Goal: Transaction & Acquisition: Purchase product/service

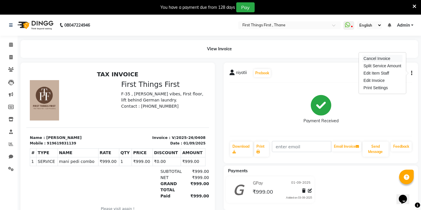
click at [384, 59] on div "Cancel Invoice" at bounding box center [382, 58] width 40 height 7
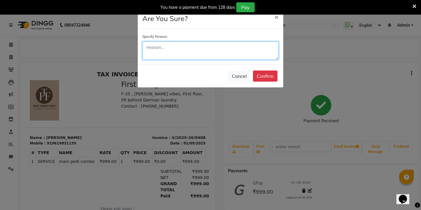
click at [201, 58] on textarea at bounding box center [210, 50] width 136 height 18
type textarea "wrong"
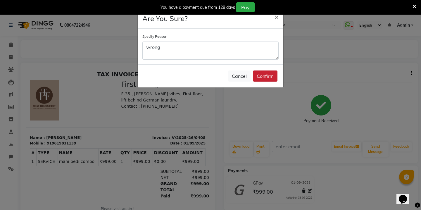
click at [270, 75] on button "Confirm" at bounding box center [265, 75] width 25 height 11
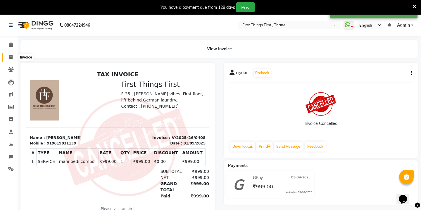
click at [10, 58] on icon at bounding box center [10, 57] width 3 height 4
select select "service"
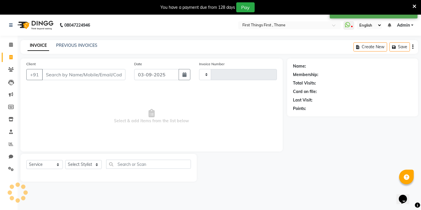
scroll to position [15, 0]
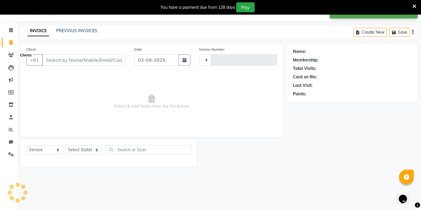
type input "0412"
select select "7812"
click at [58, 31] on link "PREVIOUS INVOICES" at bounding box center [76, 30] width 41 height 5
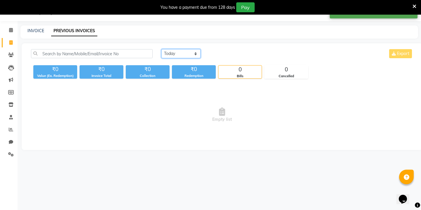
click at [189, 54] on select "[DATE] [DATE] Custom Range" at bounding box center [180, 53] width 39 height 9
select select "range"
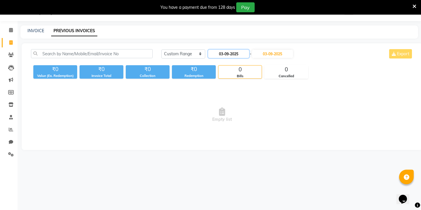
click at [224, 51] on input "03-09-2025" at bounding box center [228, 54] width 41 height 8
select select "9"
select select "2025"
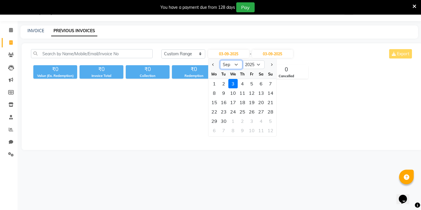
click at [236, 63] on select "Jan Feb Mar Apr May Jun [DATE] Aug Sep Oct Nov Dec" at bounding box center [231, 64] width 22 height 9
select select "8"
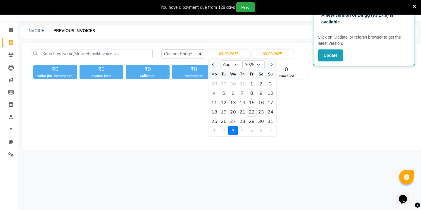
click at [251, 111] on div "22" at bounding box center [251, 111] width 9 height 9
type input "22-08-2025"
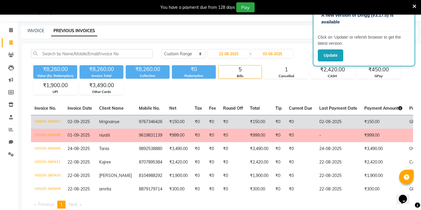
click at [272, 122] on td "₹0" at bounding box center [278, 122] width 13 height 14
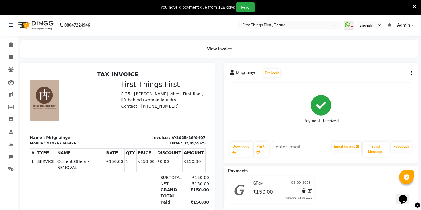
click at [411, 73] on icon "button" at bounding box center [411, 73] width 1 height 0
click at [393, 59] on div "Cancel Invoice" at bounding box center [382, 58] width 40 height 7
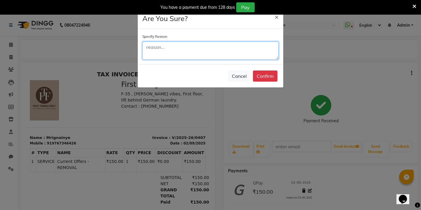
click at [229, 49] on textarea at bounding box center [210, 50] width 136 height 18
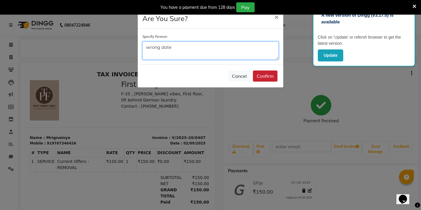
type textarea "wrong date"
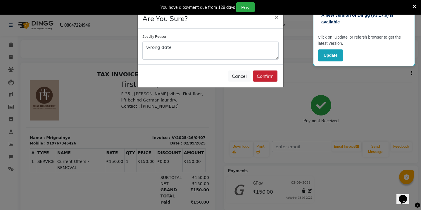
click at [270, 78] on button "Confirm" at bounding box center [265, 75] width 25 height 11
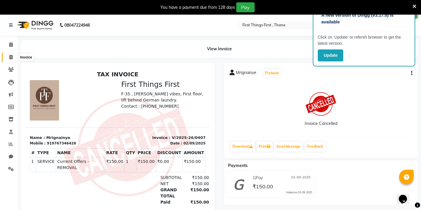
click at [11, 56] on icon at bounding box center [10, 57] width 3 height 4
select select "7812"
select select "service"
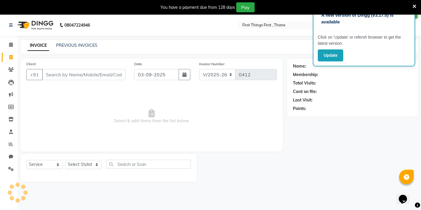
scroll to position [15, 0]
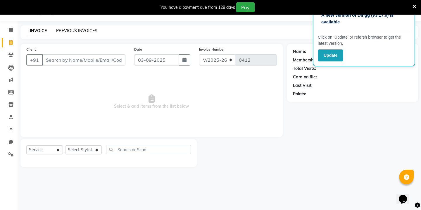
click at [80, 30] on link "PREVIOUS INVOICES" at bounding box center [76, 30] width 41 height 5
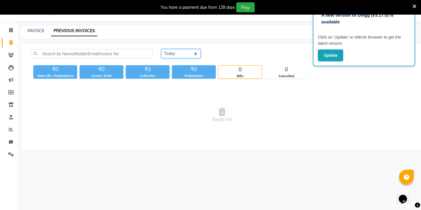
click at [183, 55] on select "[DATE] [DATE] Custom Range" at bounding box center [180, 53] width 39 height 9
select select "range"
click at [228, 52] on input "03-09-2025" at bounding box center [228, 54] width 41 height 8
select select "9"
select select "2025"
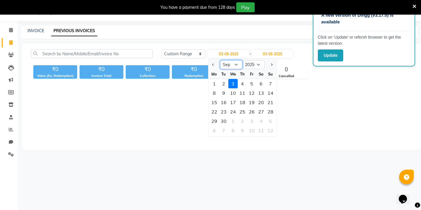
click at [235, 64] on select "Jan Feb Mar Apr May Jun [DATE] Aug Sep Oct Nov Dec" at bounding box center [231, 64] width 22 height 9
select select "8"
click at [254, 110] on div "22" at bounding box center [251, 111] width 9 height 9
type input "22-08-2025"
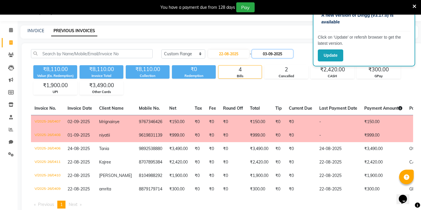
click at [288, 53] on input "03-09-2025" at bounding box center [272, 54] width 41 height 8
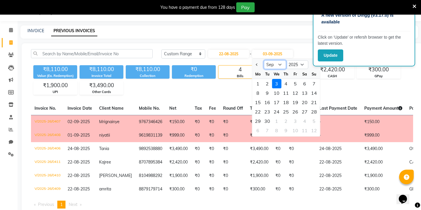
click at [280, 67] on select "Aug Sep Oct Nov Dec" at bounding box center [274, 64] width 22 height 9
select select "8"
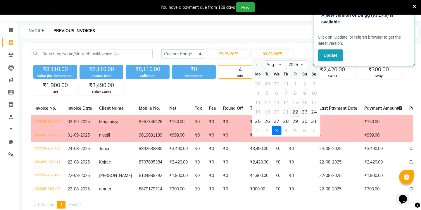
click at [295, 114] on div "22" at bounding box center [294, 111] width 9 height 9
type input "22-08-2025"
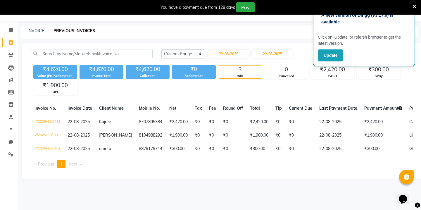
click at [11, 41] on icon at bounding box center [10, 42] width 3 height 4
select select "7812"
select select "service"
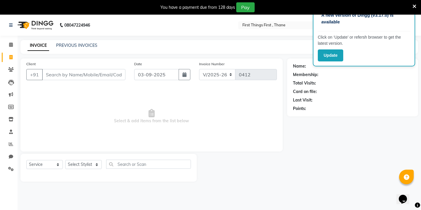
click at [414, 6] on icon at bounding box center [414, 6] width 4 height 5
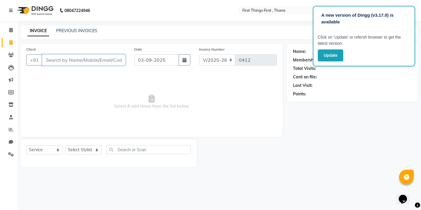
click at [93, 60] on input "Client" at bounding box center [83, 59] width 83 height 11
click at [74, 34] on div "PREVIOUS INVOICES" at bounding box center [76, 31] width 41 height 6
click at [79, 31] on link "PREVIOUS INVOICES" at bounding box center [76, 30] width 41 height 5
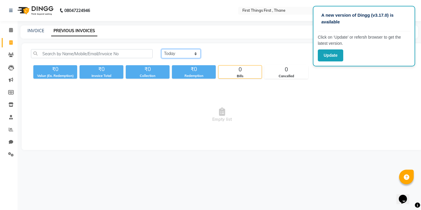
click at [182, 52] on select "[DATE] [DATE] Custom Range" at bounding box center [180, 53] width 39 height 9
select select "range"
click at [221, 54] on input "03-09-2025" at bounding box center [228, 54] width 41 height 8
select select "9"
select select "2025"
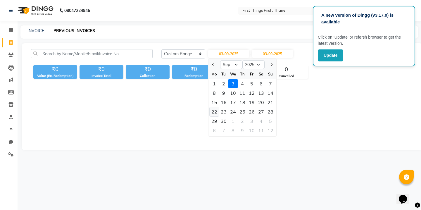
click at [218, 112] on div "22" at bounding box center [213, 111] width 9 height 9
type input "22-09-2025"
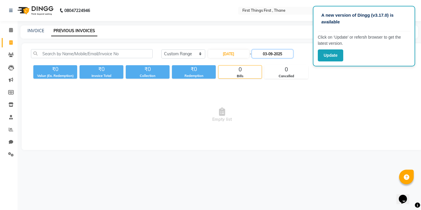
click at [287, 50] on input "03-09-2025" at bounding box center [272, 54] width 41 height 8
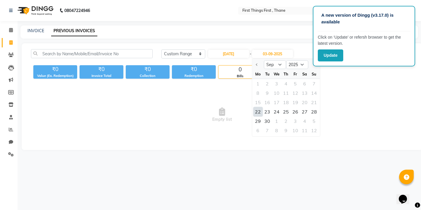
click at [256, 111] on div "22" at bounding box center [257, 111] width 9 height 9
type input "22-09-2025"
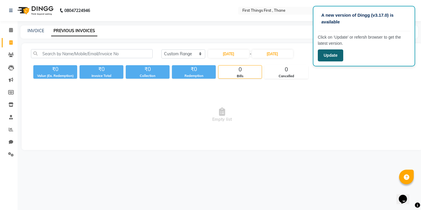
click at [327, 51] on button "Update" at bounding box center [330, 55] width 25 height 12
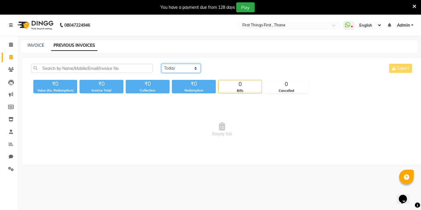
click at [183, 65] on select "[DATE] [DATE] Custom Range" at bounding box center [180, 68] width 39 height 9
select select "range"
click at [226, 66] on input "03-09-2025" at bounding box center [228, 68] width 41 height 8
select select "9"
select select "2025"
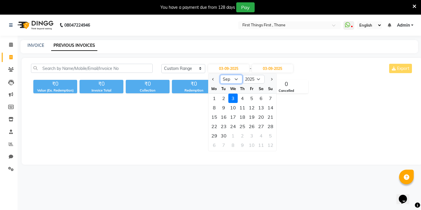
click at [223, 77] on select "Jan Feb Mar Apr May Jun [DATE] Aug Sep Oct Nov Dec" at bounding box center [231, 79] width 22 height 9
select select "8"
click at [247, 124] on div "22" at bounding box center [251, 126] width 9 height 9
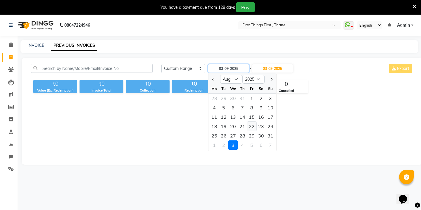
type input "22-08-2025"
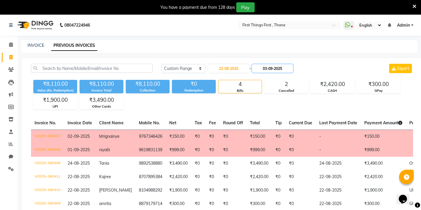
click at [280, 65] on input "03-09-2025" at bounding box center [272, 68] width 41 height 8
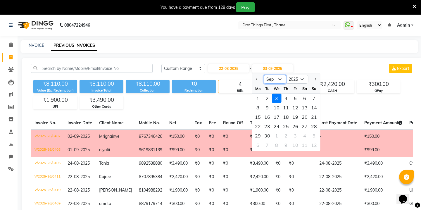
click at [278, 77] on select "Aug Sep Oct Nov Dec" at bounding box center [274, 79] width 22 height 9
select select "8"
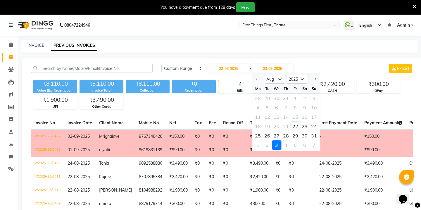
click at [293, 127] on div "22" at bounding box center [294, 126] width 9 height 9
type input "22-08-2025"
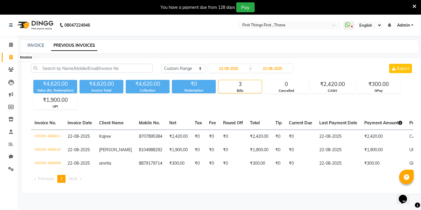
click at [12, 57] on icon at bounding box center [10, 57] width 3 height 4
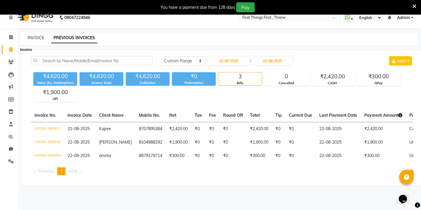
select select "7812"
select select "service"
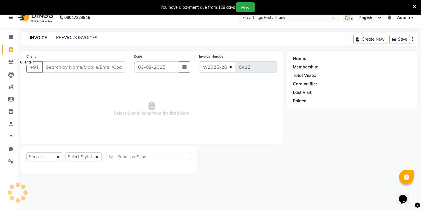
scroll to position [15, 0]
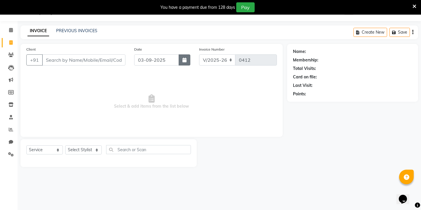
click at [186, 59] on button "button" at bounding box center [184, 59] width 12 height 11
select select "9"
select select "2025"
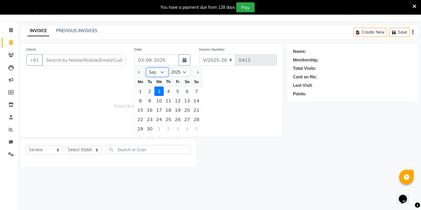
click at [159, 71] on select "Jan Feb Mar Apr May Jun [DATE] Aug Sep Oct Nov Dec" at bounding box center [157, 72] width 22 height 9
select select "8"
click at [177, 118] on div "22" at bounding box center [177, 119] width 9 height 9
type input "22-08-2025"
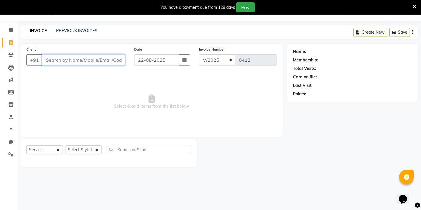
click at [93, 62] on input "Client" at bounding box center [83, 59] width 83 height 11
type input "9167939382"
click at [109, 59] on span "Add Client" at bounding box center [110, 60] width 23 height 6
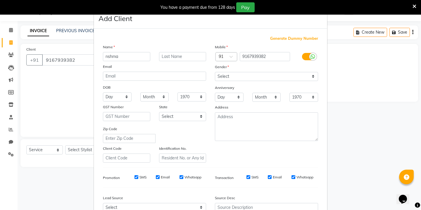
type input "nshma"
click at [232, 79] on select "Select [DEMOGRAPHIC_DATA] [DEMOGRAPHIC_DATA] Other Prefer Not To Say" at bounding box center [266, 76] width 103 height 9
select select "[DEMOGRAPHIC_DATA]"
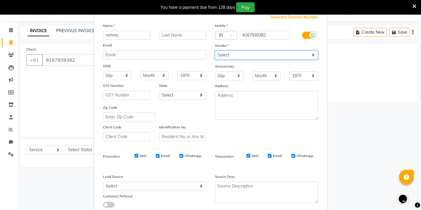
scroll to position [60, 0]
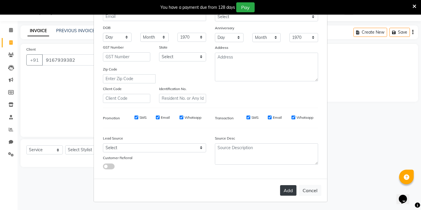
click at [285, 191] on button "Add" at bounding box center [288, 190] width 16 height 11
select select
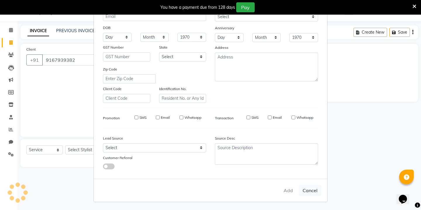
select select
checkbox input "false"
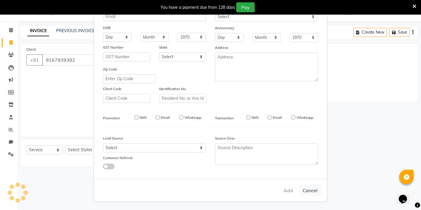
checkbox input "false"
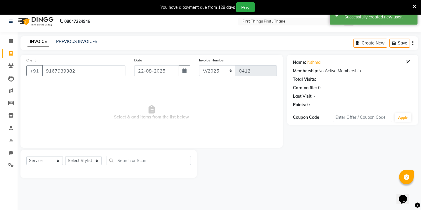
scroll to position [15, 0]
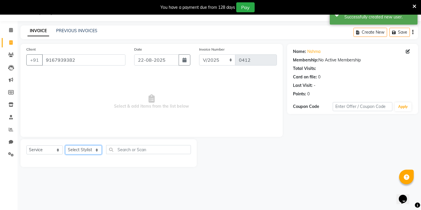
click at [90, 151] on select "Select Stylist Kavita [PERSON_NAME] Sumit Tanu" at bounding box center [83, 149] width 37 height 9
select select "90724"
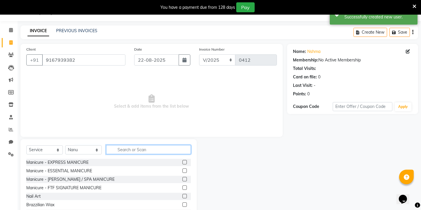
click at [136, 148] on input "text" at bounding box center [148, 149] width 85 height 9
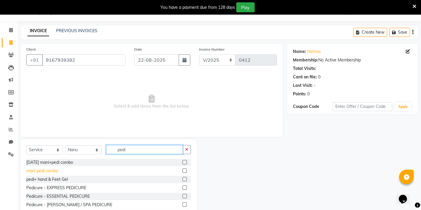
type input "pedi"
click at [56, 171] on div "mani pedi combo" at bounding box center [42, 171] width 32 height 6
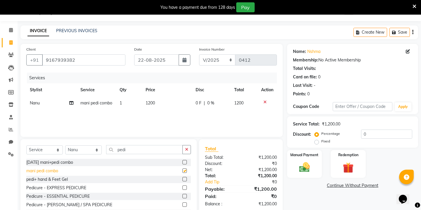
checkbox input "false"
click at [154, 102] on span "1200" at bounding box center [149, 102] width 9 height 5
select select "90724"
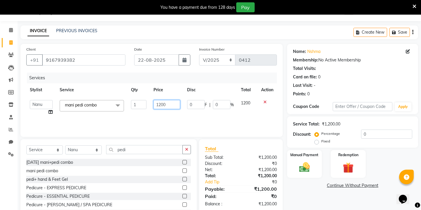
click at [166, 105] on input "1200" at bounding box center [166, 104] width 27 height 9
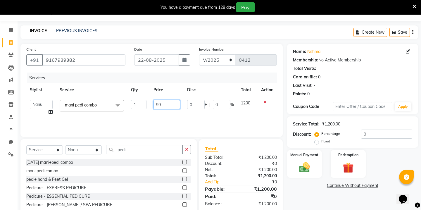
type input "999"
click at [298, 161] on img at bounding box center [304, 167] width 18 height 13
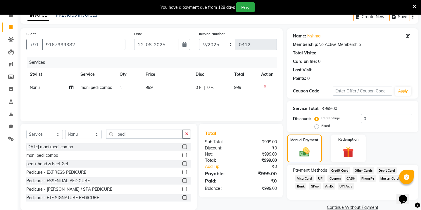
scroll to position [39, 0]
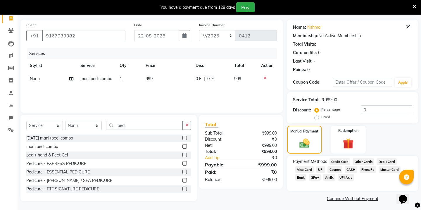
click at [346, 166] on span "CASH" at bounding box center [350, 169] width 13 height 7
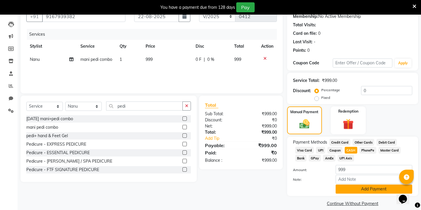
scroll to position [58, 0]
click at [341, 184] on button "Add Payment" at bounding box center [373, 188] width 77 height 9
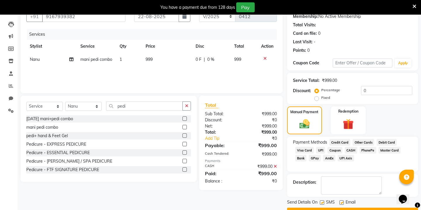
scroll to position [67, 0]
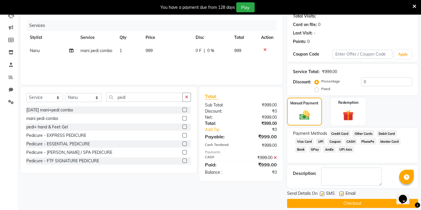
click at [325, 199] on button "Checkout" at bounding box center [352, 203] width 131 height 9
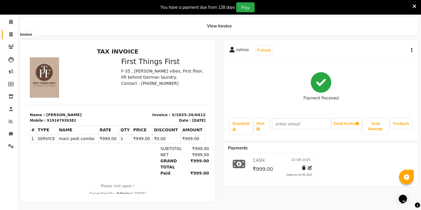
click at [11, 32] on icon at bounding box center [10, 34] width 3 height 4
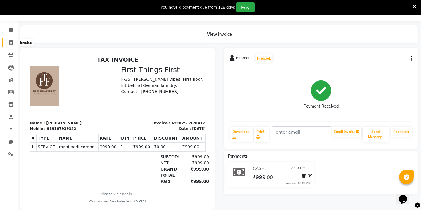
select select "7812"
select select "service"
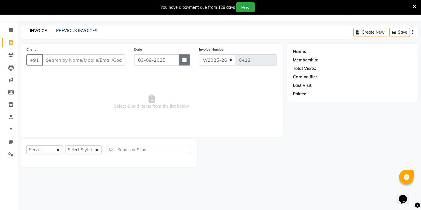
click at [184, 62] on button "button" at bounding box center [184, 59] width 12 height 11
select select "9"
select select "2025"
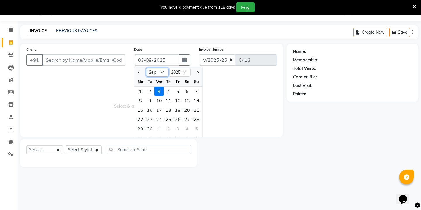
click at [164, 73] on select "Jan Feb Mar Apr May Jun [DATE] Aug Sep Oct Nov Dec" at bounding box center [157, 72] width 22 height 9
select select "8"
click at [187, 118] on div "23" at bounding box center [186, 119] width 9 height 9
type input "23-08-2025"
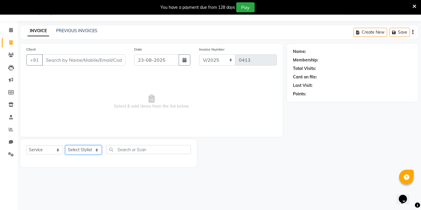
click at [93, 150] on select "Select Stylist Kavita [PERSON_NAME] Sumit Tanu" at bounding box center [83, 149] width 37 height 9
click at [95, 61] on input "Client" at bounding box center [83, 59] width 83 height 11
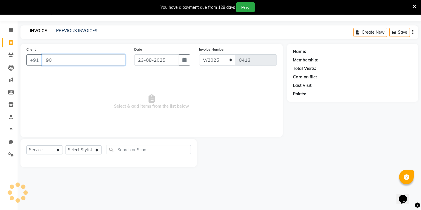
type input "9"
type input "9096465984"
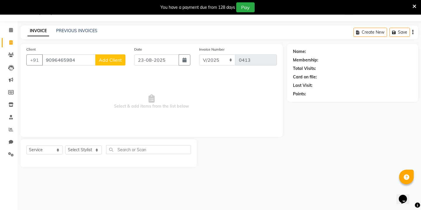
click at [112, 63] on button "Add Client" at bounding box center [110, 59] width 30 height 11
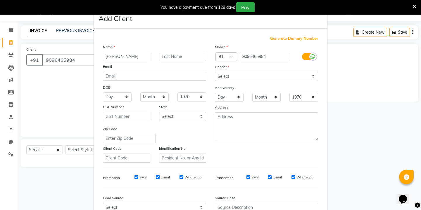
type input "[PERSON_NAME]"
click at [244, 76] on select "Select [DEMOGRAPHIC_DATA] [DEMOGRAPHIC_DATA] Other Prefer Not To Say" at bounding box center [266, 76] width 103 height 9
select select "[DEMOGRAPHIC_DATA]"
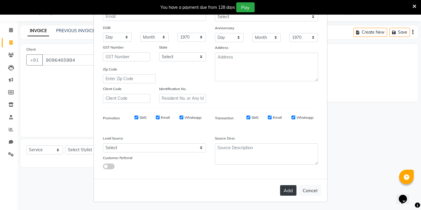
click at [285, 191] on button "Add" at bounding box center [288, 190] width 16 height 11
select select
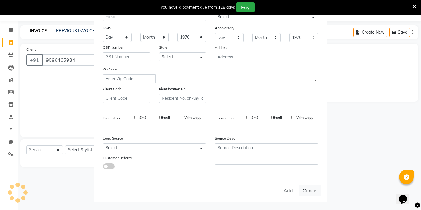
select select
checkbox input "false"
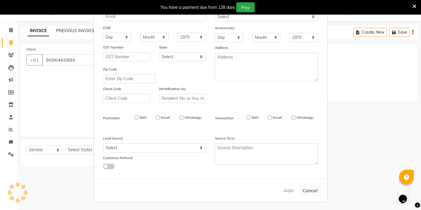
checkbox input "false"
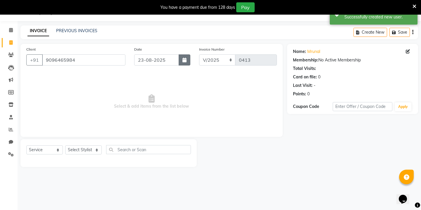
click at [186, 64] on button "button" at bounding box center [184, 59] width 12 height 11
select select "8"
select select "2025"
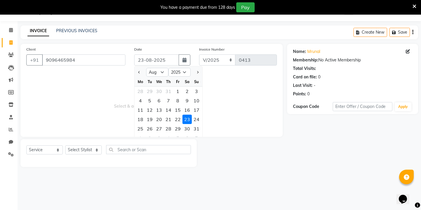
click at [253, 108] on span "Select & add items from the list below" at bounding box center [151, 101] width 250 height 58
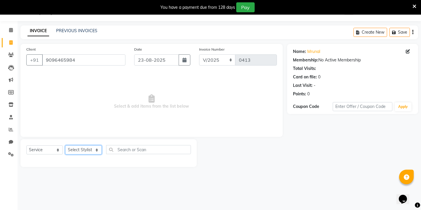
click at [75, 152] on select "Select Stylist Kavita [PERSON_NAME] Sumit Tanu" at bounding box center [83, 149] width 37 height 9
select select "86180"
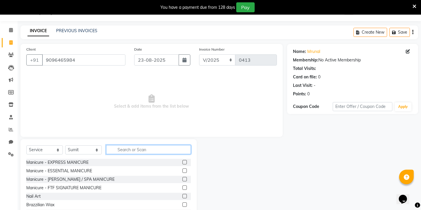
click at [126, 149] on input "text" at bounding box center [148, 149] width 85 height 9
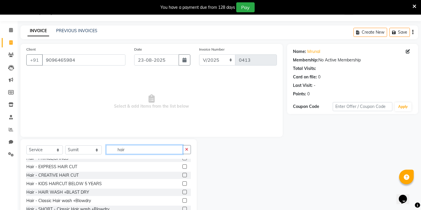
scroll to position [23, 0]
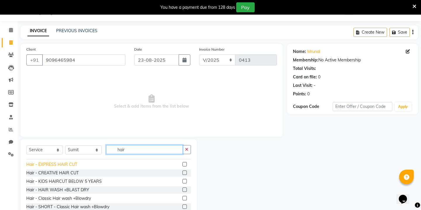
type input "hair"
click at [67, 165] on div "Hair - EXPRESS HAIR CUT" at bounding box center [51, 164] width 51 height 6
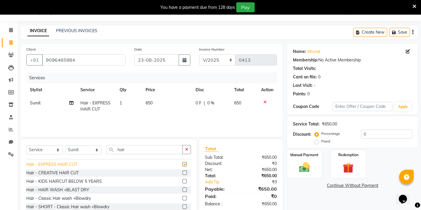
checkbox input "false"
click at [151, 104] on span "650" at bounding box center [148, 102] width 7 height 5
select select "86180"
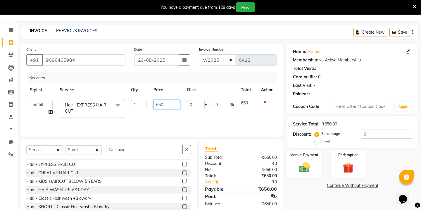
click at [164, 102] on input "650" at bounding box center [166, 104] width 27 height 9
type input "399"
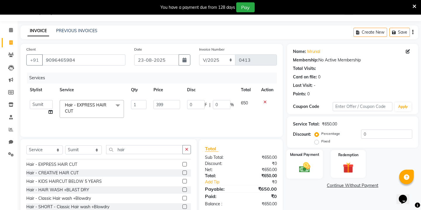
click at [304, 161] on img at bounding box center [304, 167] width 18 height 13
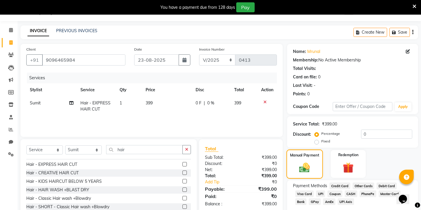
scroll to position [39, 0]
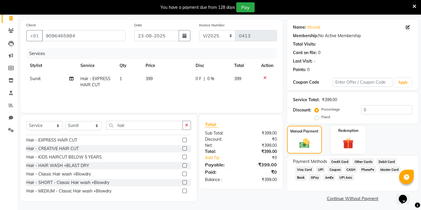
click at [315, 174] on span "GPay" at bounding box center [314, 177] width 12 height 7
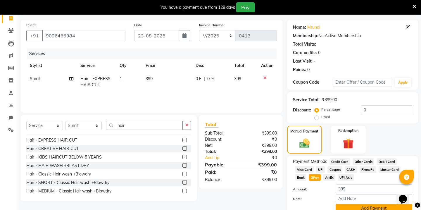
click at [351, 204] on button "Add Payment" at bounding box center [373, 208] width 77 height 9
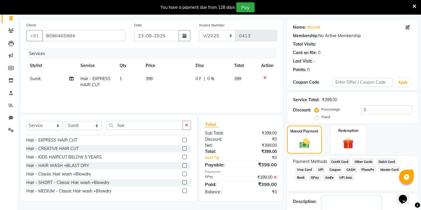
scroll to position [67, 0]
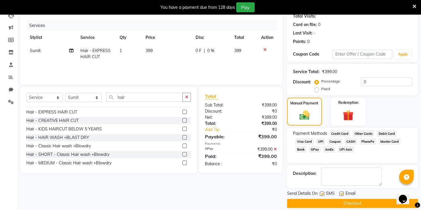
click at [349, 199] on button "Checkout" at bounding box center [352, 203] width 131 height 9
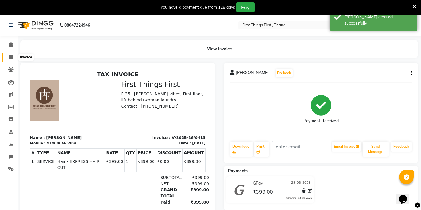
click at [10, 58] on icon at bounding box center [10, 57] width 3 height 4
select select "service"
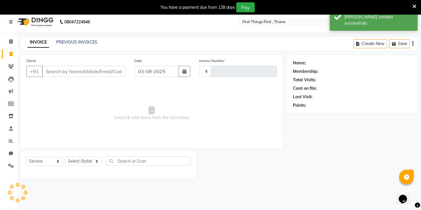
type input "0414"
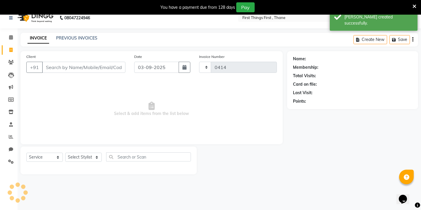
scroll to position [15, 0]
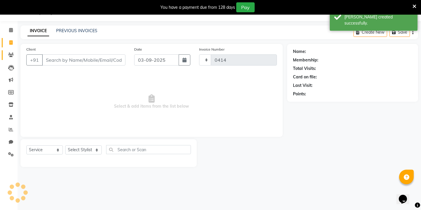
select select "7812"
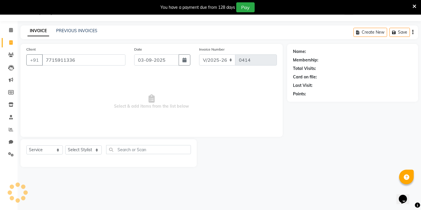
type input "7715911336"
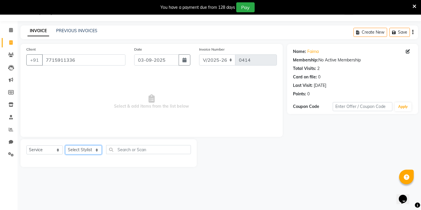
click at [86, 151] on select "Select Stylist Kavita [PERSON_NAME] Sumit Tanu" at bounding box center [83, 149] width 37 height 9
select select "86180"
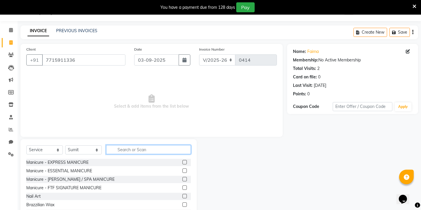
click at [120, 148] on input "text" at bounding box center [148, 149] width 85 height 9
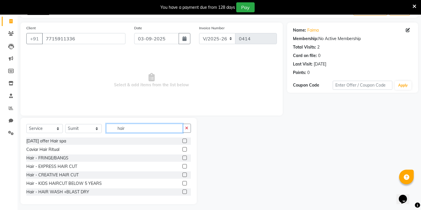
scroll to position [39, 0]
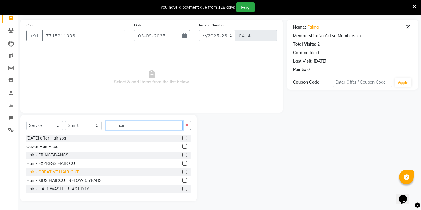
type input "hair"
click at [52, 171] on div "Hair - CREATIVE HAIR CUT" at bounding box center [52, 172] width 52 height 6
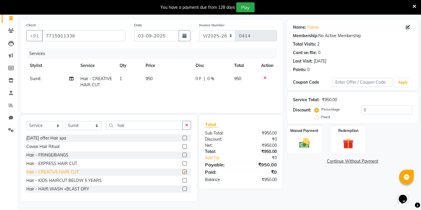
checkbox input "false"
click at [146, 76] on span "950" at bounding box center [148, 78] width 7 height 5
select select "86180"
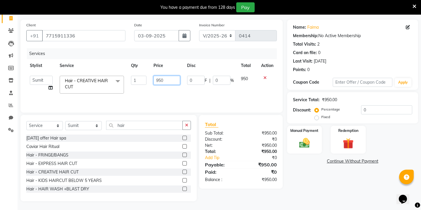
click at [159, 80] on input "950" at bounding box center [166, 80] width 27 height 9
type input "500"
click at [134, 123] on input "hair" at bounding box center [144, 125] width 77 height 9
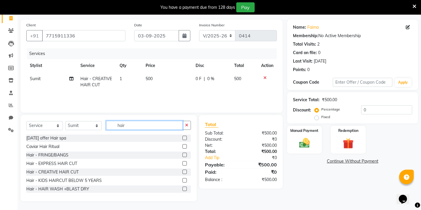
click at [134, 123] on input "hair" at bounding box center [144, 125] width 77 height 9
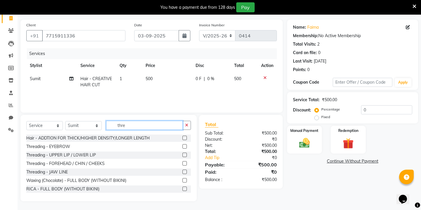
scroll to position [26, 0]
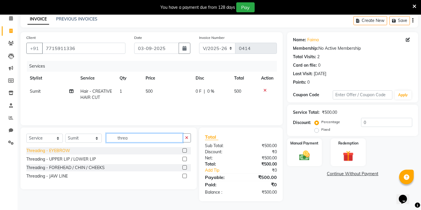
type input "threa"
click at [58, 151] on div "Threading - EYEBROW" at bounding box center [48, 151] width 44 height 6
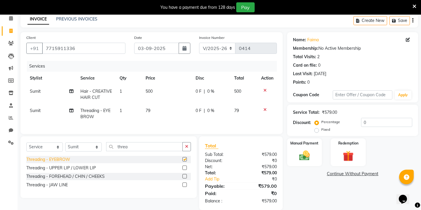
checkbox input "false"
click at [150, 112] on td "79" at bounding box center [167, 113] width 50 height 19
select select "86180"
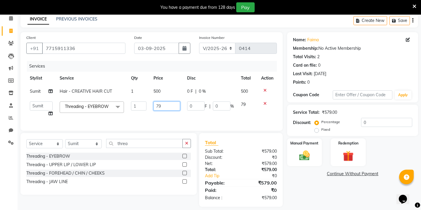
click at [165, 106] on input "79" at bounding box center [166, 105] width 27 height 9
click at [162, 108] on input "70" at bounding box center [166, 105] width 27 height 9
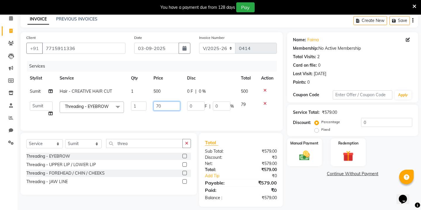
click at [162, 108] on input "70" at bounding box center [166, 105] width 27 height 9
type input "60"
click at [75, 165] on div "Threading - UPPER LIP / LOWER LIP" at bounding box center [61, 165] width 70 height 6
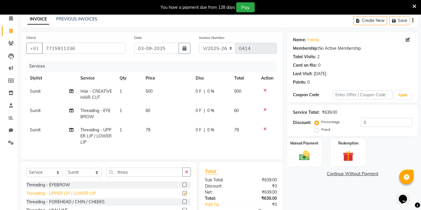
checkbox input "false"
click at [146, 129] on span "79" at bounding box center [147, 129] width 5 height 5
select select "86180"
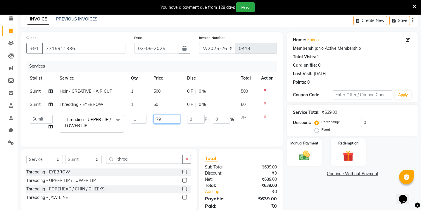
click at [162, 119] on input "79" at bounding box center [166, 119] width 27 height 9
type input "40"
click at [121, 159] on div "Client [PHONE_NUMBER] Date [DATE] Invoice Number V/2025 V/[PHONE_NUMBER] Servic…" at bounding box center [151, 127] width 271 height 190
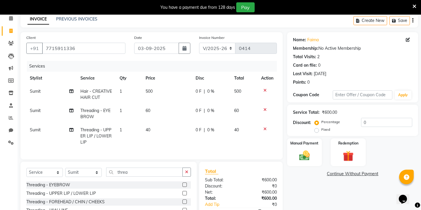
click at [121, 159] on div "Client [PHONE_NUMBER] Date [DATE] Invoice Number V/2025 V/[PHONE_NUMBER] Servic…" at bounding box center [151, 95] width 262 height 127
click at [121, 169] on input "threa" at bounding box center [144, 171] width 77 height 9
click at [124, 172] on input "threa" at bounding box center [144, 171] width 77 height 9
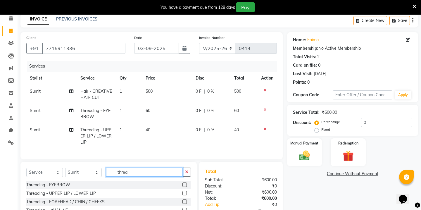
click at [124, 172] on input "threa" at bounding box center [144, 171] width 77 height 9
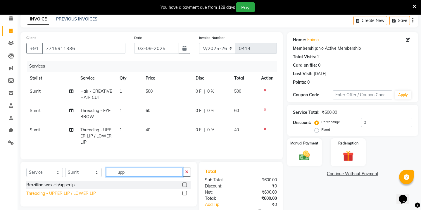
type input "upp"
click at [83, 192] on div "Threading - UPPER LIP / LOWER LIP" at bounding box center [61, 193] width 70 height 6
checkbox input "false"
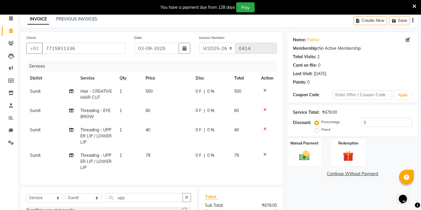
click at [162, 133] on td "40" at bounding box center [167, 135] width 50 height 25
select select "86180"
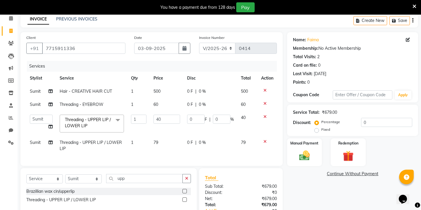
click at [157, 143] on span "79" at bounding box center [155, 142] width 5 height 5
select select "86180"
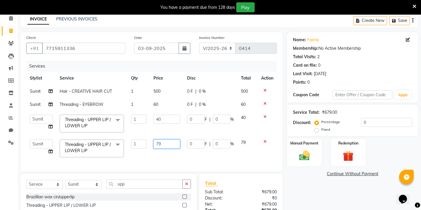
click at [162, 144] on input "79" at bounding box center [166, 143] width 27 height 9
type input "40"
click at [308, 155] on img at bounding box center [304, 155] width 18 height 13
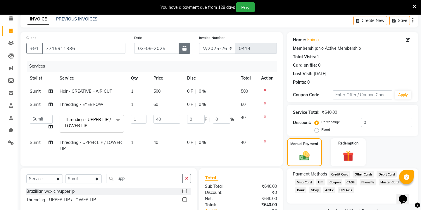
click at [184, 47] on icon "button" at bounding box center [184, 48] width 4 height 5
select select "9"
select select "2025"
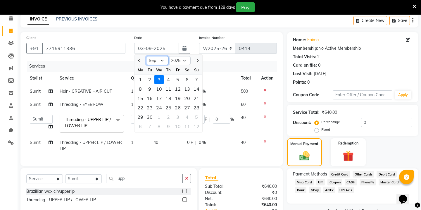
click at [163, 58] on select "Jan Feb Mar Apr May Jun [DATE] Aug Sep Oct Nov Dec" at bounding box center [157, 60] width 22 height 9
select select "8"
click at [183, 109] on div "23" at bounding box center [186, 107] width 9 height 9
type input "23-08-2025"
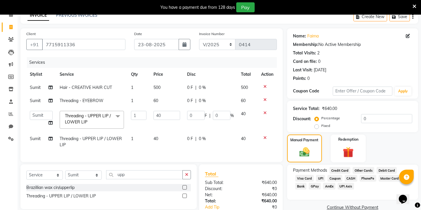
scroll to position [31, 0]
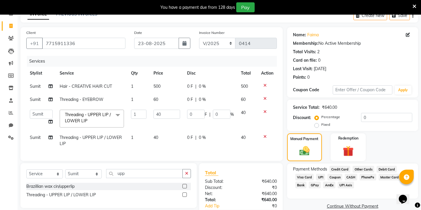
click at [303, 203] on link "Continue Without Payment" at bounding box center [352, 206] width 129 height 6
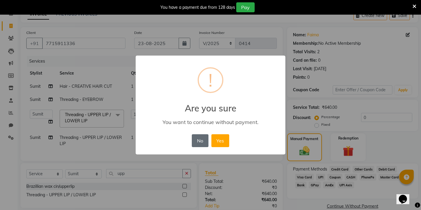
click at [198, 138] on button "No" at bounding box center [200, 140] width 16 height 13
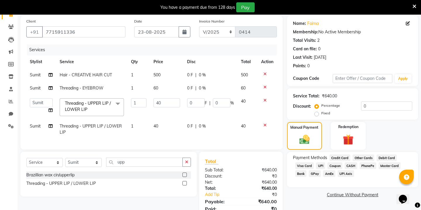
scroll to position [46, 0]
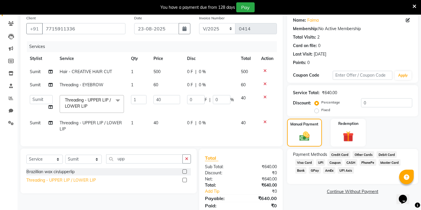
click at [75, 181] on div "Threading - UPPER LIP / LOWER LIP" at bounding box center [61, 180] width 70 height 6
checkbox input "false"
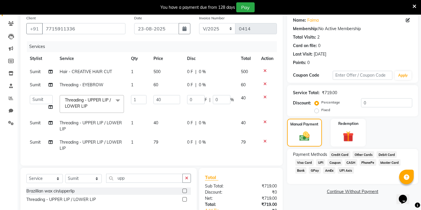
click at [157, 144] on span "79" at bounding box center [155, 141] width 5 height 5
select select "86180"
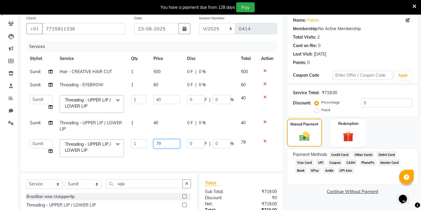
click at [164, 143] on input "79" at bounding box center [166, 143] width 27 height 9
type input "40"
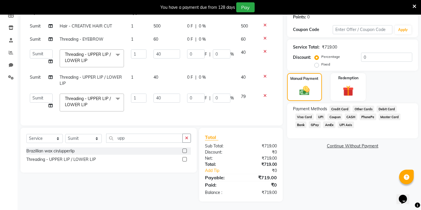
click at [318, 181] on div "Name: Faima Membership: No Active Membership Total Visits: 2 Card on file: 0 La…" at bounding box center [354, 84] width 135 height 234
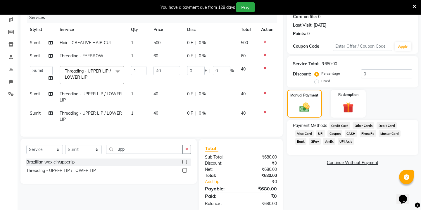
scroll to position [86, 0]
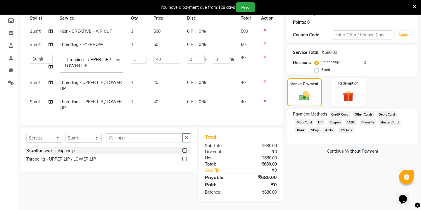
click at [316, 126] on span "GPay" at bounding box center [314, 129] width 12 height 7
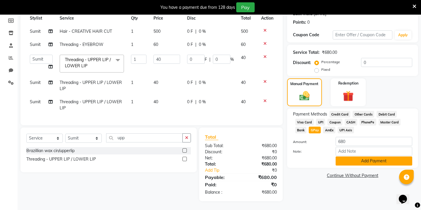
click at [341, 156] on button "Add Payment" at bounding box center [373, 160] width 77 height 9
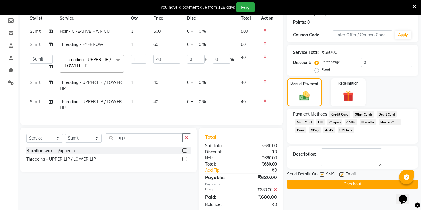
scroll to position [98, 0]
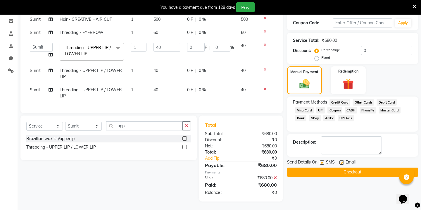
click at [355, 167] on button "Checkout" at bounding box center [352, 171] width 131 height 9
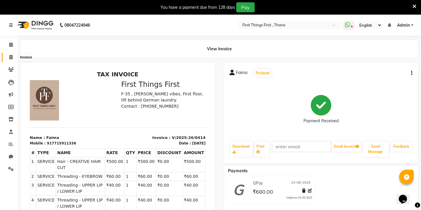
click at [13, 55] on span at bounding box center [11, 57] width 10 height 7
select select "7812"
select select "service"
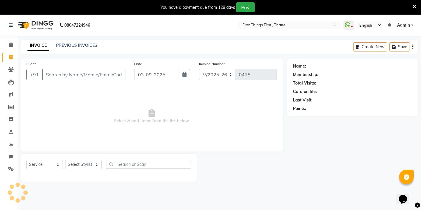
scroll to position [15, 0]
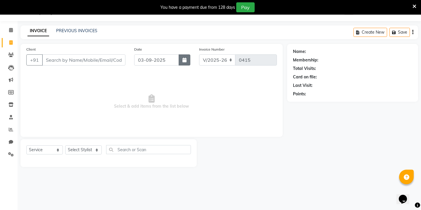
click at [183, 61] on icon "button" at bounding box center [184, 60] width 4 height 5
select select "9"
select select "2025"
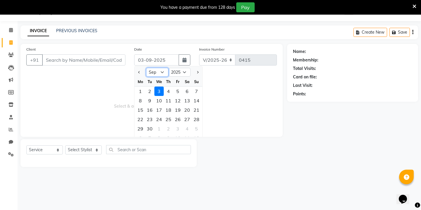
click at [161, 72] on select "Jan Feb Mar Apr May Jun [DATE] Aug Sep Oct Nov Dec" at bounding box center [157, 72] width 22 height 9
select select "8"
click at [196, 120] on div "24" at bounding box center [196, 119] width 9 height 9
type input "24-08-2025"
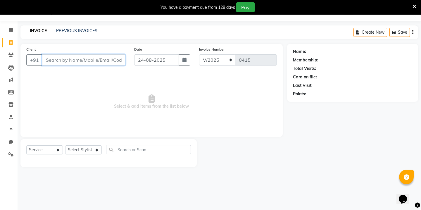
click at [106, 59] on input "Client" at bounding box center [83, 59] width 83 height 11
click at [87, 151] on select "Select Stylist Kavita [PERSON_NAME] Sumit Tanu" at bounding box center [83, 149] width 37 height 9
select select "70864"
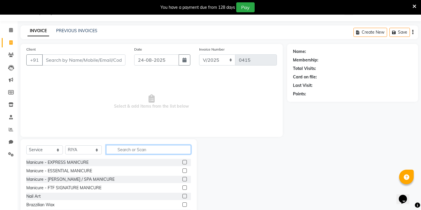
click at [134, 150] on input "text" at bounding box center [148, 149] width 85 height 9
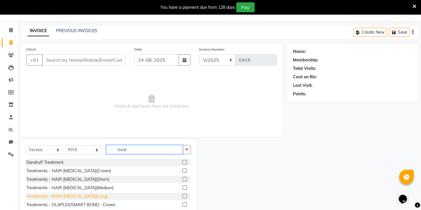
type input "treat"
click at [80, 193] on div "Treatments - HAIR [MEDICAL_DATA](Long)" at bounding box center [67, 196] width 82 height 6
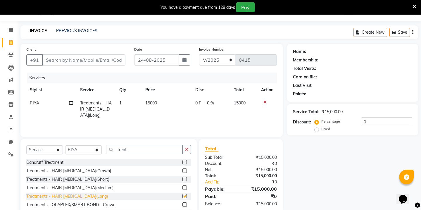
checkbox input "false"
click at [155, 103] on span "15000" at bounding box center [151, 102] width 12 height 5
select select "70864"
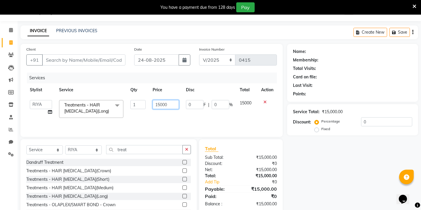
click at [161, 105] on input "15000" at bounding box center [165, 104] width 26 height 9
type input "2000"
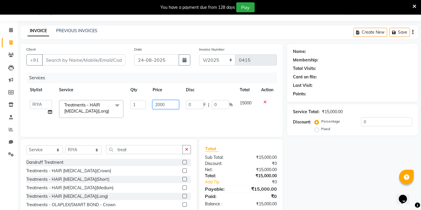
click at [161, 104] on input "2000" at bounding box center [165, 104] width 26 height 9
click at [312, 159] on div "Name: Membership: Total Visits: Card on file: Last Visit: Points: Service Total…" at bounding box center [354, 134] width 135 height 181
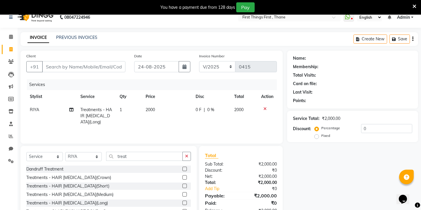
scroll to position [8, 0]
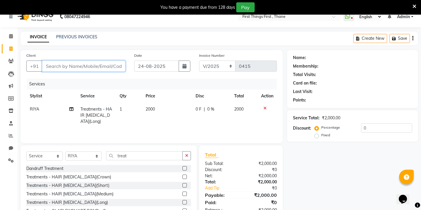
click at [77, 65] on input "Client" at bounding box center [83, 65] width 83 height 11
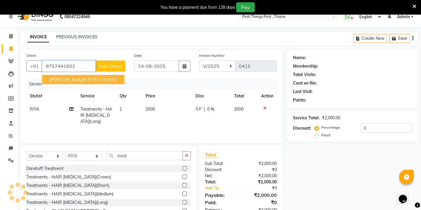
type input "9757441652"
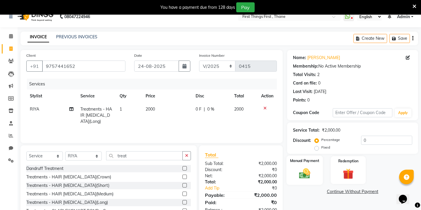
click at [302, 170] on img at bounding box center [304, 173] width 18 height 13
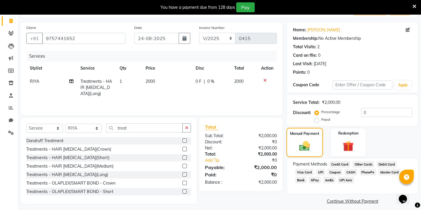
scroll to position [39, 0]
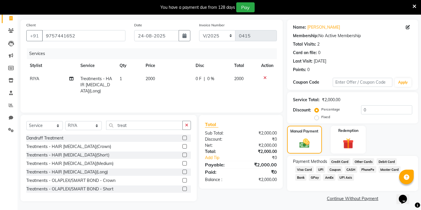
click at [303, 174] on span "Bank" at bounding box center [300, 177] width 11 height 7
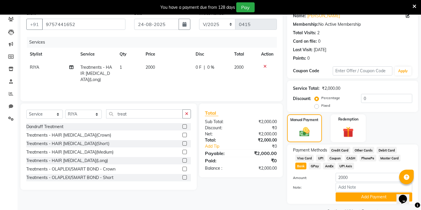
scroll to position [58, 0]
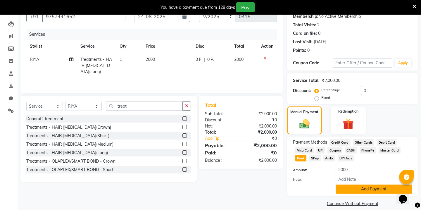
click at [340, 184] on button "Add Payment" at bounding box center [373, 188] width 77 height 9
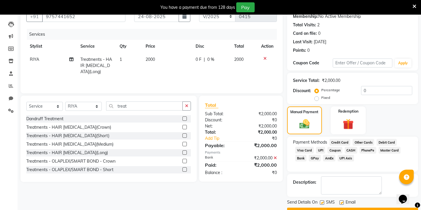
scroll to position [67, 0]
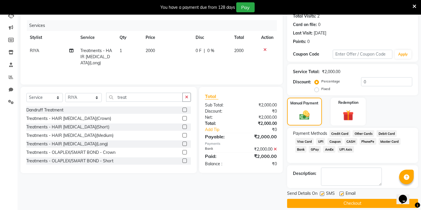
click at [323, 199] on button "Checkout" at bounding box center [352, 203] width 131 height 9
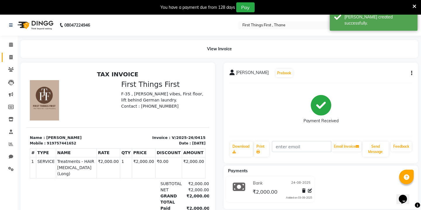
click at [9, 53] on link "Invoice" at bounding box center [9, 58] width 14 height 10
select select "7812"
select select "service"
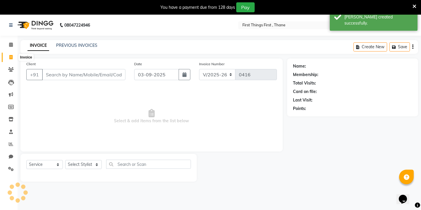
scroll to position [15, 0]
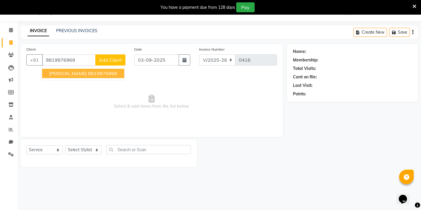
type input "9819976969"
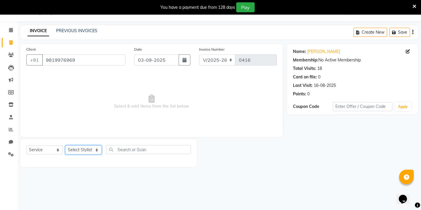
click at [90, 148] on select "Select Stylist Kavita [PERSON_NAME] Sumit Tanu" at bounding box center [83, 149] width 37 height 9
select select "90724"
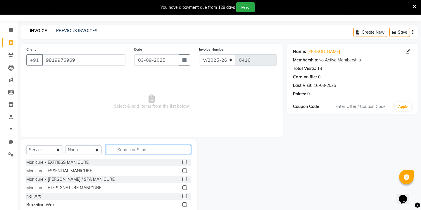
click at [144, 149] on input "text" at bounding box center [148, 149] width 85 height 9
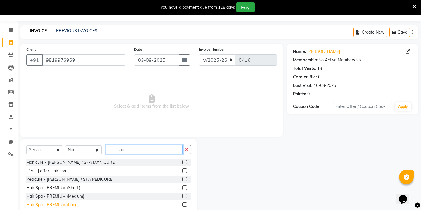
type input "spa"
click at [65, 202] on div "Hair Spa - PREMIUM (Long)" at bounding box center [52, 205] width 52 height 6
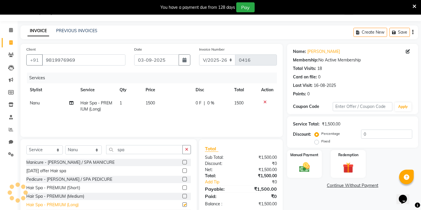
checkbox input "false"
click at [150, 101] on span "1500" at bounding box center [149, 102] width 9 height 5
select select "90724"
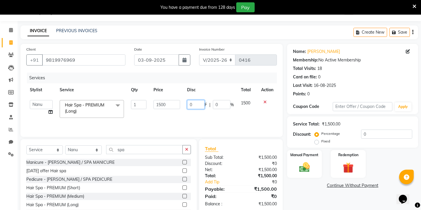
click at [193, 104] on input "0" at bounding box center [196, 104] width 18 height 9
type input "501"
click at [224, 123] on div "Services Stylist Service Qty Price Disc Total Action Kavita [PERSON_NAME] Sumit…" at bounding box center [151, 101] width 250 height 58
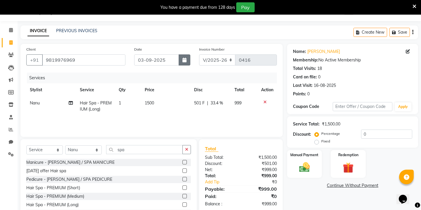
click at [184, 63] on button "button" at bounding box center [184, 59] width 12 height 11
select select "9"
select select "2025"
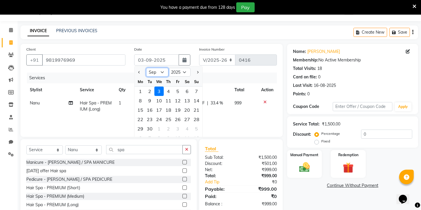
click at [165, 71] on select "Jan Feb Mar Apr May Jun [DATE] Aug Sep Oct Nov Dec" at bounding box center [157, 72] width 22 height 9
select select "8"
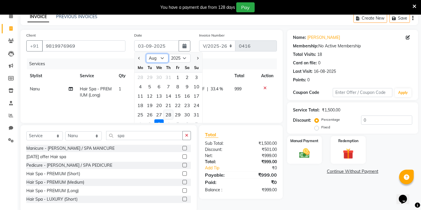
scroll to position [32, 0]
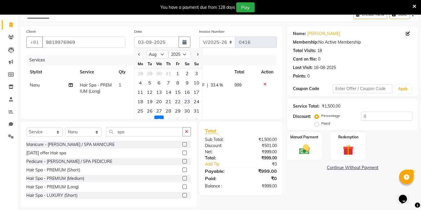
click at [187, 102] on div "23" at bounding box center [186, 101] width 9 height 9
type input "23-08-2025"
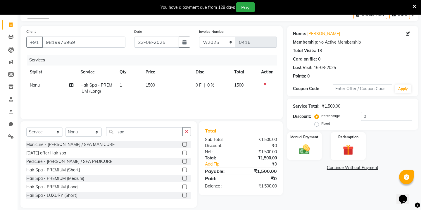
click at [196, 84] on span "0 F" at bounding box center [198, 85] width 6 height 6
select select "90724"
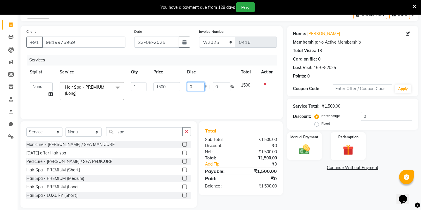
click at [202, 84] on input "0" at bounding box center [196, 86] width 18 height 9
type input "501"
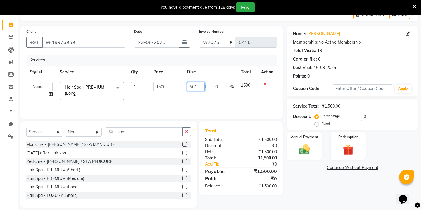
scroll to position [39, 0]
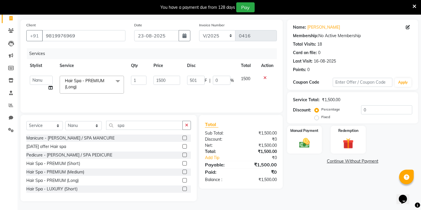
click at [300, 160] on div "Name: [PERSON_NAME] Membership: No Active Membership Total Visits: 18 Card on f…" at bounding box center [354, 110] width 135 height 181
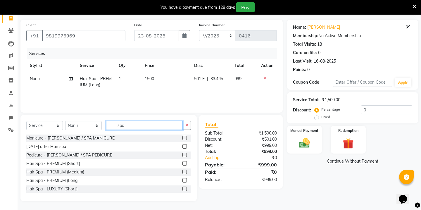
click at [120, 126] on input "spa" at bounding box center [144, 125] width 77 height 9
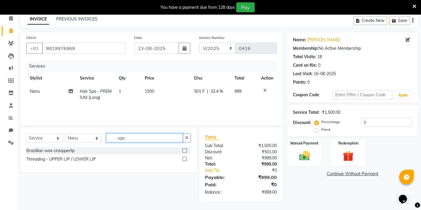
scroll to position [26, 0]
type input "upper"
click at [89, 157] on div "Threading - UPPER LIP / LOWER LIP" at bounding box center [61, 159] width 70 height 6
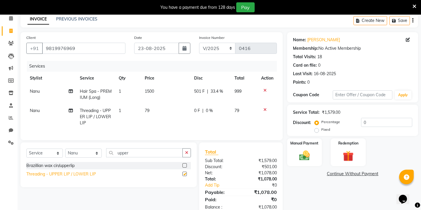
checkbox input "false"
click at [147, 110] on span "79" at bounding box center [147, 110] width 5 height 5
select select "90724"
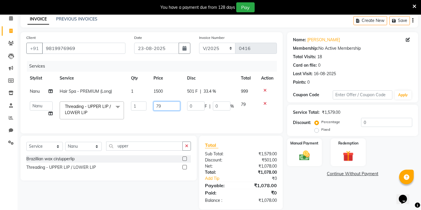
click at [161, 104] on input "79" at bounding box center [166, 105] width 27 height 9
type input "120"
click at [126, 145] on div "Select Service Product Membership Package Voucher Prepaid Gift Card Select Styl…" at bounding box center [108, 158] width 176 height 45
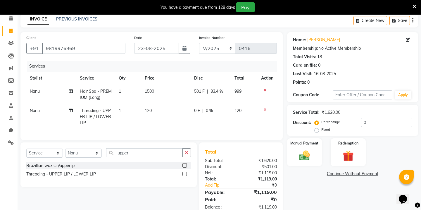
click at [126, 145] on div "Select Service Product Membership Package Voucher Prepaid Gift Card Select Styl…" at bounding box center [108, 164] width 176 height 45
click at [123, 151] on input "upper" at bounding box center [144, 152] width 77 height 9
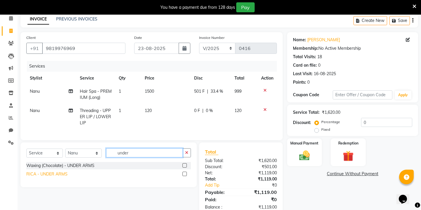
type input "under"
click at [60, 173] on div "RICA - UNDER ARMS" at bounding box center [46, 174] width 41 height 6
checkbox input "false"
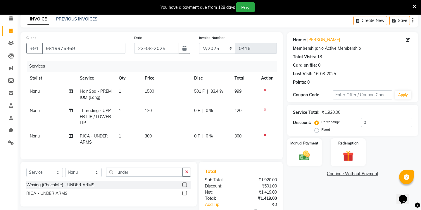
click at [149, 137] on span "300" at bounding box center [148, 135] width 7 height 5
select select "90724"
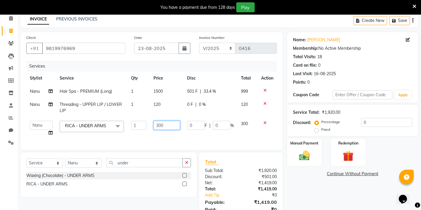
click at [171, 125] on input "300" at bounding box center [166, 125] width 27 height 9
type input "150"
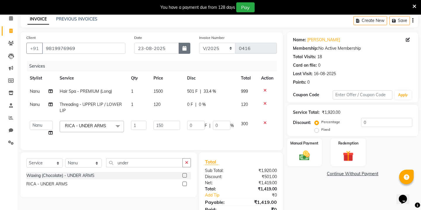
click at [183, 49] on icon "button" at bounding box center [184, 48] width 4 height 5
select select "8"
select select "2025"
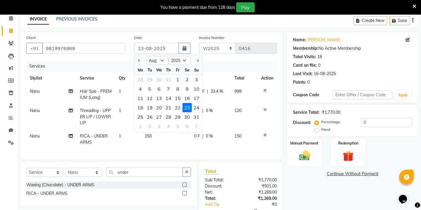
click at [199, 107] on div "24" at bounding box center [196, 107] width 9 height 9
type input "24-08-2025"
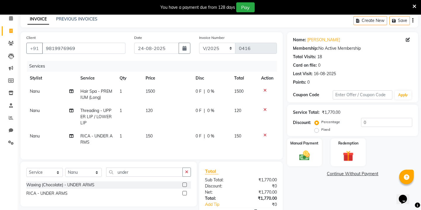
click at [196, 83] on th "Disc" at bounding box center [211, 78] width 39 height 13
click at [198, 93] on span "0 F" at bounding box center [198, 91] width 6 height 6
select select "90724"
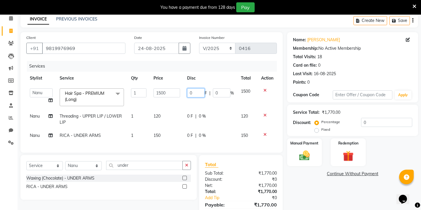
click at [194, 90] on input "0" at bounding box center [196, 92] width 18 height 9
type input "501"
click at [304, 151] on img at bounding box center [304, 155] width 18 height 13
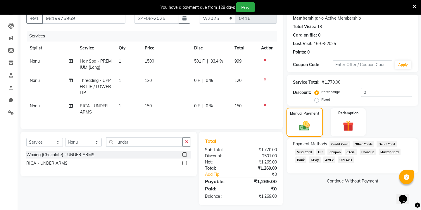
scroll to position [60, 0]
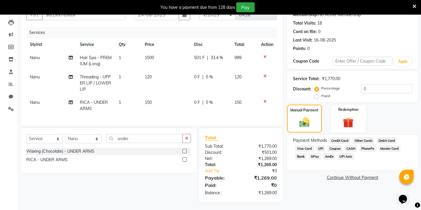
click at [315, 153] on span "GPay" at bounding box center [314, 156] width 12 height 7
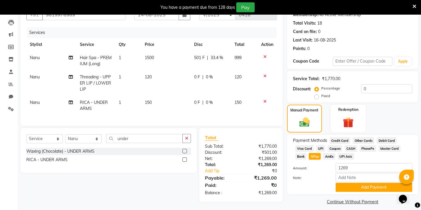
scroll to position [60, 0]
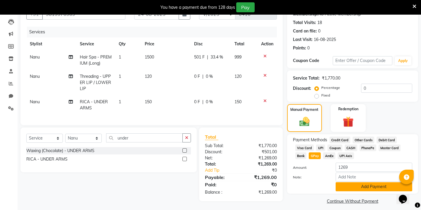
click at [351, 182] on button "Add Payment" at bounding box center [373, 186] width 77 height 9
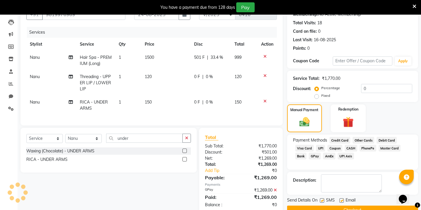
scroll to position [73, 0]
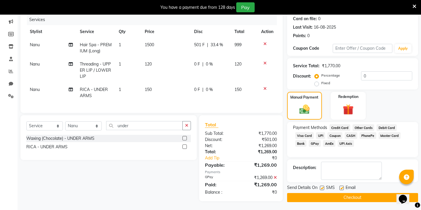
click at [326, 193] on button "Checkout" at bounding box center [352, 197] width 131 height 9
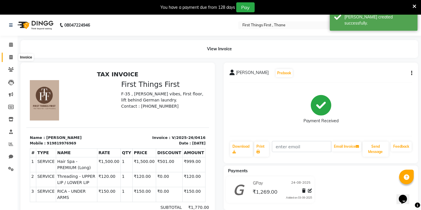
click at [11, 58] on icon at bounding box center [10, 57] width 3 height 4
select select "service"
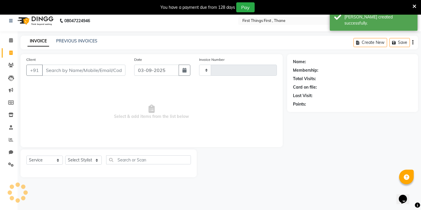
type input "0417"
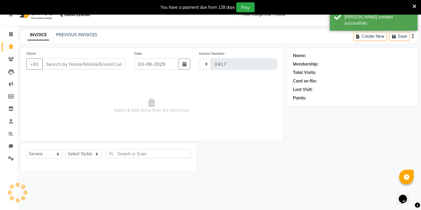
scroll to position [15, 0]
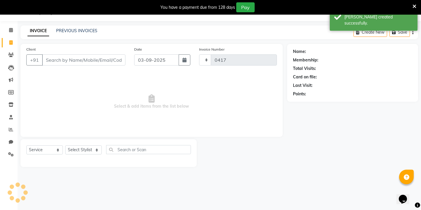
select select "7812"
type input "7066861308"
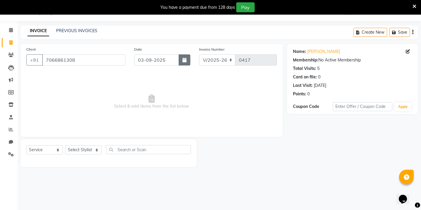
click at [184, 60] on icon "button" at bounding box center [184, 60] width 4 height 5
select select "9"
select select "2025"
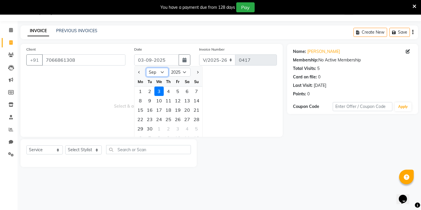
click at [159, 70] on select "Jan Feb Mar Apr May Jun [DATE] Aug Sep Oct Nov Dec" at bounding box center [157, 72] width 22 height 9
select select "8"
click at [194, 121] on div "24" at bounding box center [196, 119] width 9 height 9
type input "24-08-2025"
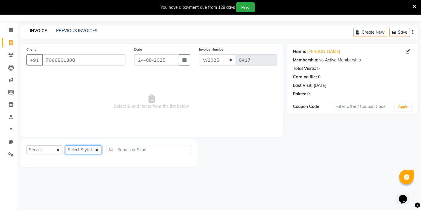
click at [82, 153] on select "Select Stylist Kavita [PERSON_NAME] Sumit Tanu" at bounding box center [83, 149] width 37 height 9
select select "69610"
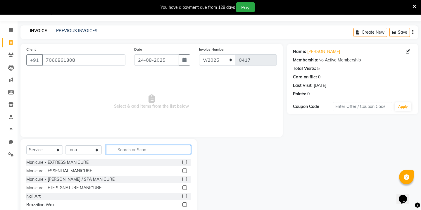
click at [135, 148] on input "text" at bounding box center [148, 149] width 85 height 9
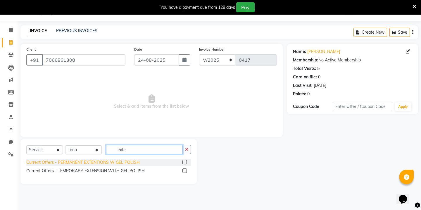
type input "exte"
click at [111, 161] on div "Current Offers - PERMANENT EXTENTIONS W GEL POLISH" at bounding box center [82, 162] width 113 height 6
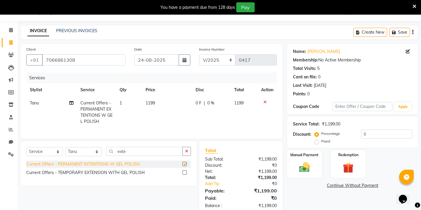
checkbox input "false"
click at [152, 103] on span "1199" at bounding box center [149, 102] width 9 height 5
select select "69610"
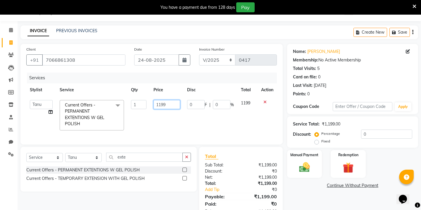
click at [161, 104] on input "1199" at bounding box center [166, 104] width 27 height 9
type input "2499"
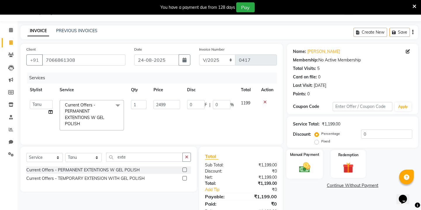
click at [302, 151] on div "Manual Payment" at bounding box center [304, 163] width 36 height 29
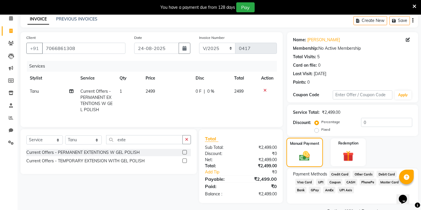
scroll to position [34, 0]
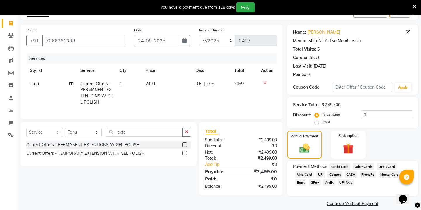
click at [348, 171] on span "CASH" at bounding box center [350, 174] width 13 height 7
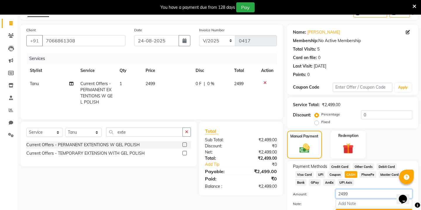
click at [346, 189] on input "2499" at bounding box center [373, 193] width 77 height 9
type input "2000"
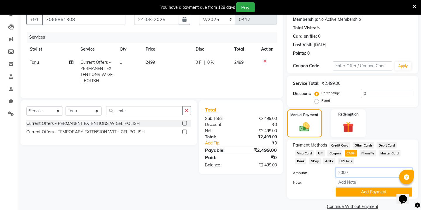
scroll to position [58, 0]
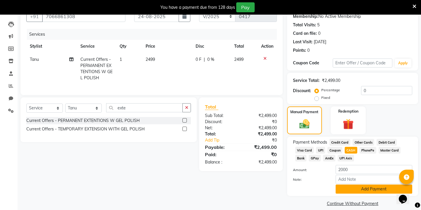
click at [355, 184] on button "Add Payment" at bounding box center [373, 188] width 77 height 9
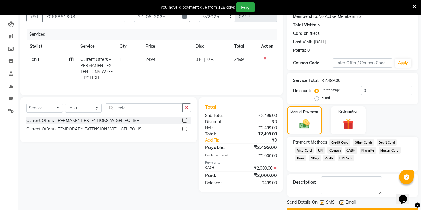
scroll to position [67, 0]
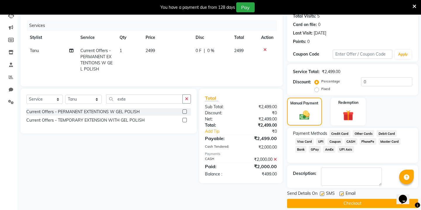
click at [316, 146] on span "GPay" at bounding box center [314, 149] width 12 height 7
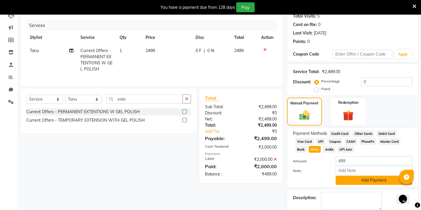
click at [343, 176] on button "Add Payment" at bounding box center [373, 180] width 77 height 9
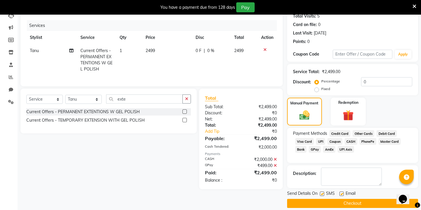
click at [324, 199] on button "Checkout" at bounding box center [352, 203] width 131 height 9
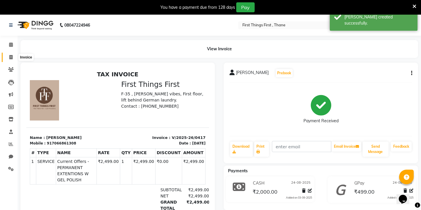
click at [13, 56] on span at bounding box center [11, 57] width 10 height 7
select select "7812"
select select "service"
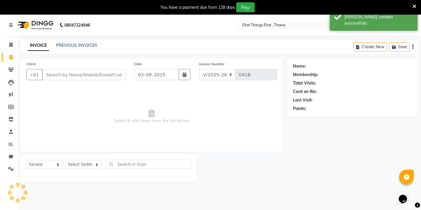
scroll to position [15, 0]
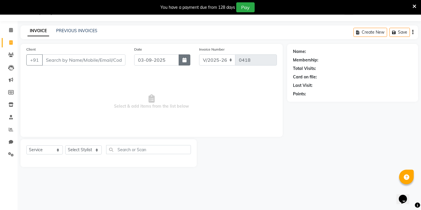
click at [184, 58] on icon "button" at bounding box center [184, 60] width 4 height 5
select select "9"
select select "2025"
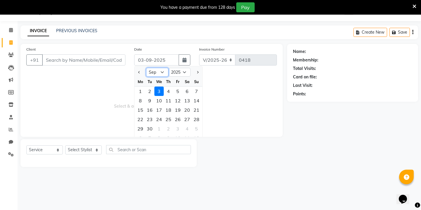
click at [162, 74] on select "Jan Feb Mar Apr May Jun [DATE] Aug Sep Oct Nov Dec" at bounding box center [157, 72] width 22 height 9
select select "8"
click at [195, 121] on div "24" at bounding box center [196, 119] width 9 height 9
type input "24-08-2025"
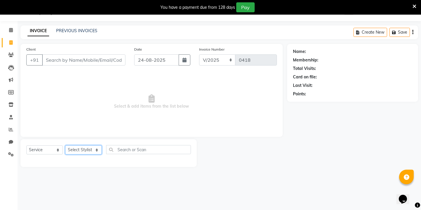
click at [88, 153] on select "Select Stylist Kavita [PERSON_NAME] Sumit Tanu" at bounding box center [83, 149] width 37 height 9
select select "86180"
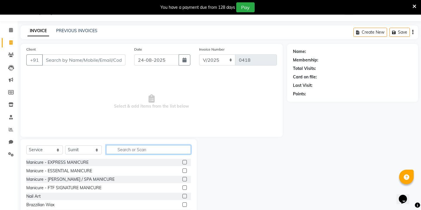
click at [127, 151] on input "text" at bounding box center [148, 149] width 85 height 9
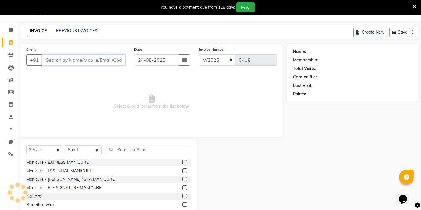
click at [66, 59] on input "Client" at bounding box center [83, 59] width 83 height 11
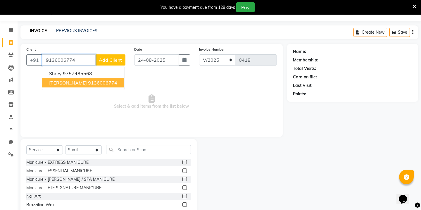
type input "9136006774"
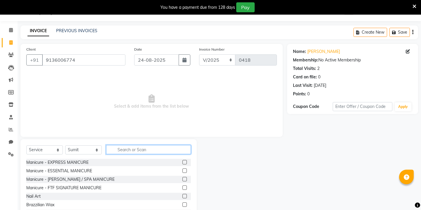
click at [123, 149] on input "text" at bounding box center [148, 149] width 85 height 9
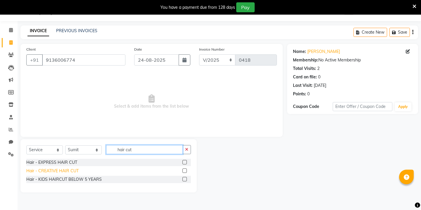
type input "hair cut"
click at [57, 171] on div "Hair - CREATIVE HAIR CUT" at bounding box center [52, 171] width 52 height 6
checkbox input "false"
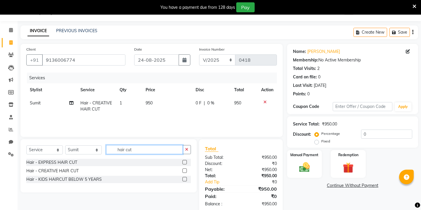
click at [127, 150] on input "hair cut" at bounding box center [144, 149] width 77 height 9
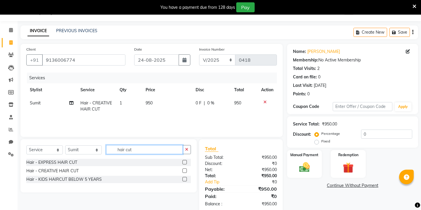
click at [127, 150] on input "hair cut" at bounding box center [144, 149] width 77 height 9
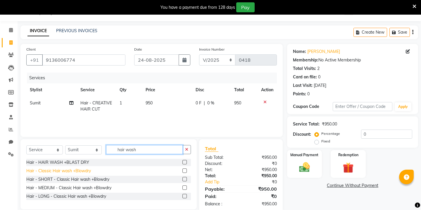
type input "hair wash"
click at [72, 169] on div "Hair - Classic Hair wash +Blowdry" at bounding box center [58, 171] width 65 height 6
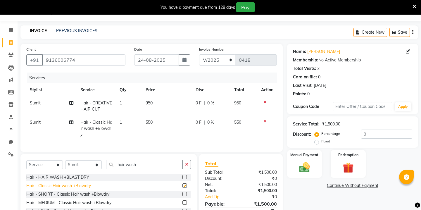
checkbox input "false"
click at [145, 122] on td "550" at bounding box center [167, 128] width 50 height 25
select select "86180"
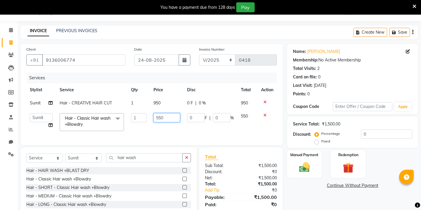
click at [163, 121] on input "550" at bounding box center [166, 117] width 27 height 9
type input "0"
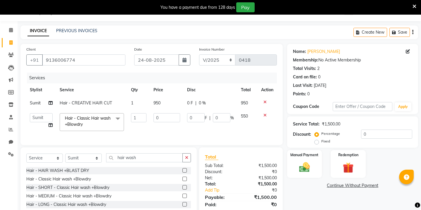
click at [164, 102] on td "950" at bounding box center [167, 102] width 34 height 13
select select "86180"
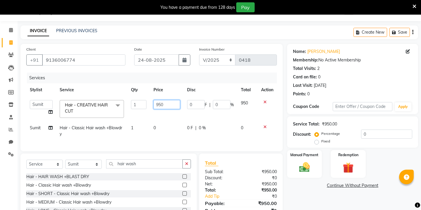
click at [166, 103] on input "950" at bounding box center [166, 104] width 27 height 9
type input "750"
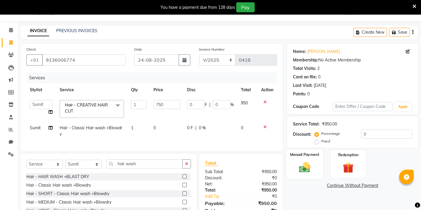
click at [305, 161] on img at bounding box center [304, 167] width 18 height 13
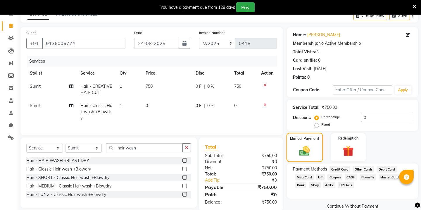
scroll to position [41, 0]
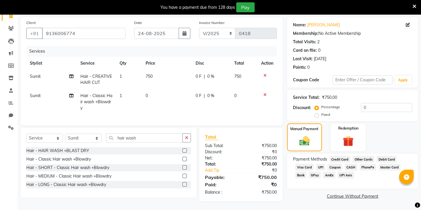
click at [316, 171] on span "GPay" at bounding box center [314, 174] width 12 height 7
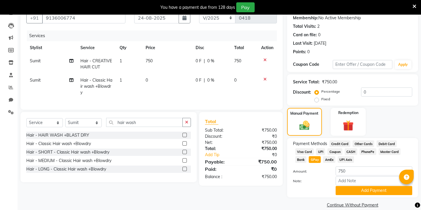
scroll to position [58, 0]
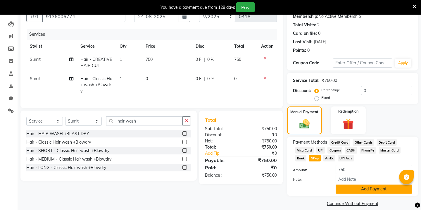
click at [348, 184] on button "Add Payment" at bounding box center [373, 188] width 77 height 9
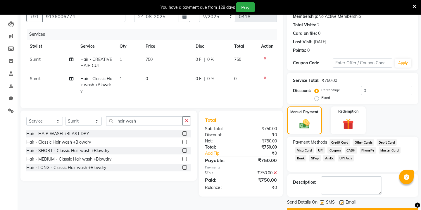
scroll to position [67, 0]
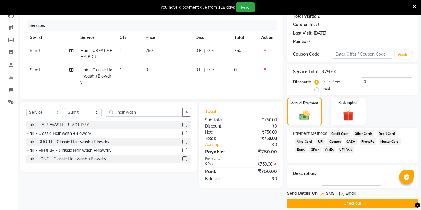
click at [337, 199] on button "Checkout" at bounding box center [352, 203] width 131 height 9
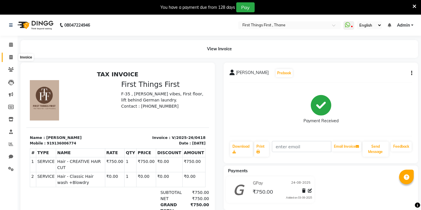
click at [12, 58] on icon at bounding box center [10, 57] width 3 height 4
select select "service"
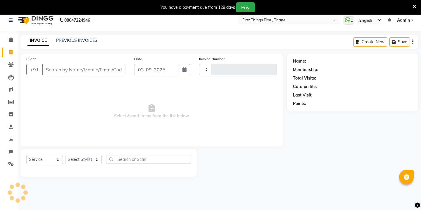
type input "0419"
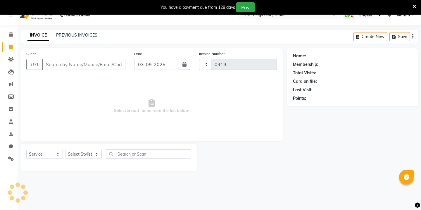
scroll to position [15, 0]
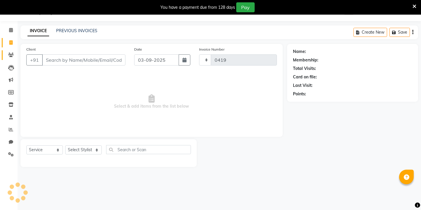
select select "7812"
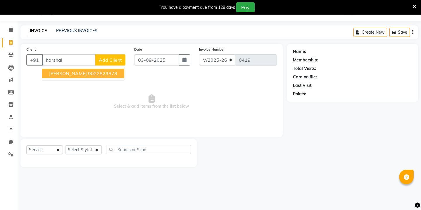
click at [76, 74] on span "[PERSON_NAME]" at bounding box center [68, 73] width 38 height 6
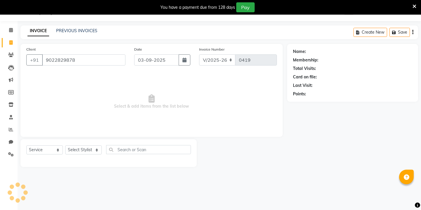
type input "9022829878"
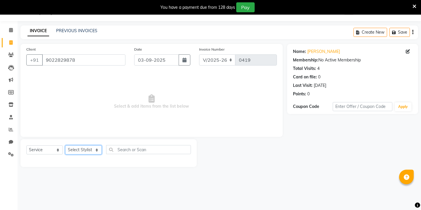
click at [86, 148] on select "Select Stylist Kavita [PERSON_NAME] Sumit Tanu" at bounding box center [83, 149] width 37 height 9
select select "69610"
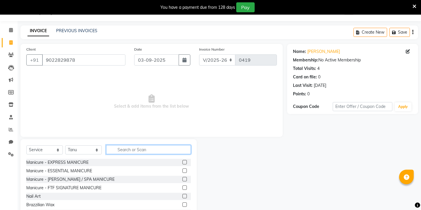
click at [124, 150] on input "text" at bounding box center [148, 149] width 85 height 9
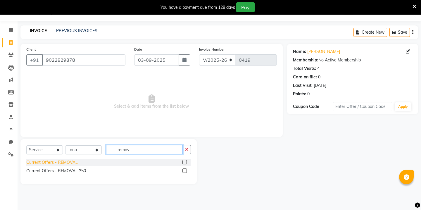
type input "remov"
click at [70, 160] on div "Current Offers - REMOVAL" at bounding box center [51, 162] width 51 height 6
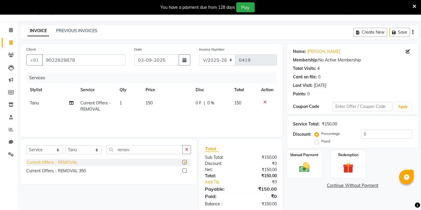
checkbox input "false"
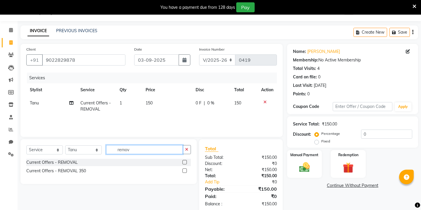
click at [132, 153] on input "remov" at bounding box center [144, 149] width 77 height 9
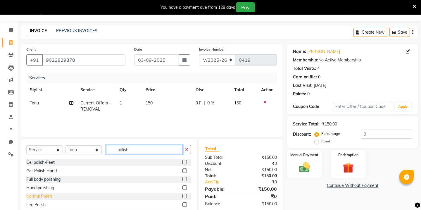
type input "polish"
click at [46, 195] on div "Normal Polish" at bounding box center [39, 196] width 26 height 6
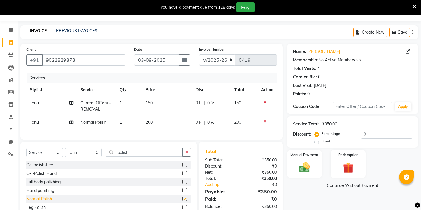
checkbox input "false"
click at [202, 124] on div "0 F | 0 %" at bounding box center [211, 122] width 32 height 6
select select "69610"
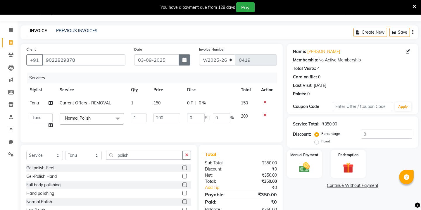
click at [185, 60] on icon "button" at bounding box center [184, 60] width 4 height 5
select select "9"
select select "2025"
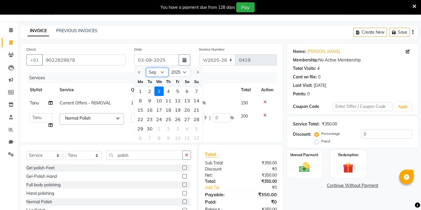
click at [166, 72] on select "Jan Feb Mar Apr May Jun [DATE] Aug Sep Oct Nov Dec" at bounding box center [157, 72] width 22 height 9
select select "8"
click at [192, 119] on div "24" at bounding box center [196, 119] width 9 height 9
type input "24-08-2025"
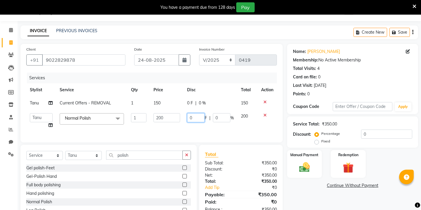
click at [191, 115] on input "0" at bounding box center [196, 117] width 18 height 9
type input "100"
click at [293, 162] on div "Manual Payment" at bounding box center [304, 163] width 36 height 29
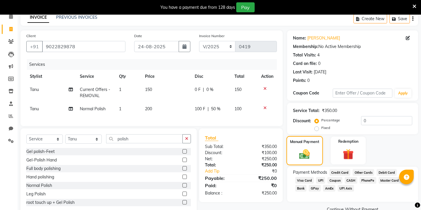
scroll to position [41, 0]
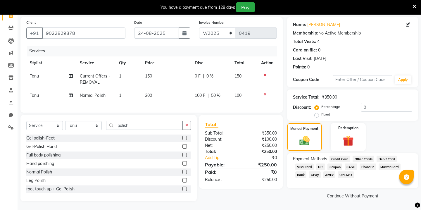
click at [315, 171] on span "GPay" at bounding box center [314, 174] width 12 height 7
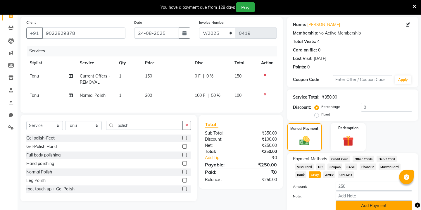
click at [337, 201] on button "Add Payment" at bounding box center [373, 205] width 77 height 9
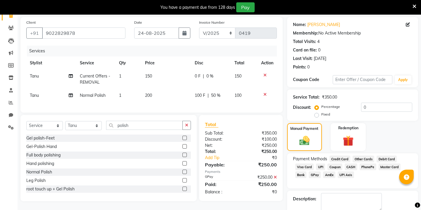
scroll to position [67, 0]
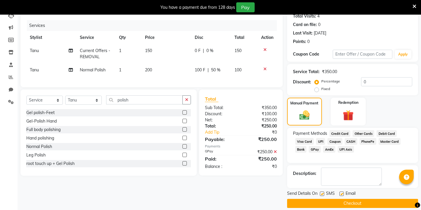
click at [333, 199] on button "Checkout" at bounding box center [352, 203] width 131 height 9
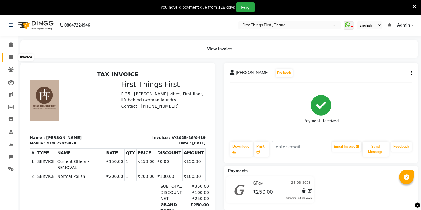
click at [9, 59] on span at bounding box center [11, 57] width 10 height 7
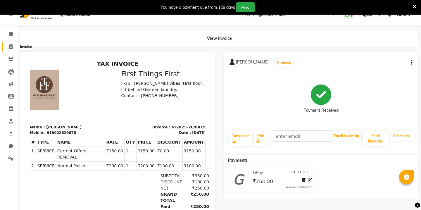
select select "7812"
select select "service"
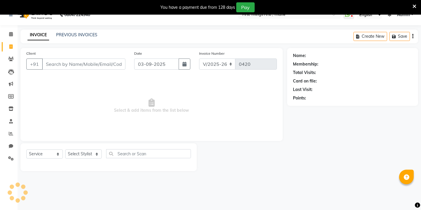
scroll to position [15, 0]
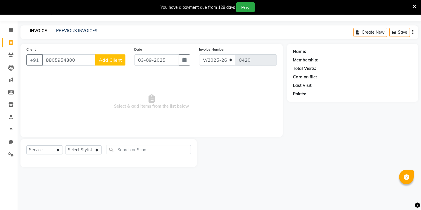
type input "8805954300"
click at [107, 60] on span "Add Client" at bounding box center [110, 60] width 23 height 6
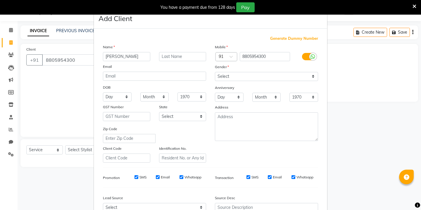
type input "[PERSON_NAME]"
click at [233, 76] on select "Select [DEMOGRAPHIC_DATA] [DEMOGRAPHIC_DATA] Other Prefer Not To Say" at bounding box center [266, 76] width 103 height 9
select select "[DEMOGRAPHIC_DATA]"
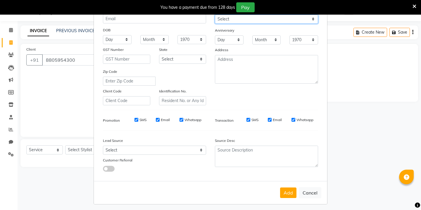
scroll to position [60, 0]
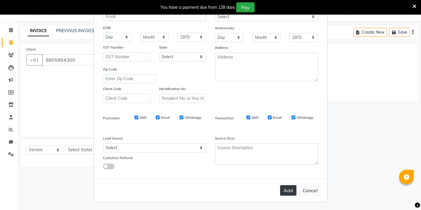
click at [284, 193] on button "Add" at bounding box center [288, 190] width 16 height 11
select select
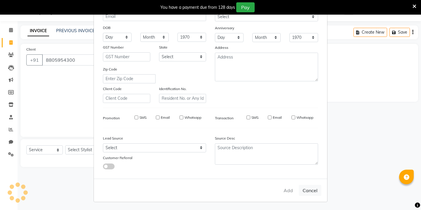
select select
checkbox input "false"
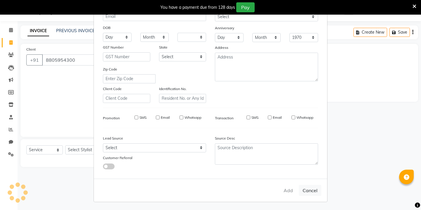
checkbox input "false"
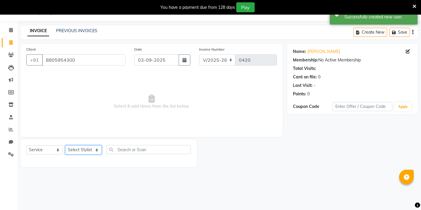
click at [77, 152] on select "Select Stylist Kavita [PERSON_NAME] Sumit Tanu" at bounding box center [83, 149] width 37 height 9
select select "86180"
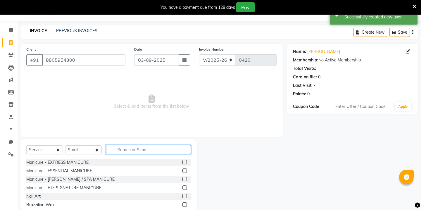
click at [131, 149] on input "text" at bounding box center [148, 149] width 85 height 9
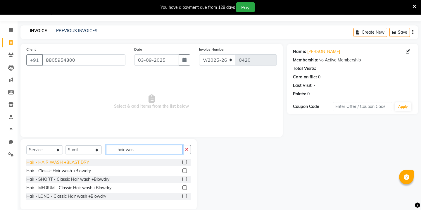
type input "hair was"
click at [82, 162] on div "Hair - HAIR WASH +BLAST DRY" at bounding box center [57, 162] width 63 height 6
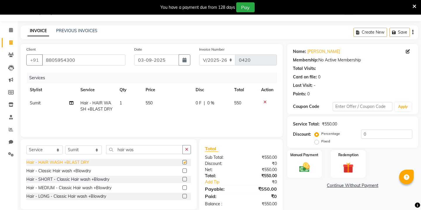
checkbox input "false"
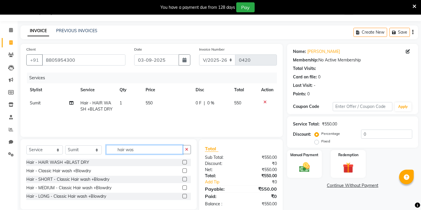
click at [129, 150] on input "hair was" at bounding box center [144, 149] width 77 height 9
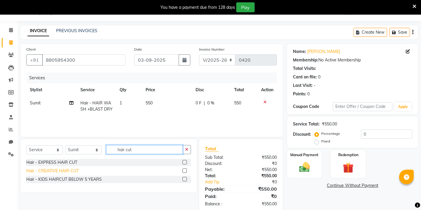
type input "hair cut"
click at [34, 169] on div "Hair - CREATIVE HAIR CUT" at bounding box center [52, 171] width 52 height 6
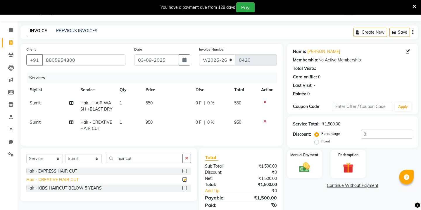
checkbox input "false"
click at [153, 120] on td "950" at bounding box center [167, 125] width 50 height 19
select select "86180"
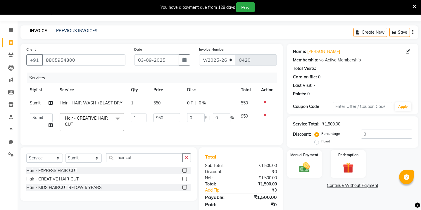
click at [159, 103] on span "550" at bounding box center [156, 102] width 7 height 5
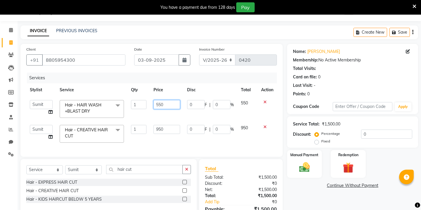
click at [164, 105] on input "550" at bounding box center [166, 104] width 27 height 9
click at [186, 58] on icon "button" at bounding box center [184, 60] width 4 height 5
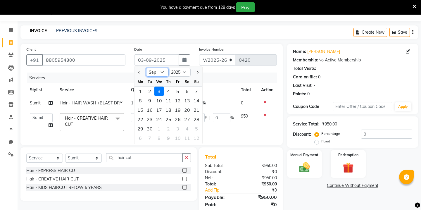
click at [165, 72] on select "Jan Feb Mar Apr May Jun [DATE] Aug Sep Oct Nov Dec" at bounding box center [157, 72] width 22 height 9
click at [193, 122] on div "24" at bounding box center [196, 119] width 9 height 9
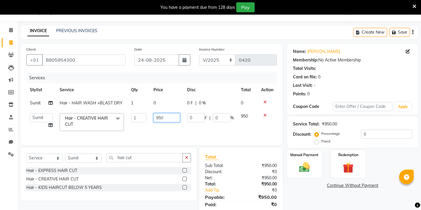
click at [161, 121] on input "950" at bounding box center [166, 117] width 27 height 9
click at [167, 117] on input "950" at bounding box center [166, 117] width 27 height 9
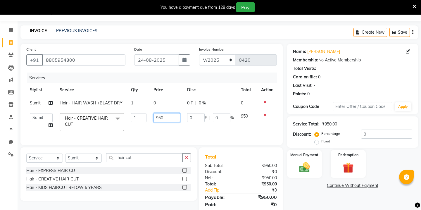
click at [167, 117] on input "950" at bounding box center [166, 117] width 27 height 9
click at [306, 161] on img at bounding box center [304, 167] width 18 height 13
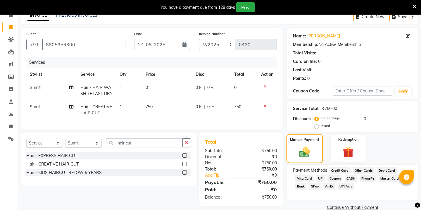
scroll to position [35, 0]
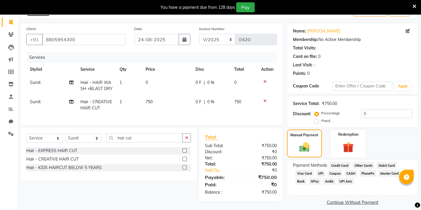
click at [313, 178] on span "GPay" at bounding box center [314, 181] width 12 height 7
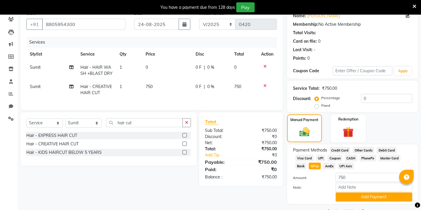
scroll to position [58, 0]
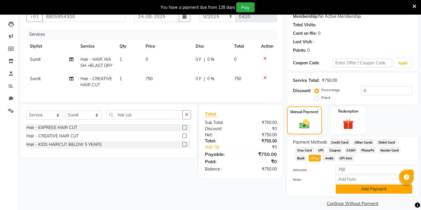
click at [350, 184] on button "Add Payment" at bounding box center [373, 188] width 77 height 9
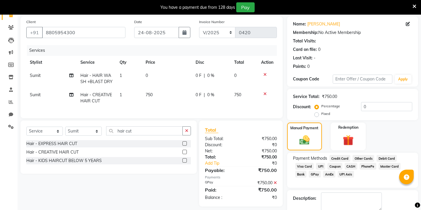
scroll to position [67, 0]
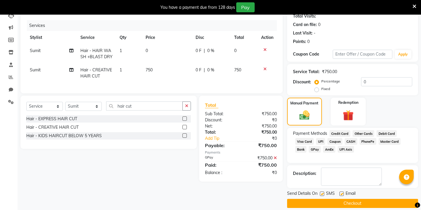
click at [332, 199] on button "Checkout" at bounding box center [352, 203] width 131 height 9
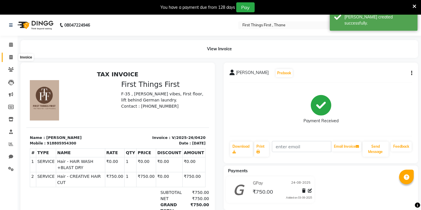
click at [10, 54] on span at bounding box center [11, 57] width 10 height 7
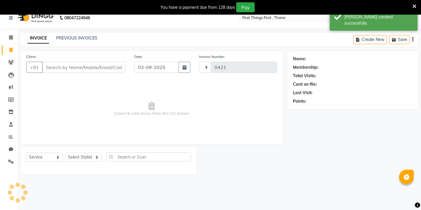
scroll to position [15, 0]
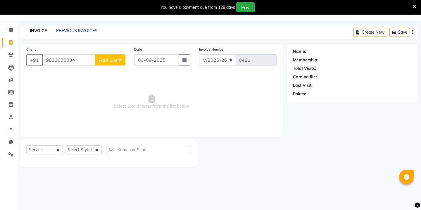
click at [105, 61] on span "Add Client" at bounding box center [110, 60] width 23 height 6
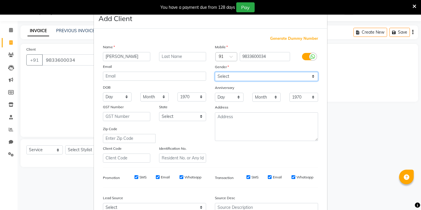
click at [238, 75] on select "Select [DEMOGRAPHIC_DATA] [DEMOGRAPHIC_DATA] Other Prefer Not To Say" at bounding box center [266, 76] width 103 height 9
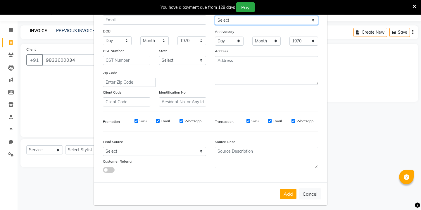
scroll to position [60, 0]
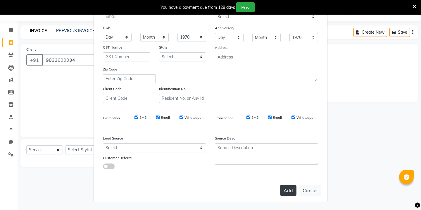
click at [287, 189] on button "Add" at bounding box center [288, 190] width 16 height 11
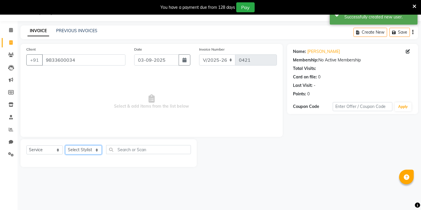
click at [76, 148] on select "Select Stylist Kavita [PERSON_NAME] Sumit Tanu" at bounding box center [83, 149] width 37 height 9
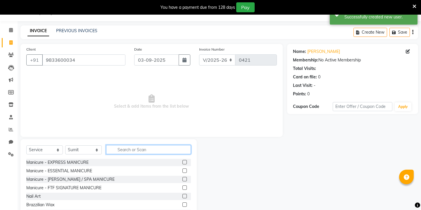
click at [147, 148] on input "text" at bounding box center [148, 149] width 85 height 9
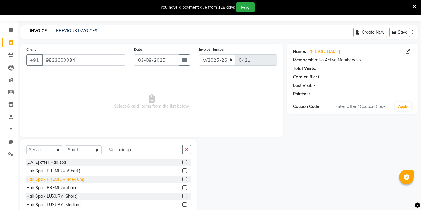
click at [65, 177] on div "Hair Spa - PREMIUM (Medium)" at bounding box center [55, 179] width 58 height 6
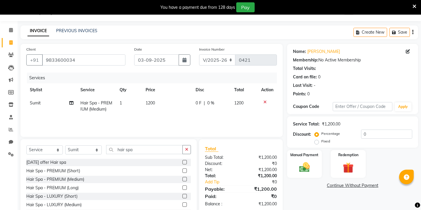
click at [150, 104] on span "1200" at bounding box center [149, 102] width 9 height 5
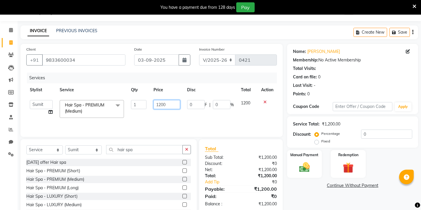
click at [165, 105] on input "1200" at bounding box center [166, 104] width 27 height 9
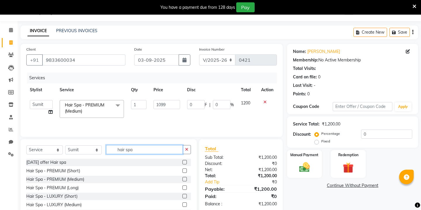
click at [135, 147] on input "hair spa" at bounding box center [144, 149] width 77 height 9
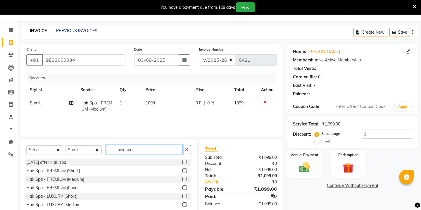
click at [135, 147] on input "hair spa" at bounding box center [144, 149] width 77 height 9
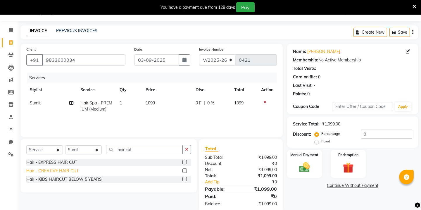
click at [46, 172] on div "Hair - CREATIVE HAIR CUT" at bounding box center [52, 171] width 52 height 6
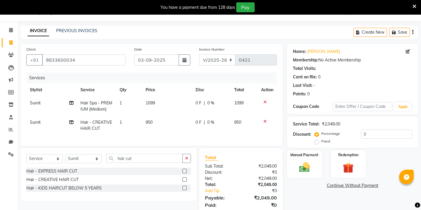
click at [151, 121] on span "950" at bounding box center [148, 121] width 7 height 5
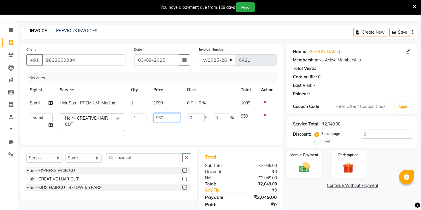
click at [167, 117] on input "950" at bounding box center [166, 117] width 27 height 9
click at [183, 57] on button "button" at bounding box center [184, 59] width 12 height 11
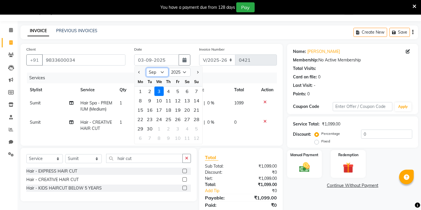
click at [160, 72] on select "Jan Feb Mar Apr May Jun [DATE] Aug Sep Oct Nov Dec" at bounding box center [157, 72] width 22 height 9
click at [197, 118] on div "24" at bounding box center [196, 119] width 9 height 9
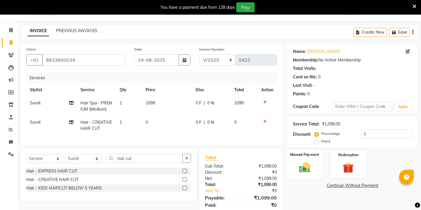
click at [308, 162] on img at bounding box center [304, 167] width 18 height 13
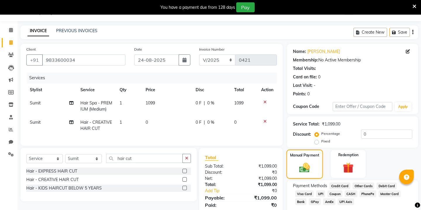
scroll to position [35, 0]
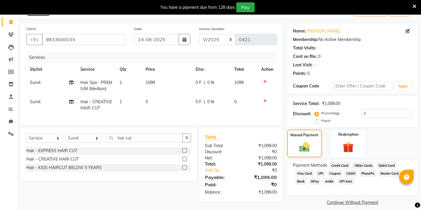
click at [317, 178] on span "GPay" at bounding box center [314, 181] width 12 height 7
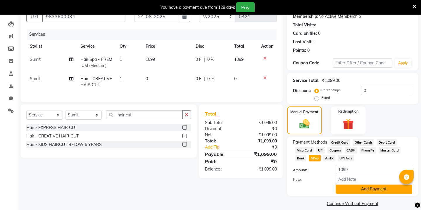
click at [344, 184] on button "Add Payment" at bounding box center [373, 188] width 77 height 9
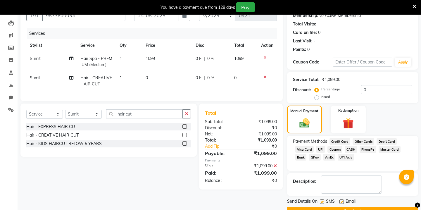
scroll to position [67, 0]
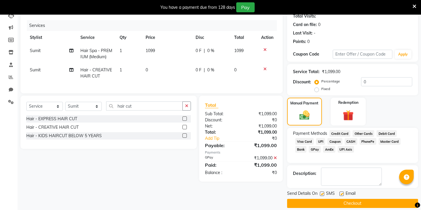
click at [323, 199] on button "Checkout" at bounding box center [352, 203] width 131 height 9
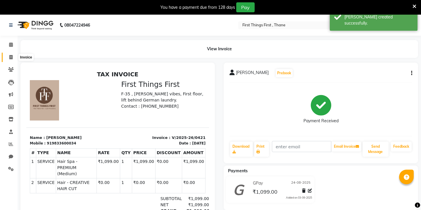
click at [8, 57] on span at bounding box center [11, 57] width 10 height 7
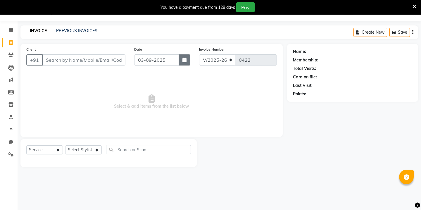
click at [187, 63] on button "button" at bounding box center [184, 59] width 12 height 11
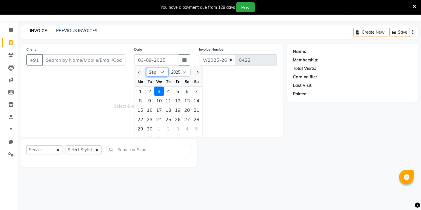
click at [160, 71] on select "Jan Feb Mar Apr May Jun [DATE] Aug Sep Oct Nov Dec" at bounding box center [157, 72] width 22 height 9
click at [140, 129] on div "25" at bounding box center [140, 128] width 9 height 9
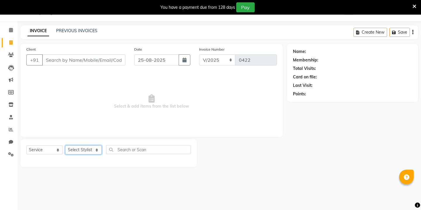
click at [76, 149] on select "Select Stylist Kavita [PERSON_NAME] Sumit Tanu" at bounding box center [83, 149] width 37 height 9
click at [67, 58] on input "Client" at bounding box center [83, 59] width 83 height 11
click at [109, 59] on span "Add Client" at bounding box center [110, 60] width 23 height 6
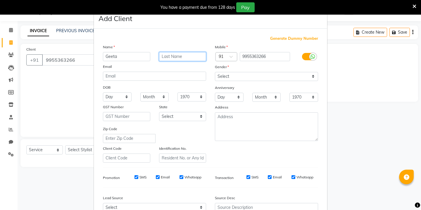
click at [179, 54] on input "text" at bounding box center [182, 56] width 47 height 9
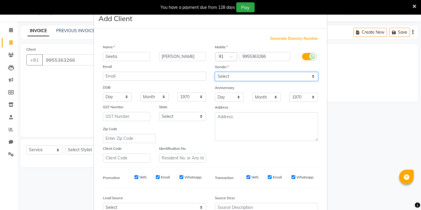
click at [248, 76] on select "Select [DEMOGRAPHIC_DATA] [DEMOGRAPHIC_DATA] Other Prefer Not To Say" at bounding box center [266, 76] width 103 height 9
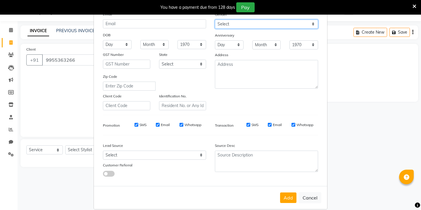
scroll to position [60, 0]
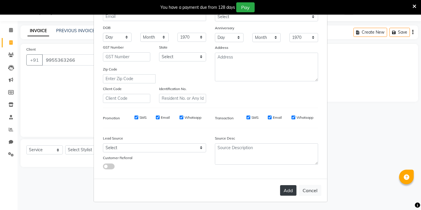
click at [291, 192] on button "Add" at bounding box center [288, 190] width 16 height 11
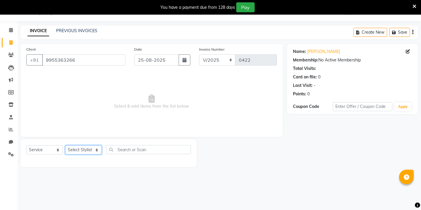
click at [87, 148] on select "Select Stylist Kavita [PERSON_NAME] Sumit Tanu" at bounding box center [83, 149] width 37 height 9
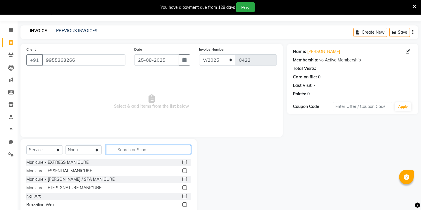
click at [126, 147] on input "text" at bounding box center [148, 149] width 85 height 9
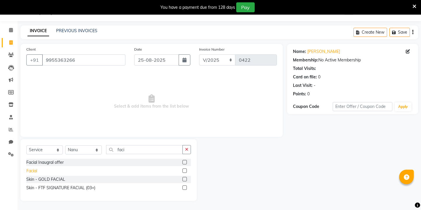
click at [27, 172] on div "Facial" at bounding box center [31, 171] width 11 height 6
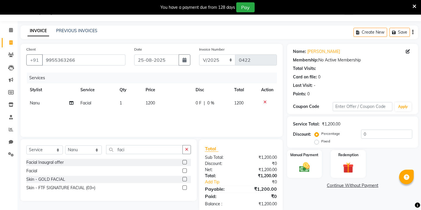
click at [147, 102] on span "1200" at bounding box center [149, 102] width 9 height 5
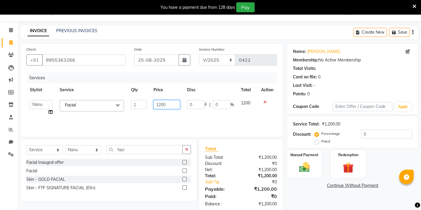
click at [158, 106] on input "1200" at bounding box center [166, 104] width 27 height 9
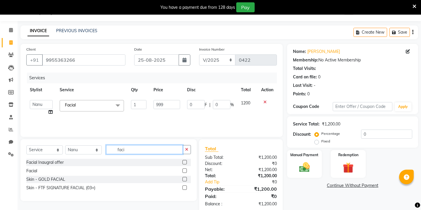
click at [121, 151] on input "faci" at bounding box center [144, 149] width 77 height 9
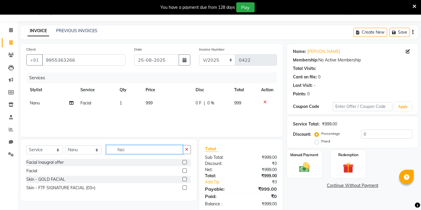
click at [121, 151] on input "faci" at bounding box center [144, 149] width 77 height 9
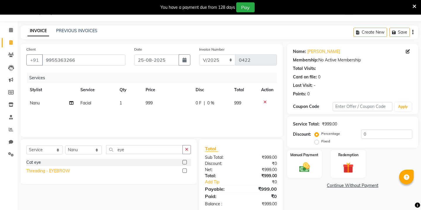
click at [59, 170] on div "Threading - EYEBROW" at bounding box center [48, 171] width 44 height 6
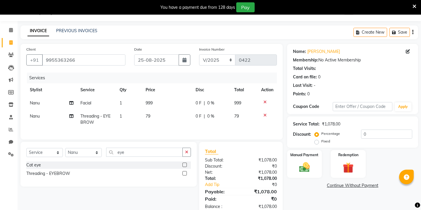
click at [152, 119] on td "79" at bounding box center [167, 119] width 50 height 19
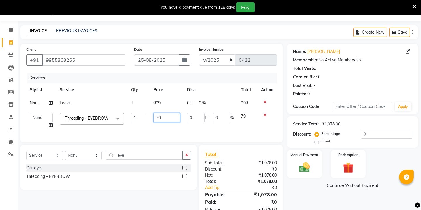
click at [163, 118] on input "79" at bounding box center [166, 117] width 27 height 9
click at [119, 157] on div "Select Service Product Membership Package Voucher Prepaid Gift Card Select Styl…" at bounding box center [108, 157] width 164 height 14
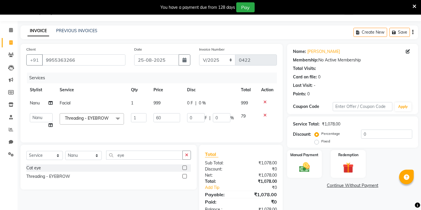
click at [119, 157] on div "Select Service Product Membership Package Voucher Prepaid Gift Card Select Styl…" at bounding box center [108, 157] width 164 height 14
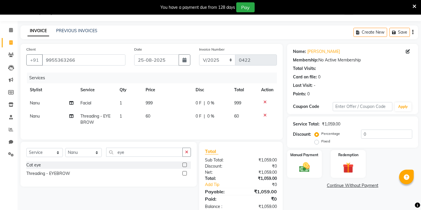
click at [119, 157] on div "Select Service Product Membership Package Voucher Prepaid Gift Card Select Styl…" at bounding box center [108, 155] width 164 height 14
click at [123, 154] on input "eye" at bounding box center [144, 152] width 77 height 9
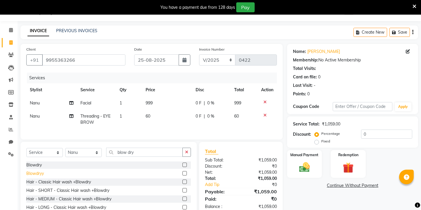
click at [32, 176] on div "Blowdryy" at bounding box center [35, 173] width 18 height 6
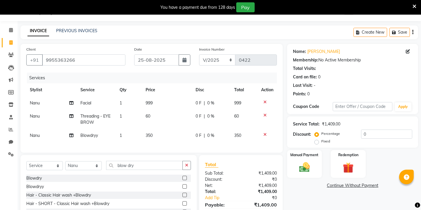
click at [152, 136] on span "350" at bounding box center [148, 135] width 7 height 5
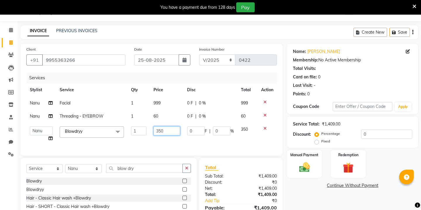
click at [159, 133] on input "350" at bounding box center [166, 130] width 27 height 9
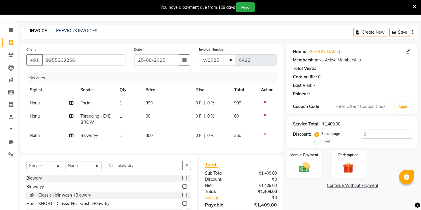
click at [193, 131] on td "0 F | 0 %" at bounding box center [211, 135] width 39 height 13
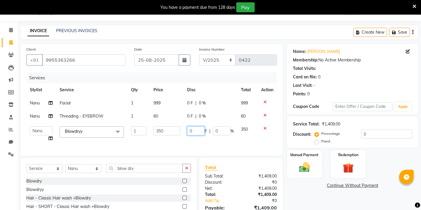
click at [193, 131] on input "0" at bounding box center [196, 130] width 18 height 9
click at [295, 161] on img at bounding box center [304, 167] width 18 height 13
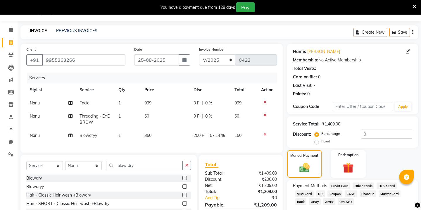
click at [349, 190] on span "CASH" at bounding box center [350, 193] width 13 height 7
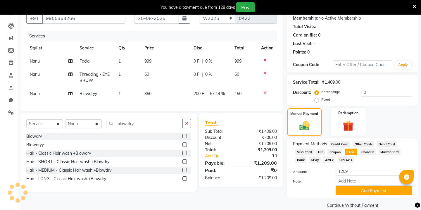
scroll to position [58, 0]
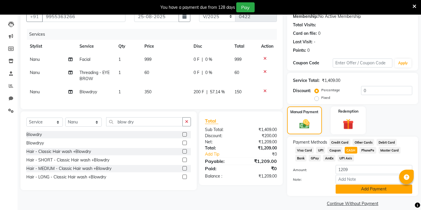
click at [346, 184] on button "Add Payment" at bounding box center [373, 188] width 77 height 9
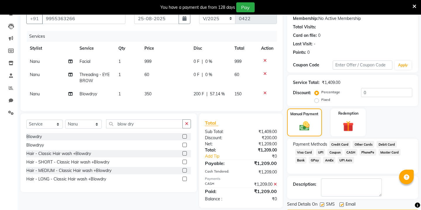
scroll to position [67, 0]
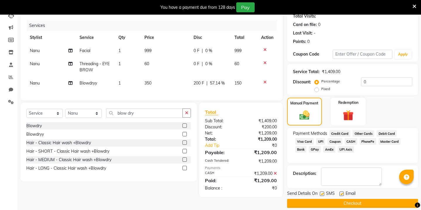
click at [357, 199] on button "Checkout" at bounding box center [352, 203] width 131 height 9
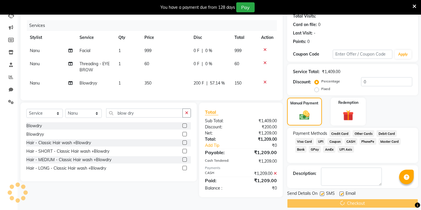
click at [357, 199] on div "Checkout" at bounding box center [352, 203] width 131 height 9
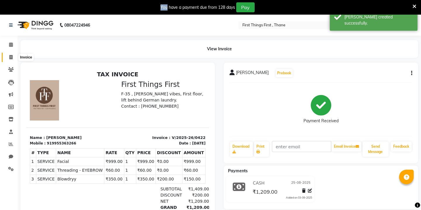
click at [12, 58] on icon at bounding box center [10, 57] width 3 height 4
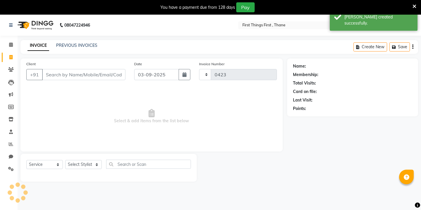
scroll to position [15, 0]
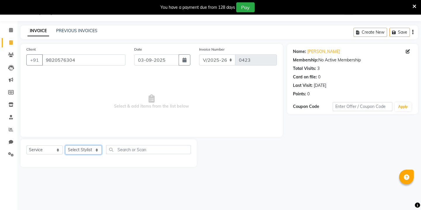
click at [95, 154] on select "Select Stylist Kavita [PERSON_NAME] Sumit Tanu" at bounding box center [83, 149] width 37 height 9
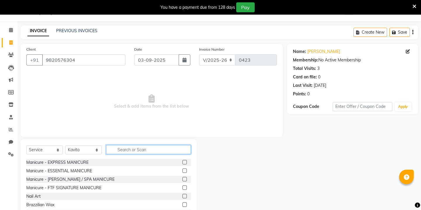
click at [116, 152] on input "text" at bounding box center [148, 149] width 85 height 9
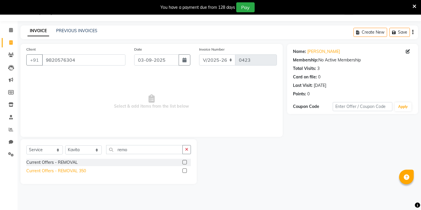
click at [60, 172] on div "Current Offers - REMOVAL 350" at bounding box center [56, 171] width 60 height 6
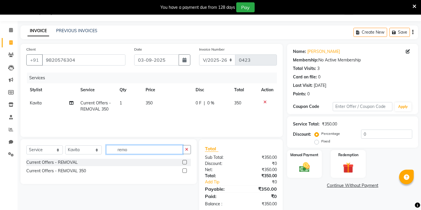
click at [124, 149] on input "remo" at bounding box center [144, 149] width 77 height 9
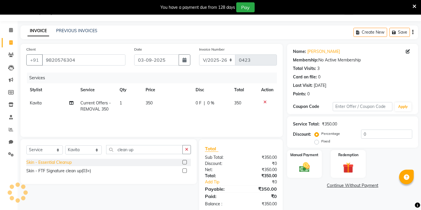
click at [53, 163] on div "Skin - Essential Cleanup" at bounding box center [48, 162] width 45 height 6
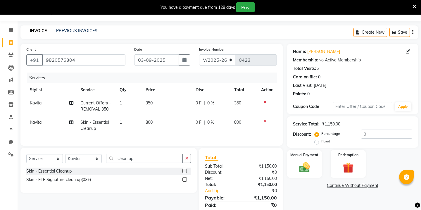
click at [151, 117] on td "800" at bounding box center [167, 125] width 50 height 19
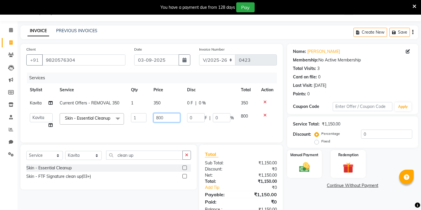
click at [163, 117] on input "800" at bounding box center [166, 117] width 27 height 9
click at [124, 159] on input "clean up" at bounding box center [144, 154] width 77 height 9
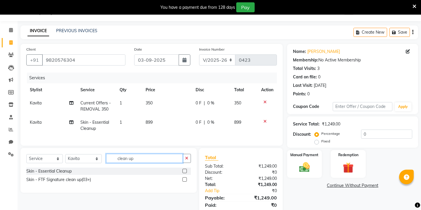
click at [124, 159] on input "clean up" at bounding box center [144, 158] width 77 height 9
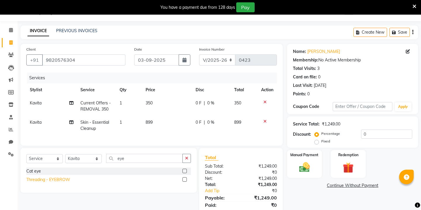
click at [59, 179] on div "Threading - EYEBROW" at bounding box center [48, 179] width 44 height 6
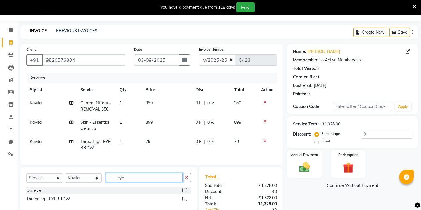
click at [142, 180] on input "eye" at bounding box center [144, 177] width 77 height 9
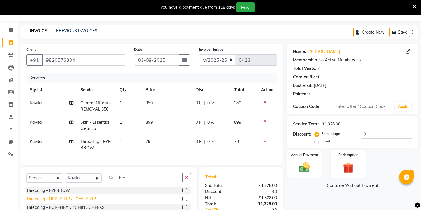
click at [78, 197] on div "Threading - UPPER LIP / LOWER LIP" at bounding box center [61, 199] width 70 height 6
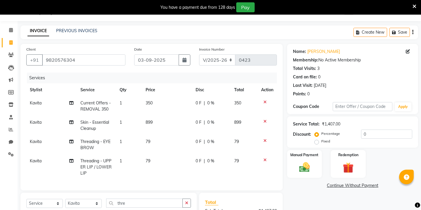
click at [145, 160] on td "79" at bounding box center [167, 166] width 50 height 25
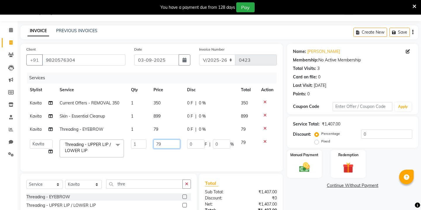
click at [167, 146] on input "79" at bounding box center [166, 143] width 27 height 9
click at [162, 131] on tbody "Kavita Current Offers - REMOVAL 350 1 350 0 F | 0 % 350 Kavita Skin - Essential…" at bounding box center [151, 128] width 250 height 64
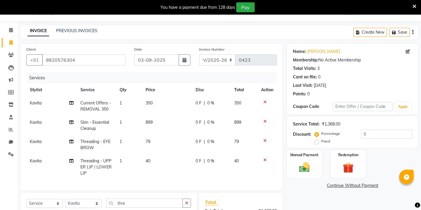
click at [153, 138] on td "79" at bounding box center [167, 144] width 50 height 19
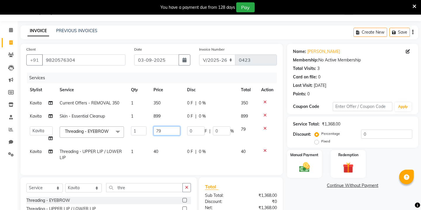
click at [168, 132] on input "79" at bounding box center [166, 130] width 27 height 9
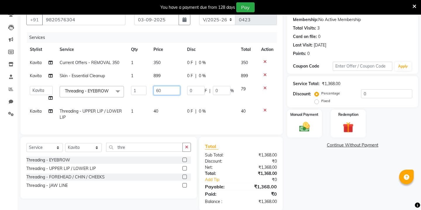
scroll to position [64, 0]
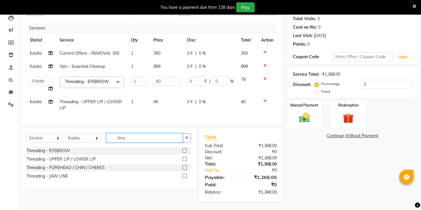
click at [129, 138] on div "Client [PHONE_NUMBER] Date [DATE] Invoice Number V/2025 V/[PHONE_NUMBER] Servic…" at bounding box center [151, 97] width 271 height 207
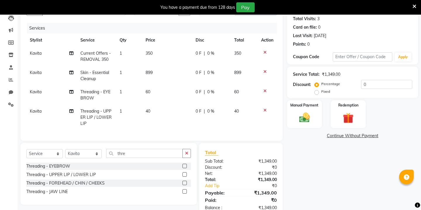
click at [129, 138] on div "Client [PHONE_NUMBER] Date [DATE] Invoice Number V/2025 V/[PHONE_NUMBER] Servic…" at bounding box center [151, 67] width 262 height 146
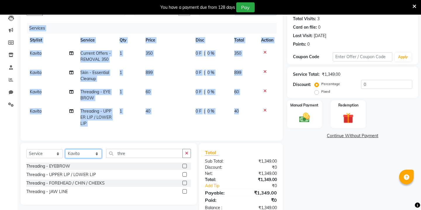
click at [92, 154] on select "Select Stylist Kavita [PERSON_NAME] Sumit Tanu" at bounding box center [83, 153] width 37 height 9
click at [302, 145] on div "Name: [PERSON_NAME] Membership: No Active Membership Total Visits: 3 Card on fi…" at bounding box center [354, 105] width 135 height 222
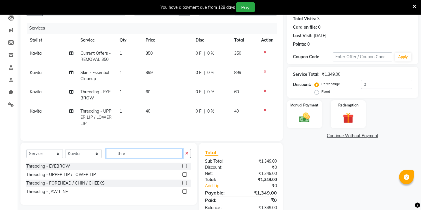
click at [130, 154] on input "thre" at bounding box center [144, 153] width 77 height 9
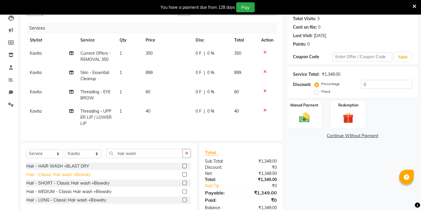
click at [87, 173] on div "Hair - Classic Hair wash +Blowdry" at bounding box center [58, 174] width 65 height 6
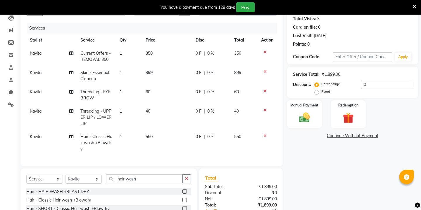
click at [263, 136] on icon at bounding box center [264, 136] width 3 height 4
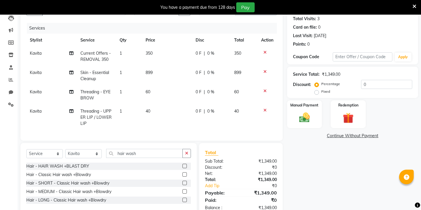
scroll to position [80, 0]
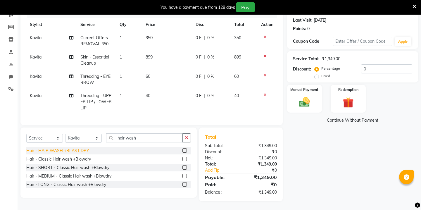
click at [73, 149] on div "Hair - HAIR WASH +BLAST DRY" at bounding box center [57, 151] width 63 height 6
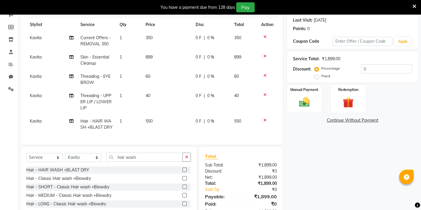
click at [41, 119] on span "Kavita" at bounding box center [36, 120] width 12 height 5
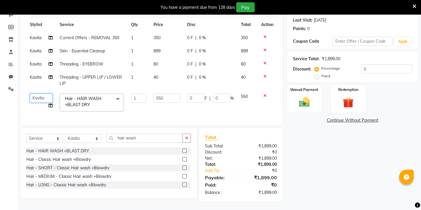
click at [44, 98] on select "Kavita [PERSON_NAME] [PERSON_NAME]" at bounding box center [41, 97] width 23 height 9
click at [162, 100] on input "550" at bounding box center [166, 97] width 27 height 9
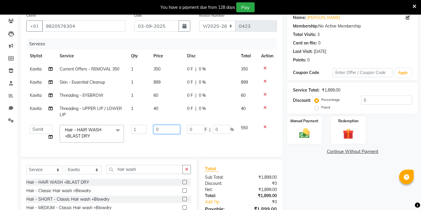
scroll to position [52, 0]
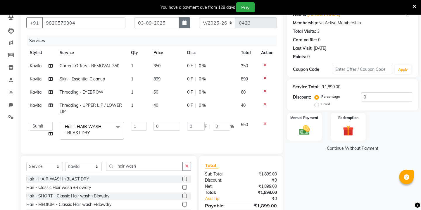
click at [186, 26] on button "button" at bounding box center [184, 22] width 12 height 11
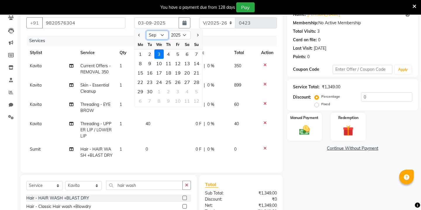
click at [160, 36] on select "Jan Feb Mar Apr May Jun [DATE] Aug Sep Oct Nov Dec" at bounding box center [157, 35] width 22 height 9
click at [141, 91] on div "25" at bounding box center [140, 91] width 9 height 9
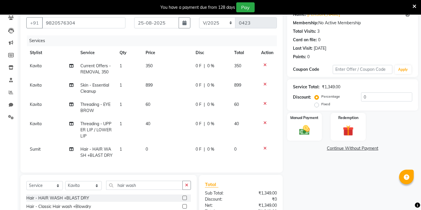
scroll to position [54, 0]
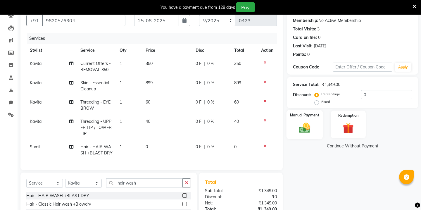
click at [299, 122] on img at bounding box center [304, 127] width 18 height 13
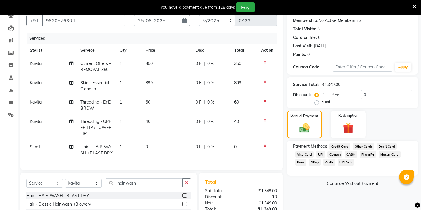
click at [346, 151] on span "CASH" at bounding box center [350, 154] width 13 height 7
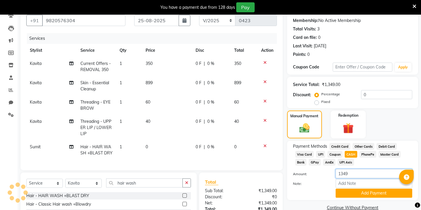
click at [340, 169] on input "1349" at bounding box center [373, 173] width 77 height 9
click at [353, 188] on button "Add Payment" at bounding box center [373, 192] width 77 height 9
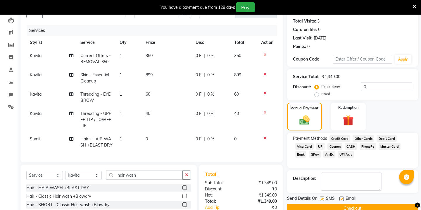
scroll to position [65, 0]
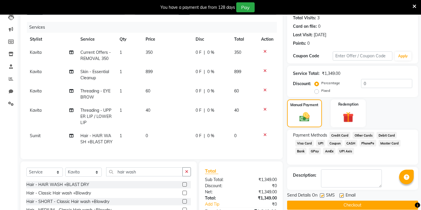
click at [310, 148] on span "GPay" at bounding box center [314, 151] width 12 height 7
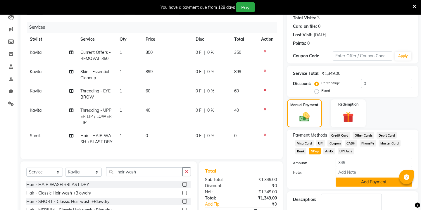
click at [347, 177] on button "Add Payment" at bounding box center [373, 181] width 77 height 9
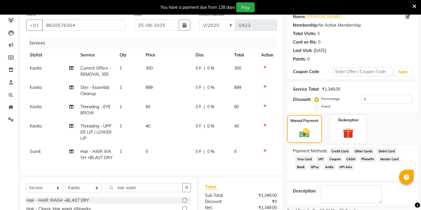
scroll to position [126, 0]
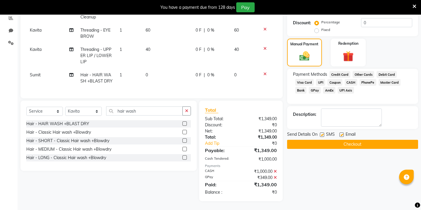
click at [331, 140] on button "Checkout" at bounding box center [352, 144] width 131 height 9
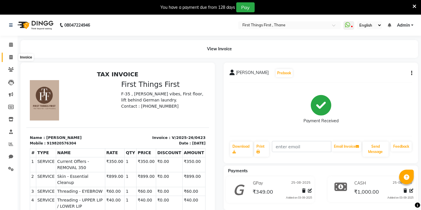
click at [13, 57] on span at bounding box center [11, 57] width 10 height 7
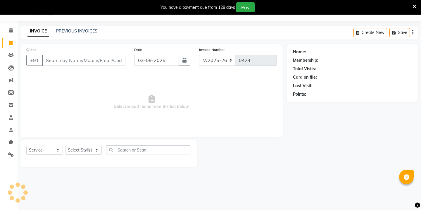
scroll to position [15, 0]
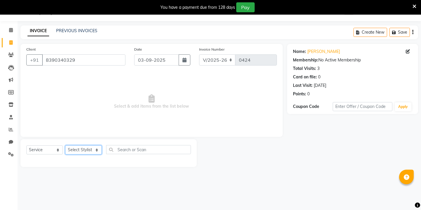
click at [88, 148] on select "Select Stylist Kavita [PERSON_NAME] Sumit Tanu" at bounding box center [83, 149] width 37 height 9
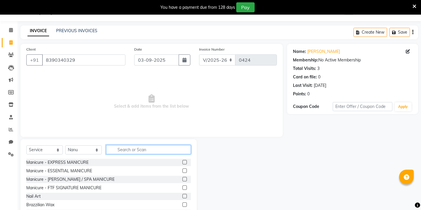
click at [130, 152] on input "text" at bounding box center [148, 149] width 85 height 9
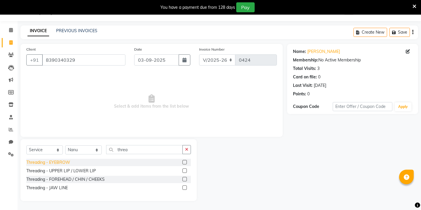
click at [57, 161] on div "Threading - EYEBROW" at bounding box center [48, 162] width 44 height 6
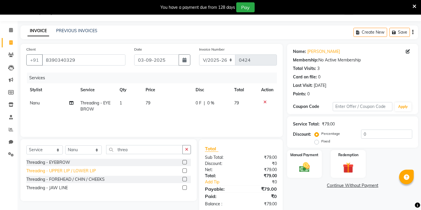
click at [56, 169] on div "Threading - UPPER LIP / LOWER LIP" at bounding box center [61, 171] width 70 height 6
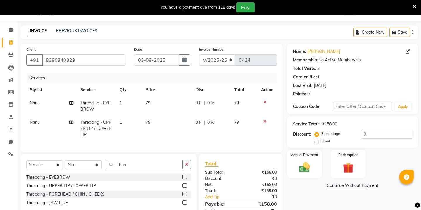
click at [144, 102] on td "79" at bounding box center [167, 105] width 50 height 19
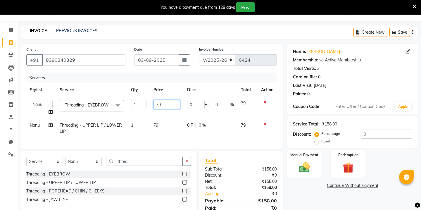
click at [158, 103] on input "79" at bounding box center [166, 104] width 27 height 9
click at [155, 122] on td "79" at bounding box center [167, 128] width 34 height 19
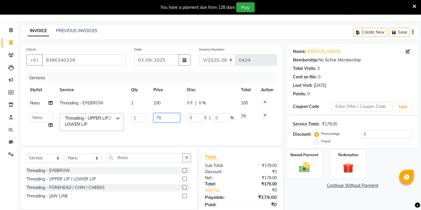
click at [164, 116] on input "79" at bounding box center [166, 117] width 27 height 9
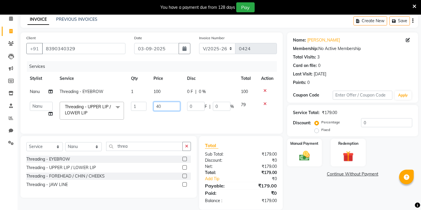
scroll to position [17, 0]
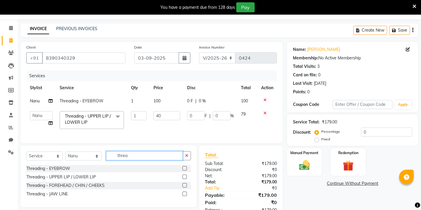
click at [124, 158] on input "threa" at bounding box center [144, 155] width 77 height 9
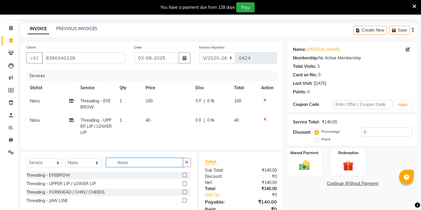
click at [124, 158] on input "threa" at bounding box center [144, 162] width 77 height 9
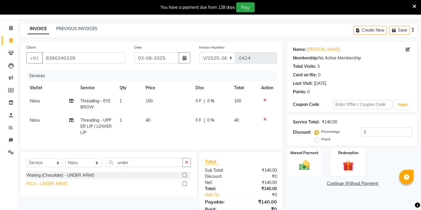
click at [57, 181] on div "RICA - UNDER ARMS" at bounding box center [46, 184] width 41 height 6
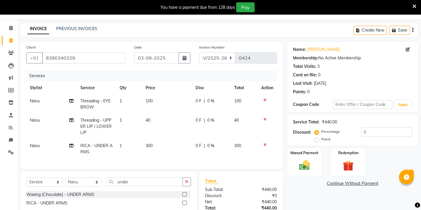
click at [188, 148] on td "300" at bounding box center [167, 148] width 50 height 19
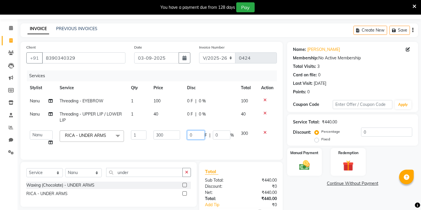
click at [195, 136] on input "0" at bounding box center [196, 134] width 18 height 9
click at [126, 174] on div "Select Service Product Membership Package Voucher Prepaid Gift Card Select Styl…" at bounding box center [108, 184] width 176 height 45
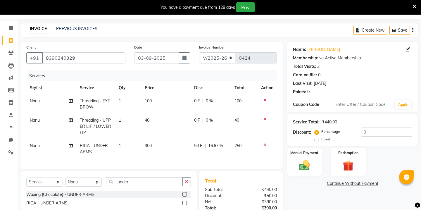
click at [126, 174] on div "Select Service Product Membership Package Voucher Prepaid Gift Card Select Styl…" at bounding box center [108, 193] width 176 height 45
click at [122, 183] on input "under" at bounding box center [144, 181] width 77 height 9
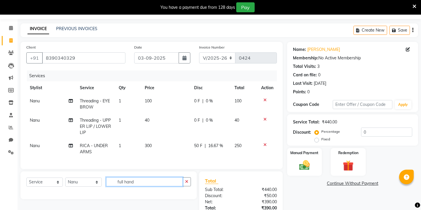
scroll to position [27, 0]
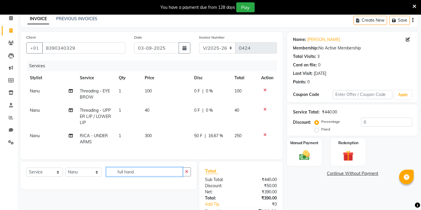
click at [139, 171] on input "full hand" at bounding box center [144, 171] width 77 height 9
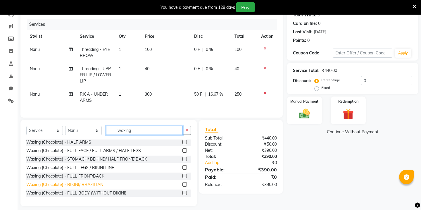
scroll to position [73, 0]
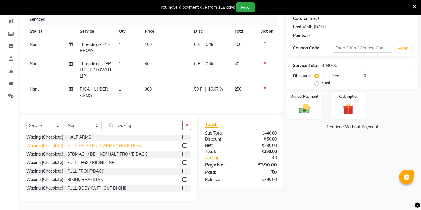
click at [85, 146] on div "Waxing (Chocolate) - FULL FACE / FULL ARMS / HALF LEGS" at bounding box center [83, 146] width 115 height 6
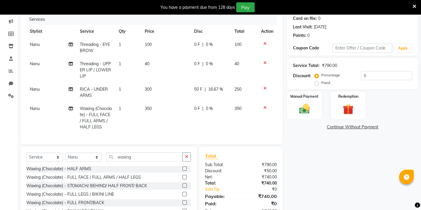
click at [147, 111] on span "350" at bounding box center [148, 108] width 7 height 5
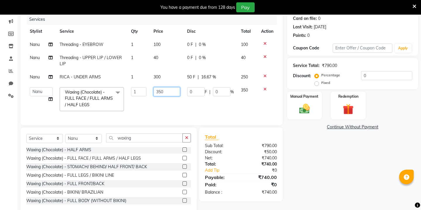
click at [159, 91] on input "350" at bounding box center [166, 91] width 27 height 9
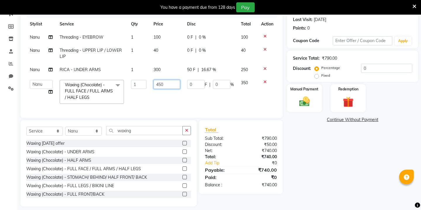
scroll to position [82, 0]
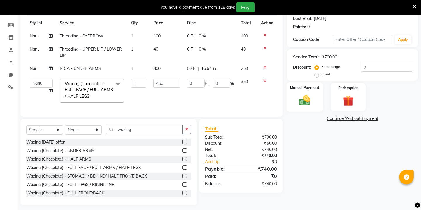
click at [299, 94] on img at bounding box center [304, 100] width 18 height 13
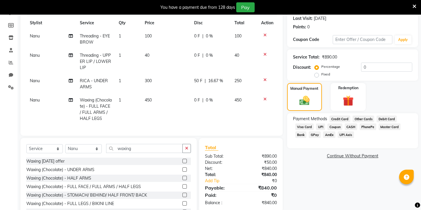
click at [348, 123] on span "CASH" at bounding box center [350, 126] width 13 height 7
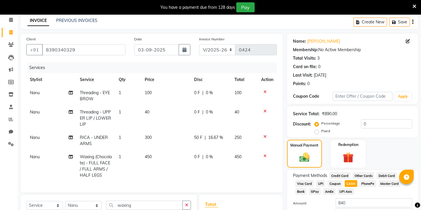
scroll to position [25, 0]
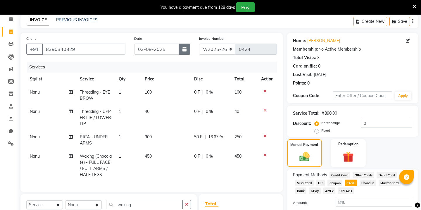
click at [184, 52] on button "button" at bounding box center [184, 49] width 12 height 11
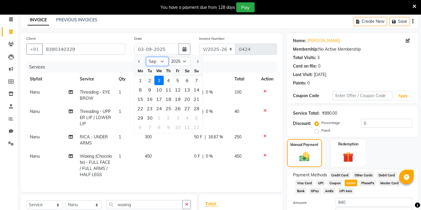
click at [161, 62] on select "Jan Feb Mar Apr May Jun [DATE] Aug Sep Oct Nov Dec" at bounding box center [157, 61] width 22 height 9
click at [142, 115] on div "25" at bounding box center [140, 117] width 9 height 9
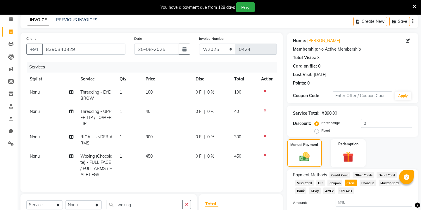
click at [159, 137] on td "300" at bounding box center [167, 139] width 50 height 19
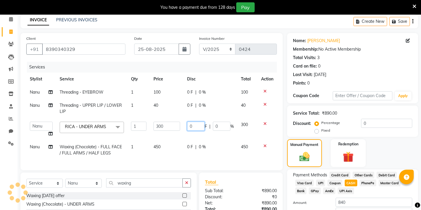
click at [192, 129] on input "0" at bounding box center [196, 126] width 18 height 9
click at [155, 92] on td "100" at bounding box center [167, 92] width 34 height 13
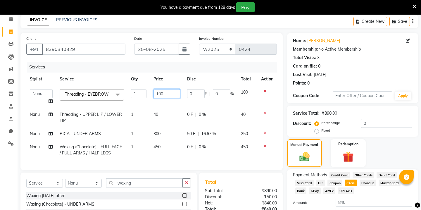
click at [163, 96] on input "100" at bounding box center [166, 93] width 27 height 9
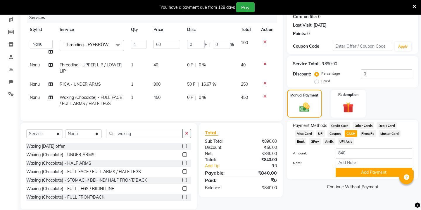
click at [313, 184] on link "Continue Without Payment" at bounding box center [352, 187] width 129 height 6
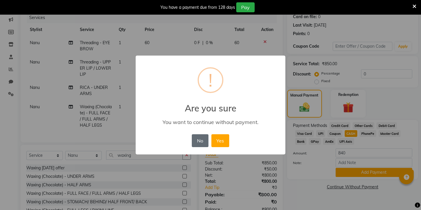
click at [198, 138] on button "No" at bounding box center [200, 140] width 16 height 13
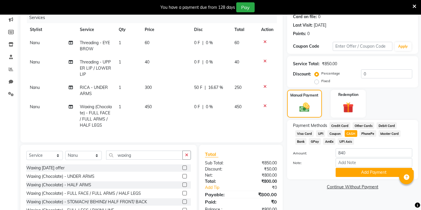
click at [337, 130] on span "Coupon" at bounding box center [334, 133] width 15 height 7
click at [315, 168] on div at bounding box center [309, 172] width 43 height 9
click at [349, 130] on span "CASH" at bounding box center [350, 133] width 13 height 7
click at [338, 168] on button "Add Payment" at bounding box center [373, 172] width 77 height 9
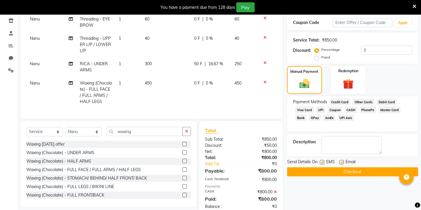
scroll to position [113, 0]
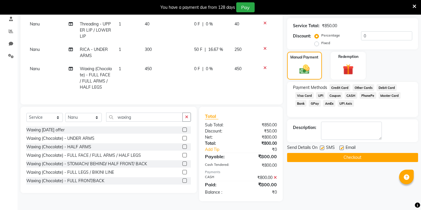
click at [328, 153] on button "Checkout" at bounding box center [352, 157] width 131 height 9
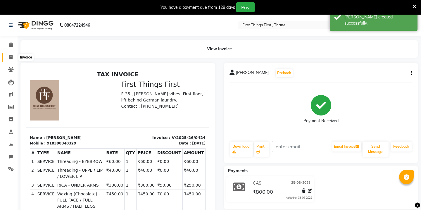
click at [10, 56] on icon at bounding box center [10, 57] width 3 height 4
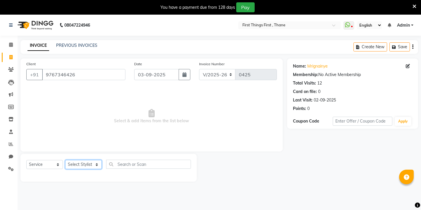
click at [89, 164] on select "Select Stylist Kavita [PERSON_NAME] Sumit Tanu" at bounding box center [83, 164] width 37 height 9
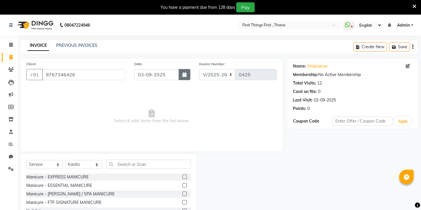
click at [183, 72] on icon "button" at bounding box center [184, 74] width 4 height 5
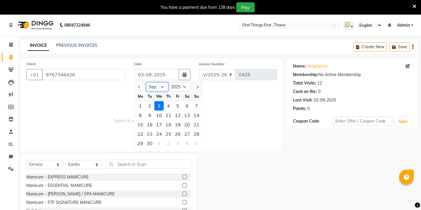
click at [161, 89] on select "Jan Feb Mar Apr May Jun [DATE] Aug Sep Oct Nov Dec" at bounding box center [157, 86] width 22 height 9
click at [139, 141] on div "25" at bounding box center [140, 142] width 9 height 9
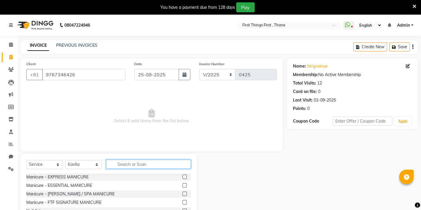
click at [120, 165] on input "text" at bounding box center [148, 163] width 85 height 9
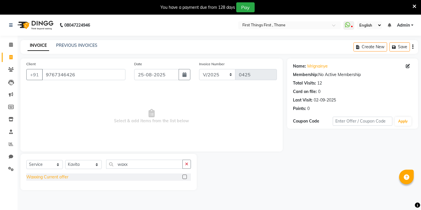
click at [58, 178] on div "Waxxing Current offer" at bounding box center [47, 177] width 42 height 6
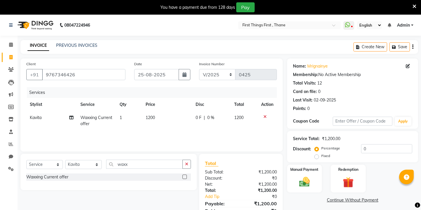
click at [157, 117] on td "1200" at bounding box center [167, 120] width 50 height 19
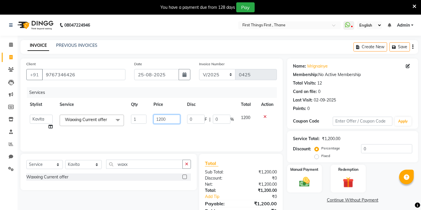
click at [164, 121] on input "1200" at bounding box center [166, 119] width 27 height 9
click at [121, 164] on input "waxx" at bounding box center [144, 163] width 77 height 9
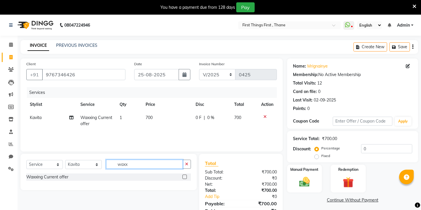
click at [121, 164] on input "waxx" at bounding box center [144, 163] width 77 height 9
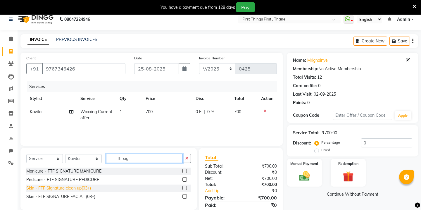
scroll to position [11, 0]
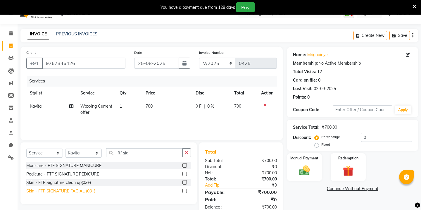
click at [79, 190] on div "Skin - FTF SIGNATURE FACIAL (03+)" at bounding box center [60, 191] width 69 height 6
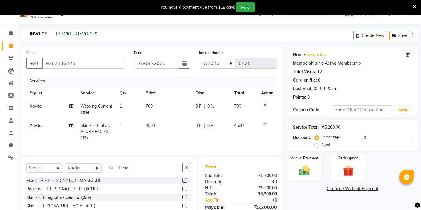
click at [152, 123] on span "4500" at bounding box center [149, 125] width 9 height 5
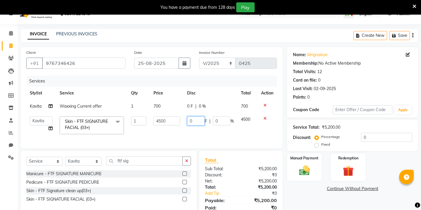
click at [194, 118] on input "0" at bounding box center [196, 120] width 18 height 9
click at [186, 159] on div "Select Service Product Membership Package Voucher Prepaid Gift Card Select Styl…" at bounding box center [108, 181] width 176 height 62
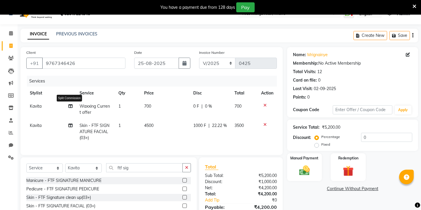
click at [69, 105] on icon at bounding box center [70, 106] width 4 height 4
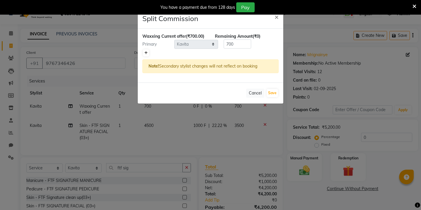
click at [145, 51] on icon at bounding box center [145, 53] width 3 height 4
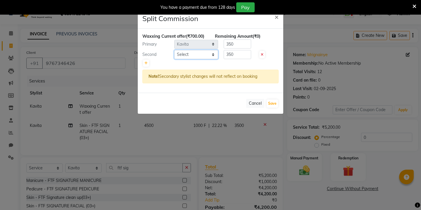
click at [180, 51] on select "Select Kavita [PERSON_NAME] Sumit Tanu" at bounding box center [196, 54] width 44 height 9
click at [272, 101] on button "Save" at bounding box center [271, 103] width 11 height 8
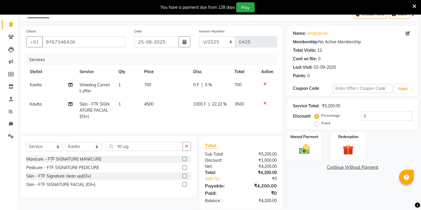
scroll to position [39, 0]
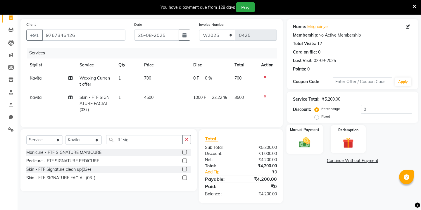
click at [307, 136] on img at bounding box center [304, 142] width 18 height 13
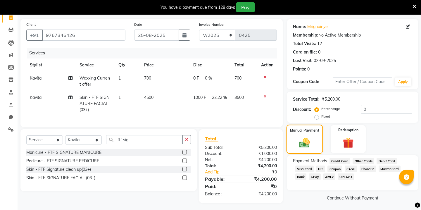
scroll to position [41, 0]
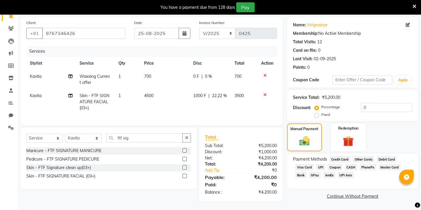
click at [347, 164] on span "CASH" at bounding box center [350, 167] width 13 height 7
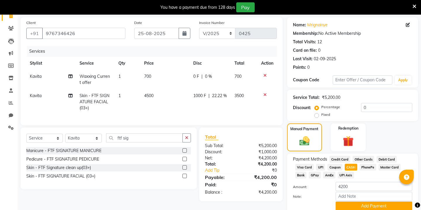
scroll to position [58, 0]
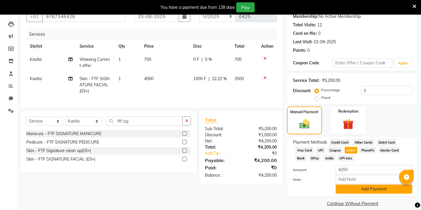
click at [342, 184] on button "Add Payment" at bounding box center [373, 188] width 77 height 9
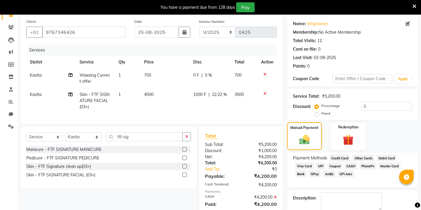
scroll to position [67, 0]
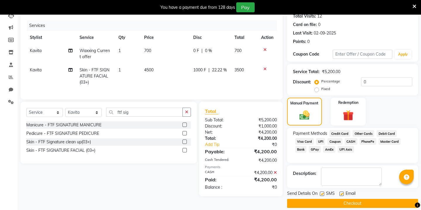
click at [320, 191] on label at bounding box center [322, 193] width 4 height 4
click at [320, 192] on input "checkbox" at bounding box center [322, 194] width 4 height 4
click at [340, 191] on label at bounding box center [341, 193] width 4 height 4
click at [340, 192] on input "checkbox" at bounding box center [341, 194] width 4 height 4
click at [331, 199] on button "Checkout" at bounding box center [352, 203] width 131 height 9
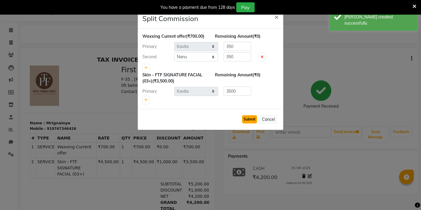
click at [250, 119] on button "Submit" at bounding box center [249, 119] width 15 height 8
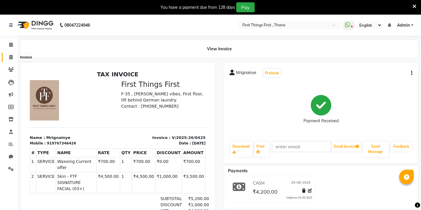
click at [10, 56] on icon at bounding box center [10, 57] width 3 height 4
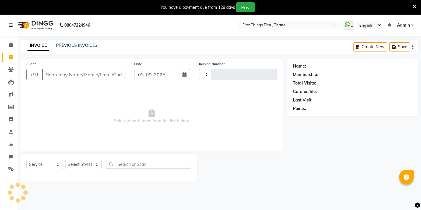
scroll to position [15, 0]
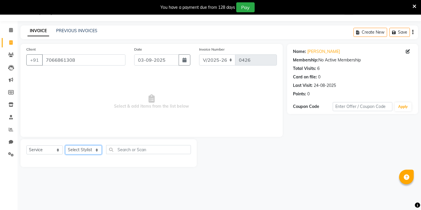
click at [75, 148] on select "Select Stylist Kavita [PERSON_NAME] Sumit Tanu" at bounding box center [83, 149] width 37 height 9
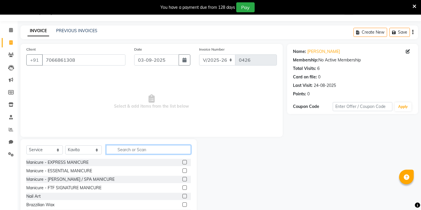
click at [128, 145] on input "text" at bounding box center [148, 149] width 85 height 9
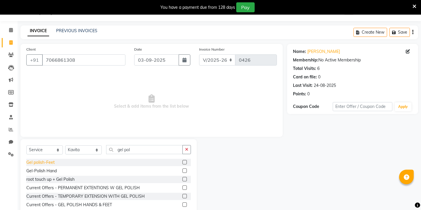
click at [51, 162] on div "Gel polish-Feet" at bounding box center [40, 162] width 28 height 6
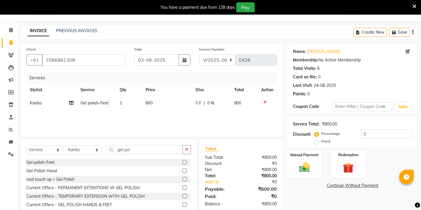
click at [152, 99] on td "800" at bounding box center [167, 102] width 50 height 13
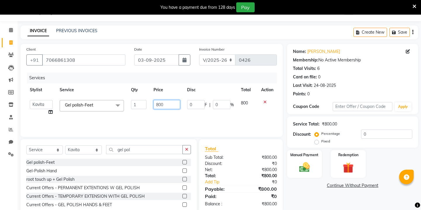
click at [159, 104] on input "800" at bounding box center [166, 104] width 27 height 9
click at [185, 60] on icon "button" at bounding box center [184, 60] width 4 height 5
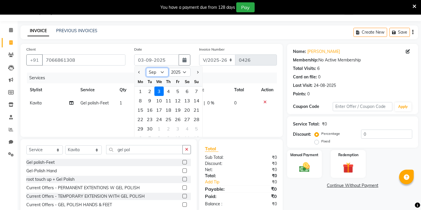
click at [162, 75] on select "Jan Feb Mar Apr May Jun [DATE] Aug Sep Oct Nov Dec" at bounding box center [157, 72] width 22 height 9
click at [143, 125] on div "25" at bounding box center [140, 128] width 9 height 9
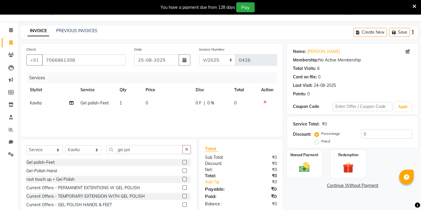
click at [159, 102] on td "0" at bounding box center [167, 102] width 50 height 13
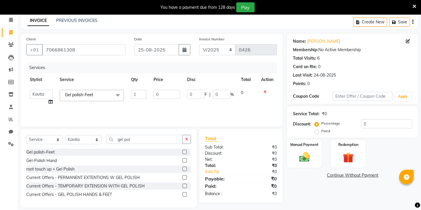
scroll to position [31, 0]
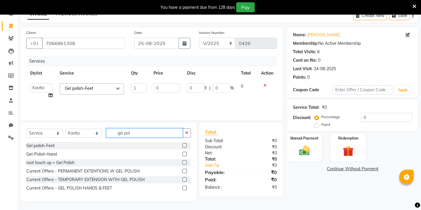
click at [127, 133] on input "gel pol" at bounding box center [144, 132] width 77 height 9
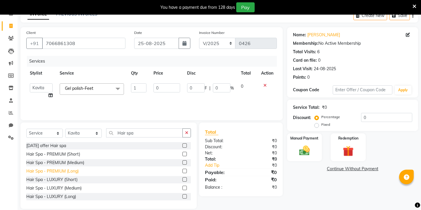
click at [65, 171] on div "Hair Spa - PREMIUM (Long)" at bounding box center [52, 171] width 52 height 6
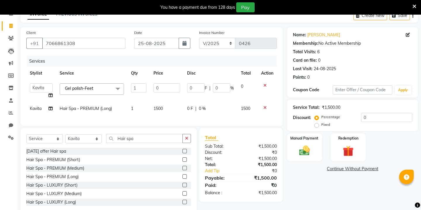
click at [188, 109] on span "0 F" at bounding box center [190, 108] width 6 height 6
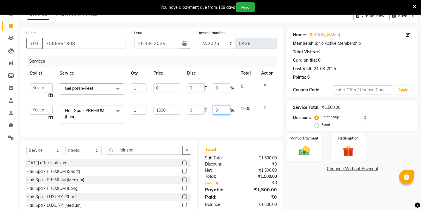
click at [218, 109] on input "0" at bounding box center [222, 109] width 18 height 9
click at [304, 145] on img at bounding box center [304, 150] width 18 height 13
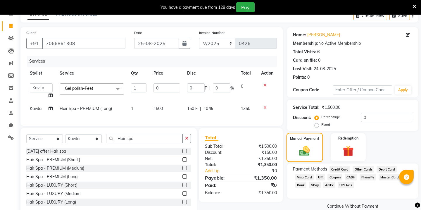
scroll to position [44, 0]
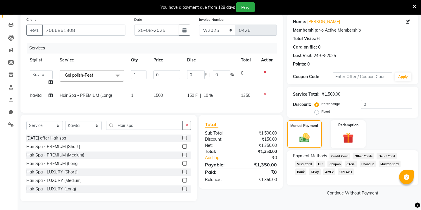
click at [310, 168] on span "GPay" at bounding box center [314, 171] width 12 height 7
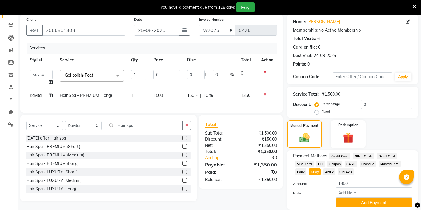
scroll to position [58, 0]
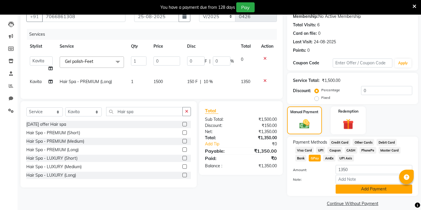
click at [345, 185] on button "Add Payment" at bounding box center [373, 188] width 77 height 9
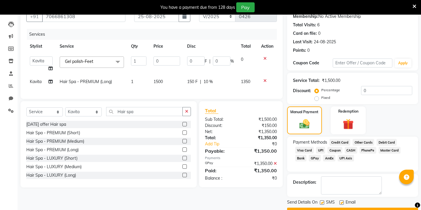
scroll to position [67, 0]
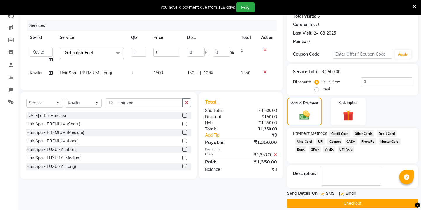
click at [330, 199] on button "Checkout" at bounding box center [352, 203] width 131 height 9
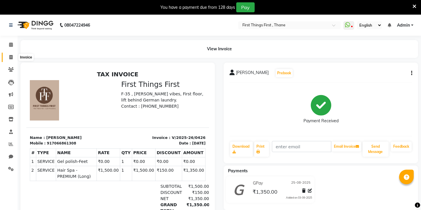
click at [10, 55] on icon at bounding box center [10, 57] width 3 height 4
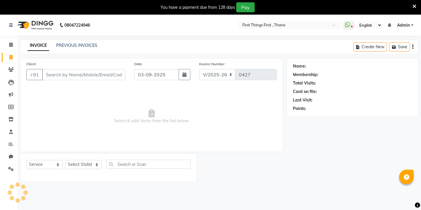
scroll to position [15, 0]
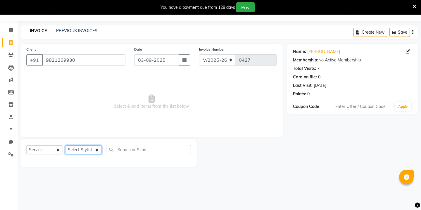
click at [76, 149] on select "Select Stylist Kavita [PERSON_NAME] Sumit Tanu" at bounding box center [83, 149] width 37 height 9
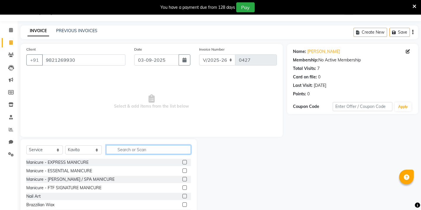
click at [129, 150] on input "text" at bounding box center [148, 149] width 85 height 9
click at [126, 149] on input "mani" at bounding box center [144, 149] width 77 height 9
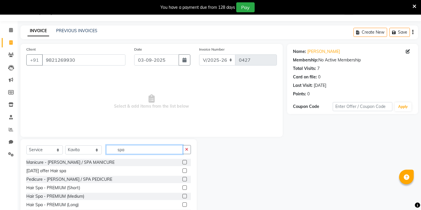
click at [121, 150] on input "spa" at bounding box center [144, 149] width 77 height 9
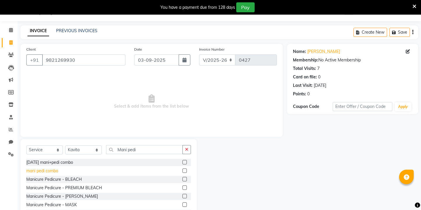
click at [34, 171] on div "mani pedi combo" at bounding box center [42, 171] width 32 height 6
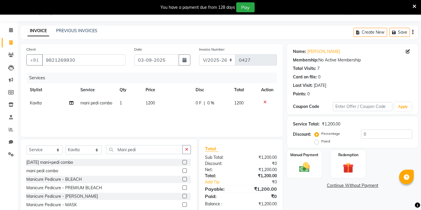
click at [152, 105] on span "1200" at bounding box center [149, 102] width 9 height 5
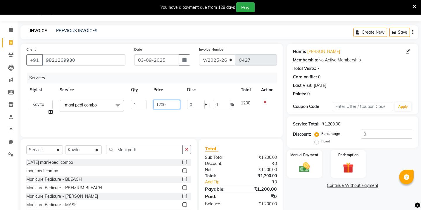
click at [164, 105] on input "1200" at bounding box center [166, 104] width 27 height 9
click at [294, 160] on div "Manual Payment" at bounding box center [304, 163] width 36 height 29
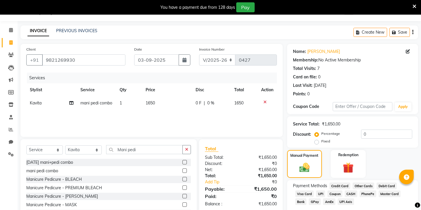
click at [347, 190] on span "CASH" at bounding box center [350, 193] width 13 height 7
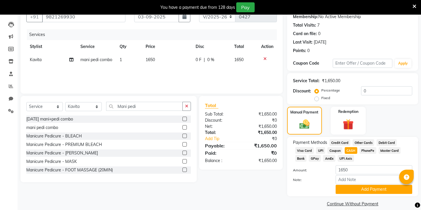
scroll to position [58, 0]
click at [344, 165] on input "1650" at bounding box center [373, 169] width 77 height 9
click at [343, 184] on button "Add Payment" at bounding box center [373, 188] width 77 height 9
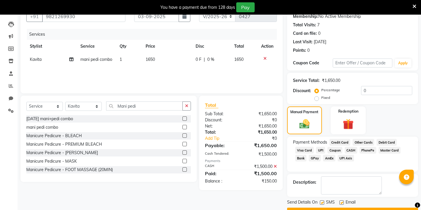
click at [315, 155] on span "GPay" at bounding box center [314, 158] width 12 height 7
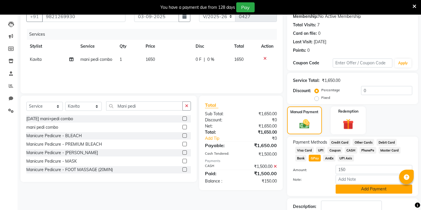
click at [343, 184] on button "Add Payment" at bounding box center [373, 188] width 77 height 9
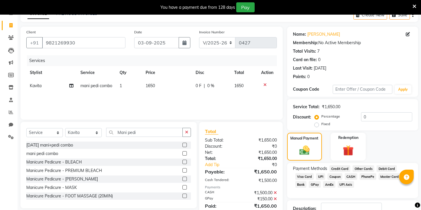
scroll to position [32, 0]
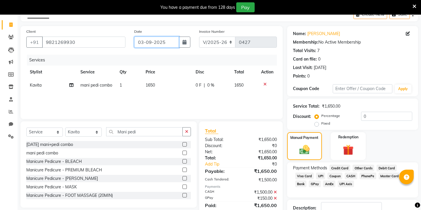
click at [178, 44] on input "03-09-2025" at bounding box center [156, 42] width 45 height 11
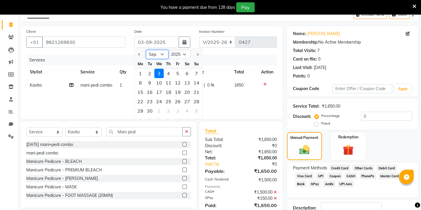
click at [164, 54] on select "Jan Feb Mar Apr May Jun [DATE] Aug Sep Oct Nov Dec" at bounding box center [157, 54] width 22 height 9
click at [143, 108] on div "25" at bounding box center [140, 110] width 9 height 9
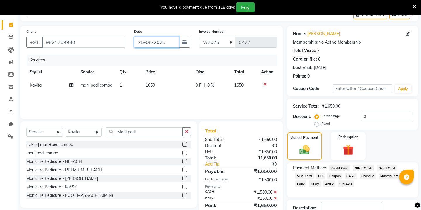
scroll to position [67, 0]
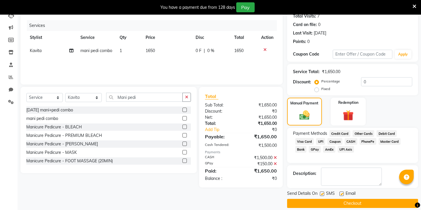
click at [321, 191] on label at bounding box center [322, 193] width 4 height 4
click at [321, 192] on input "checkbox" at bounding box center [322, 194] width 4 height 4
click at [340, 191] on label at bounding box center [341, 193] width 4 height 4
click at [340, 192] on input "checkbox" at bounding box center [341, 194] width 4 height 4
click at [332, 199] on button "Checkout" at bounding box center [352, 203] width 131 height 9
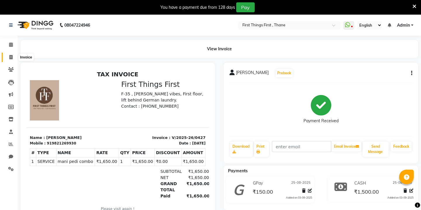
click at [11, 56] on icon at bounding box center [10, 57] width 3 height 4
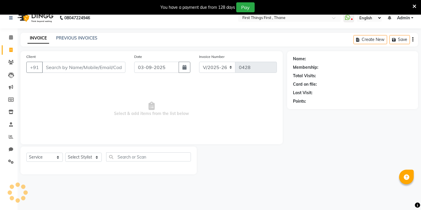
scroll to position [15, 0]
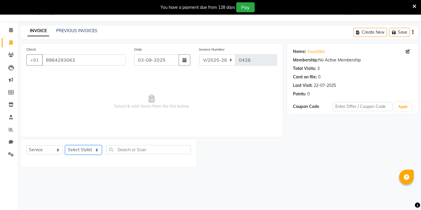
click at [71, 150] on select "Select Stylist Kavita [PERSON_NAME] Sumit Tanu" at bounding box center [83, 149] width 37 height 9
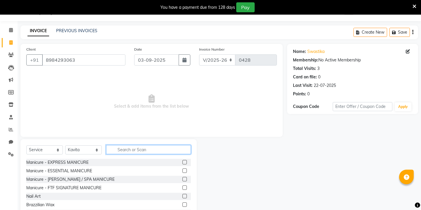
click at [121, 150] on input "text" at bounding box center [148, 149] width 85 height 9
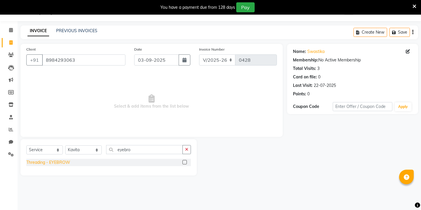
click at [53, 164] on div "Threading - EYEBROW" at bounding box center [48, 162] width 44 height 6
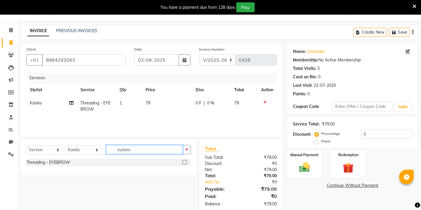
click at [120, 146] on input "eyebro" at bounding box center [144, 149] width 77 height 9
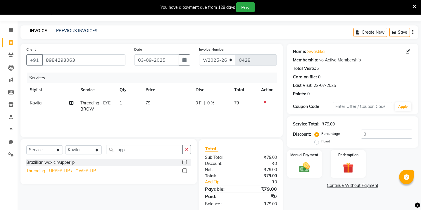
click at [79, 168] on div "Threading - UPPER LIP / LOWER LIP" at bounding box center [61, 171] width 70 height 6
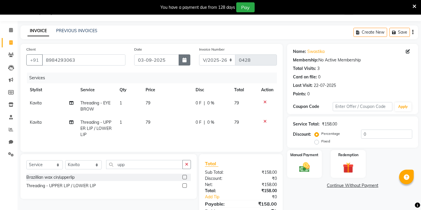
click at [183, 63] on button "button" at bounding box center [184, 59] width 12 height 11
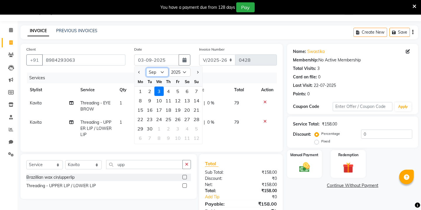
click at [158, 75] on select "Jan Feb Mar Apr May Jun [DATE] Aug Sep Oct Nov Dec" at bounding box center [157, 72] width 22 height 9
click at [142, 128] on div "25" at bounding box center [140, 128] width 9 height 9
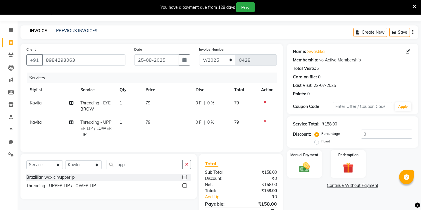
click at [148, 103] on span "79" at bounding box center [147, 102] width 5 height 5
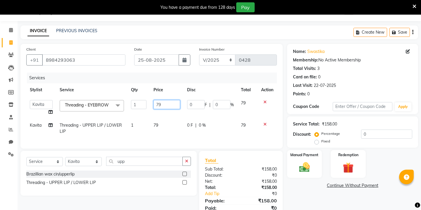
click at [159, 104] on input "79" at bounding box center [166, 104] width 27 height 9
click at [155, 123] on td "79" at bounding box center [167, 128] width 34 height 19
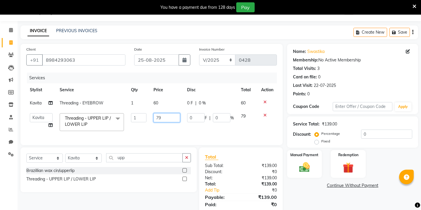
click at [166, 115] on input "79" at bounding box center [166, 117] width 27 height 9
click at [303, 164] on img at bounding box center [304, 167] width 18 height 13
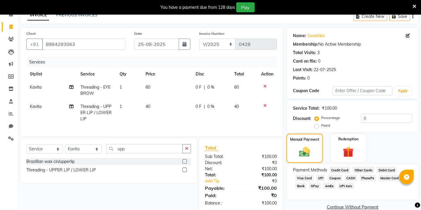
scroll to position [41, 0]
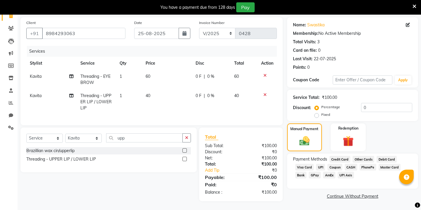
click at [315, 171] on span "GPay" at bounding box center [314, 174] width 12 height 7
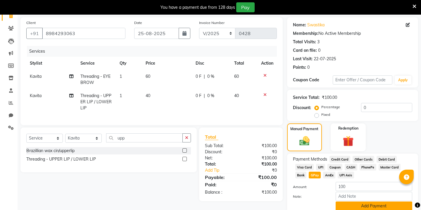
click at [343, 201] on button "Add Payment" at bounding box center [373, 205] width 77 height 9
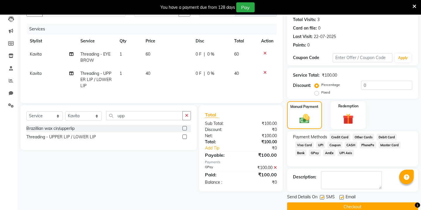
scroll to position [67, 0]
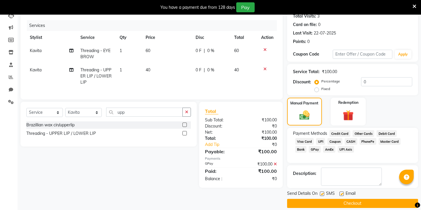
click at [334, 199] on button "Checkout" at bounding box center [352, 203] width 131 height 9
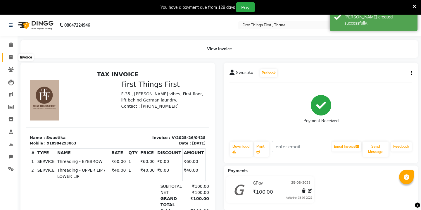
click at [10, 55] on icon at bounding box center [10, 57] width 3 height 4
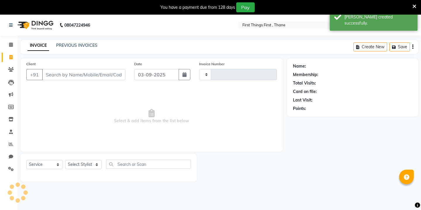
scroll to position [15, 0]
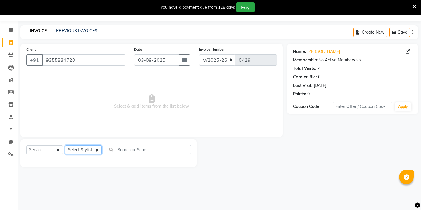
click at [81, 148] on select "Select Stylist Kavita [PERSON_NAME] Sumit Tanu" at bounding box center [83, 149] width 37 height 9
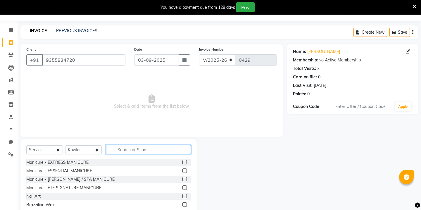
click at [118, 149] on input "text" at bounding box center [148, 149] width 85 height 9
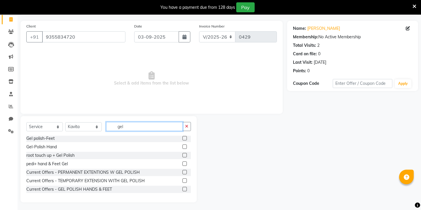
scroll to position [39, 0]
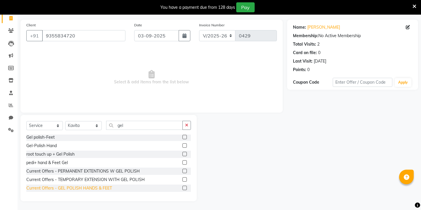
click at [44, 189] on div "Current Offers - GEL POLISH HANDS & FEET" at bounding box center [69, 188] width 86 height 6
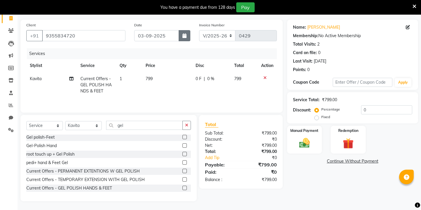
click at [185, 36] on icon "button" at bounding box center [184, 35] width 4 height 5
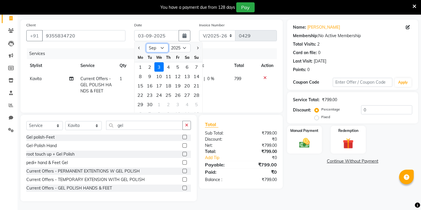
click at [162, 48] on select "Jan Feb Mar Apr May Jun [DATE] Aug Sep Oct Nov Dec" at bounding box center [157, 48] width 22 height 9
click at [142, 100] on div "25" at bounding box center [140, 104] width 9 height 9
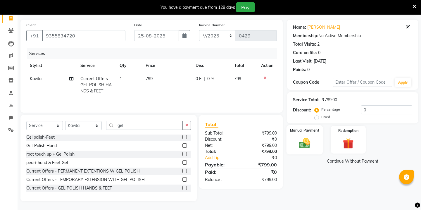
click at [311, 136] on img at bounding box center [304, 142] width 18 height 13
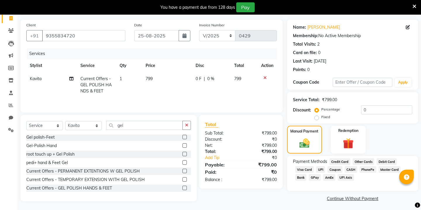
click at [317, 174] on span "GPay" at bounding box center [314, 177] width 12 height 7
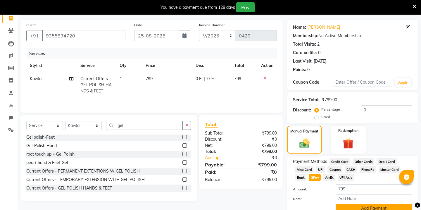
click at [340, 204] on button "Add Payment" at bounding box center [373, 208] width 77 height 9
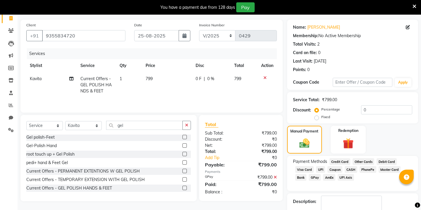
scroll to position [67, 0]
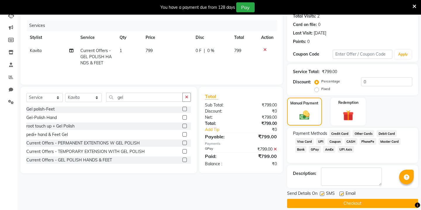
click at [333, 199] on button "Checkout" at bounding box center [352, 203] width 131 height 9
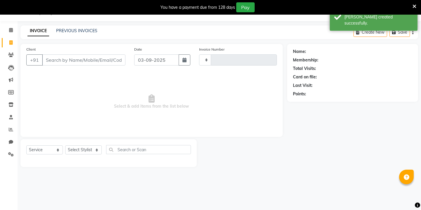
scroll to position [15, 0]
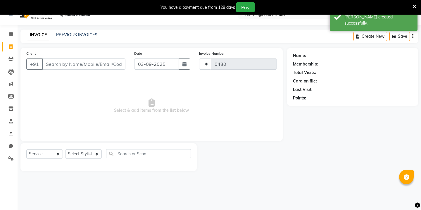
scroll to position [15, 0]
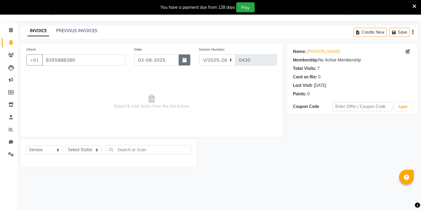
click at [183, 61] on icon "button" at bounding box center [184, 60] width 4 height 5
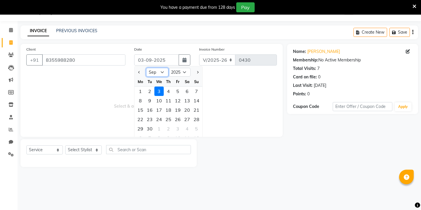
click at [160, 71] on select "Jan Feb Mar Apr May Jun [DATE] Aug Sep Oct Nov Dec" at bounding box center [157, 72] width 22 height 9
click at [152, 124] on div "26" at bounding box center [149, 128] width 9 height 9
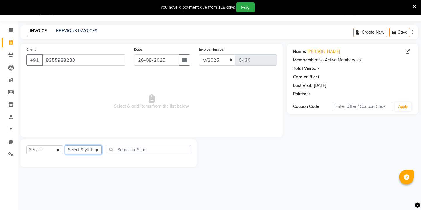
click at [94, 149] on select "Select Stylist Kavita [PERSON_NAME] Sumit Tanu" at bounding box center [83, 149] width 37 height 9
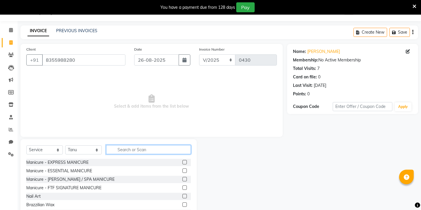
click at [126, 148] on input "text" at bounding box center [148, 149] width 85 height 9
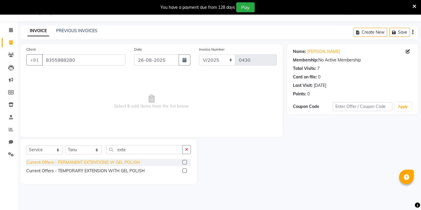
click at [90, 163] on div "Current Offers - PERMANENT EXTENTIONS W GEL POLISH" at bounding box center [82, 162] width 113 height 6
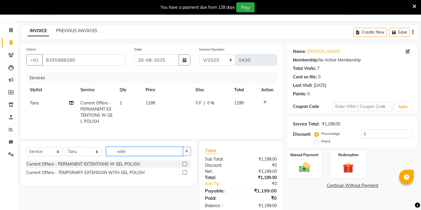
click at [119, 154] on input "exte" at bounding box center [144, 151] width 77 height 9
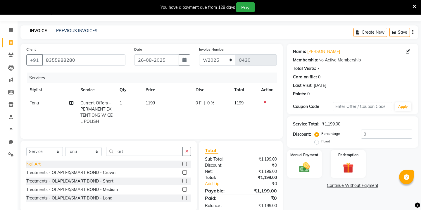
click at [33, 163] on div "Nail Art" at bounding box center [33, 164] width 14 height 6
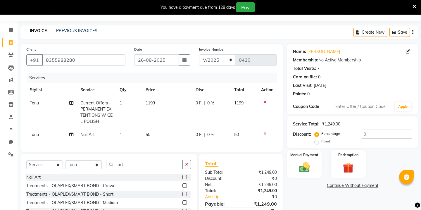
click at [154, 136] on td "50" at bounding box center [167, 134] width 50 height 13
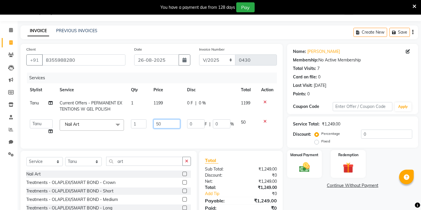
click at [164, 125] on input "50" at bounding box center [166, 123] width 27 height 9
click at [297, 161] on img at bounding box center [304, 167] width 18 height 13
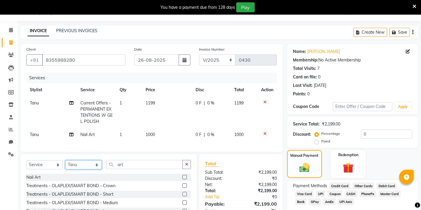
click at [93, 163] on select "Select Stylist Kavita [PERSON_NAME] Sumit Tanu" at bounding box center [83, 164] width 37 height 9
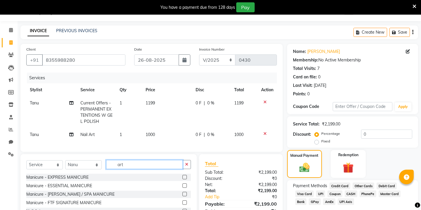
click at [124, 165] on input "art" at bounding box center [144, 164] width 77 height 9
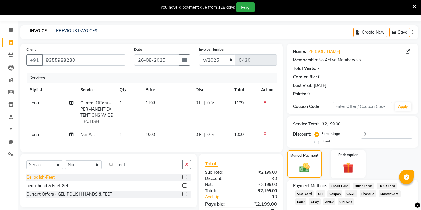
click at [37, 177] on div "Gel polish-Feet" at bounding box center [40, 177] width 28 height 6
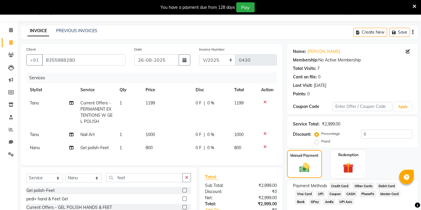
click at [147, 149] on span "800" at bounding box center [148, 147] width 7 height 5
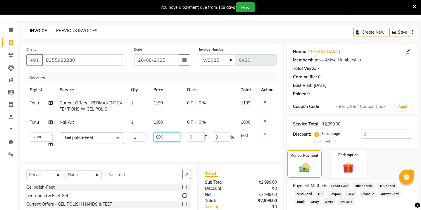
click at [164, 138] on input "800" at bounding box center [166, 136] width 27 height 9
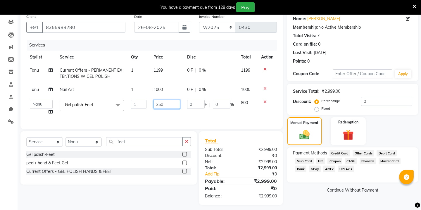
scroll to position [51, 0]
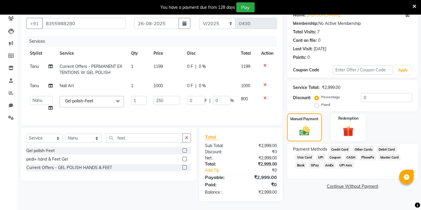
click at [313, 162] on span "GPay" at bounding box center [314, 165] width 12 height 7
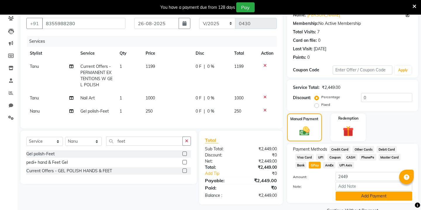
click at [356, 191] on button "Add Payment" at bounding box center [373, 195] width 77 height 9
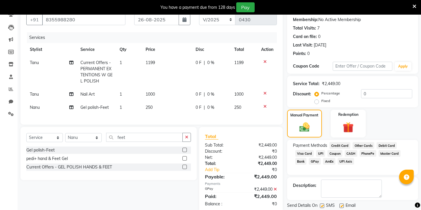
scroll to position [67, 0]
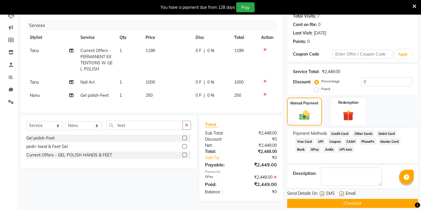
click at [327, 200] on button "Checkout" at bounding box center [352, 203] width 131 height 9
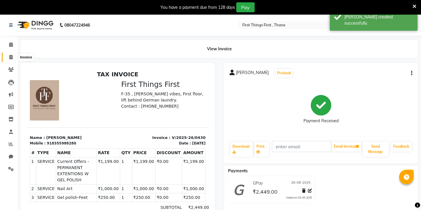
click at [12, 56] on icon at bounding box center [10, 57] width 3 height 4
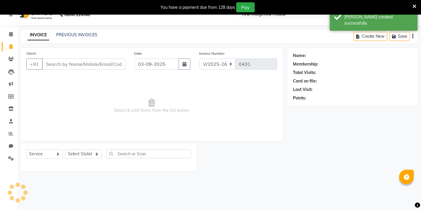
scroll to position [15, 0]
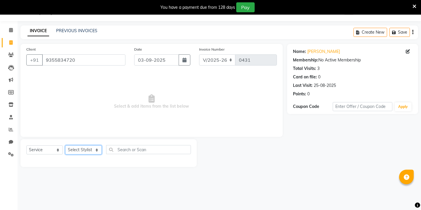
click at [80, 149] on select "Select Stylist Kavita [PERSON_NAME] Sumit Tanu" at bounding box center [83, 149] width 37 height 9
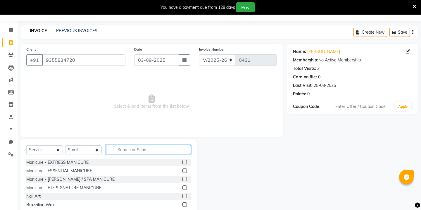
click at [120, 150] on input "text" at bounding box center [148, 149] width 85 height 9
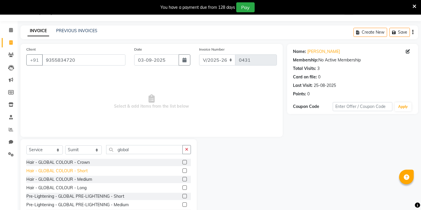
click at [78, 172] on div "Hair - GLOBAL COLOUR - Short" at bounding box center [56, 171] width 61 height 6
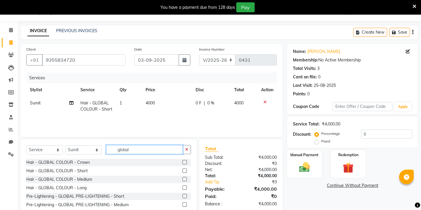
click at [126, 150] on input "global" at bounding box center [144, 149] width 77 height 9
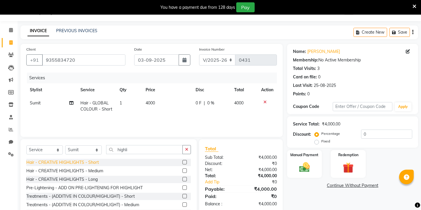
click at [93, 163] on div "Hair - CREATIVE HIGHLIGHTS - Short" at bounding box center [62, 162] width 72 height 6
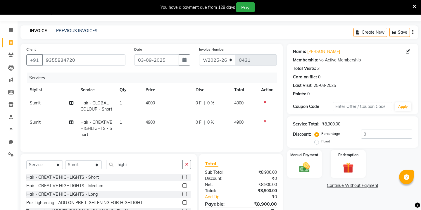
click at [195, 108] on td "0 F | 0 %" at bounding box center [211, 105] width 39 height 19
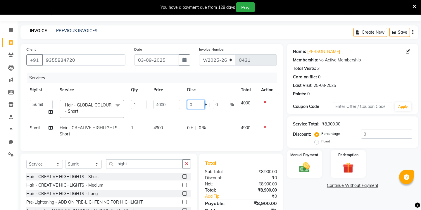
click at [197, 106] on input "0" at bounding box center [196, 104] width 18 height 9
click at [188, 128] on tr "Sumit Hair - CREATIVE HIGHLIGHTS - Short 1 4900 0 F | 0 % 4900" at bounding box center [151, 130] width 250 height 19
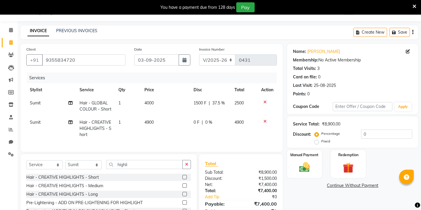
click at [195, 122] on span "0 F" at bounding box center [196, 122] width 6 height 6
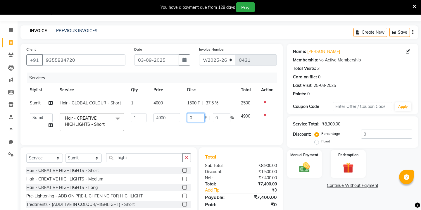
click at [196, 119] on input "0" at bounding box center [196, 117] width 18 height 9
click at [215, 116] on td "0 F | 0 %" at bounding box center [210, 122] width 54 height 25
click at [215, 116] on input "0" at bounding box center [222, 117] width 18 height 9
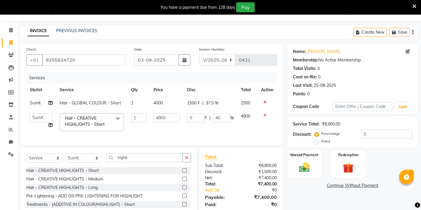
click at [308, 183] on div "Name: [PERSON_NAME] Membership: No Active Membership Total Visits: 3 Card on fi…" at bounding box center [354, 139] width 135 height 190
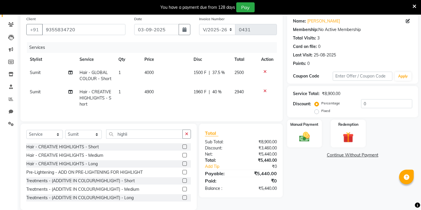
scroll to position [46, 0]
click at [202, 93] on span "1960 F" at bounding box center [199, 91] width 13 height 6
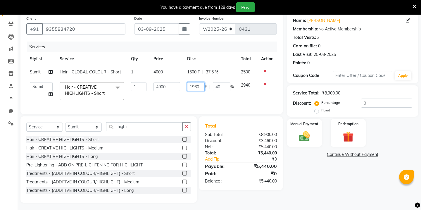
click at [197, 86] on input "1960" at bounding box center [196, 86] width 18 height 9
click at [318, 156] on div "Name: [PERSON_NAME] Membership: No Active Membership Total Visits: 3 Card on fi…" at bounding box center [354, 108] width 135 height 190
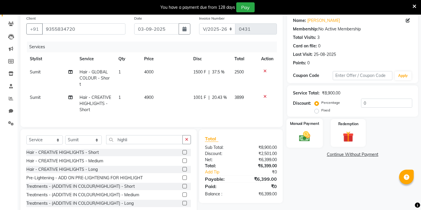
click at [304, 122] on div "Manual Payment" at bounding box center [304, 132] width 36 height 29
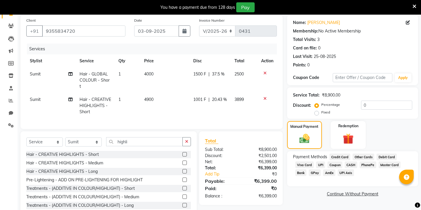
scroll to position [44, 0]
click at [186, 34] on button "button" at bounding box center [184, 30] width 12 height 11
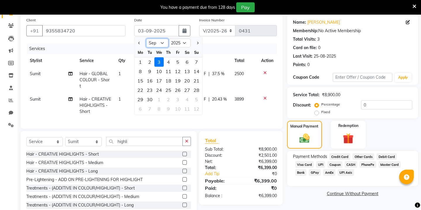
click at [155, 44] on select "Jan Feb Mar Apr May Jun [DATE] Aug Sep Oct Nov Dec" at bounding box center [157, 43] width 22 height 9
click at [151, 98] on div "26" at bounding box center [149, 99] width 9 height 9
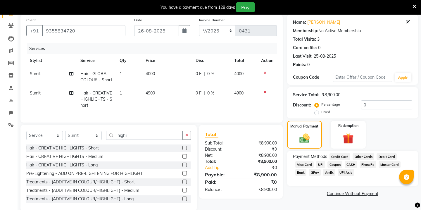
click at [198, 74] on span "0 F" at bounding box center [198, 74] width 6 height 6
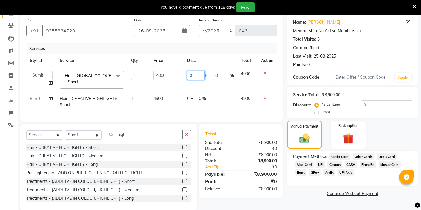
click at [195, 75] on input "0" at bounding box center [196, 75] width 18 height 9
click at [188, 100] on tr "Sumit Hair - CREATIVE HIGHLIGHTS - Short 1 4900 0 F | 0 % 4900" at bounding box center [151, 101] width 250 height 19
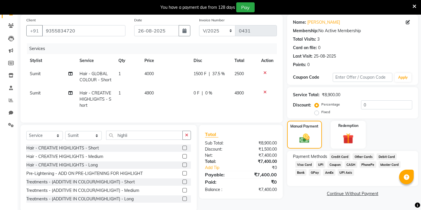
click at [197, 93] on span "0 F" at bounding box center [196, 93] width 6 height 6
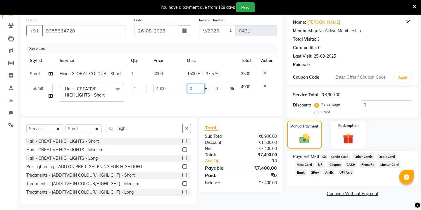
click at [197, 93] on input "0" at bounding box center [196, 88] width 18 height 9
click at [289, 190] on link "Continue Without Payment" at bounding box center [352, 193] width 129 height 6
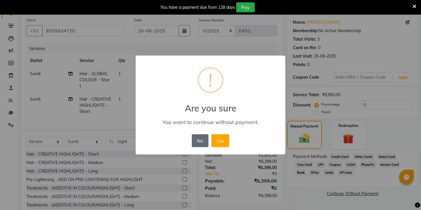
click at [196, 141] on button "No" at bounding box center [200, 140] width 16 height 13
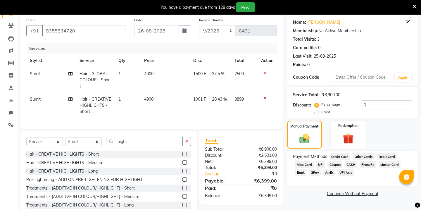
click at [349, 161] on span "CASH" at bounding box center [350, 164] width 13 height 7
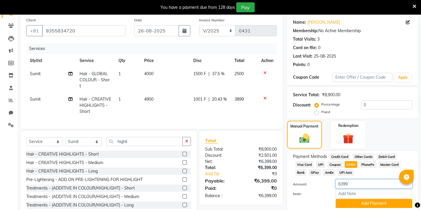
click at [343, 179] on input "6399" at bounding box center [373, 183] width 77 height 9
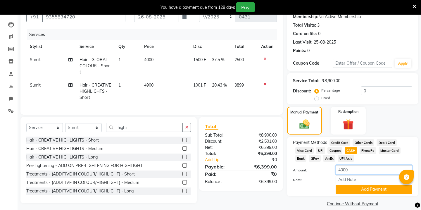
scroll to position [58, 0]
click at [198, 82] on span "1001 F" at bounding box center [199, 85] width 13 height 6
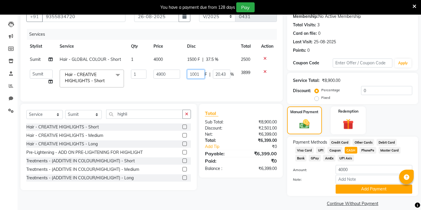
click at [197, 74] on input "1001" at bounding box center [196, 74] width 18 height 9
click at [339, 184] on button "Add Payment" at bounding box center [373, 188] width 77 height 9
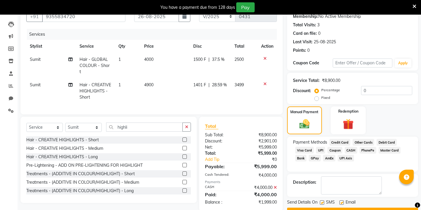
scroll to position [67, 0]
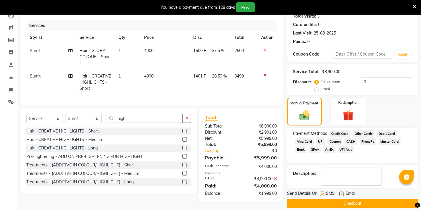
click at [313, 146] on span "GPay" at bounding box center [314, 149] width 12 height 7
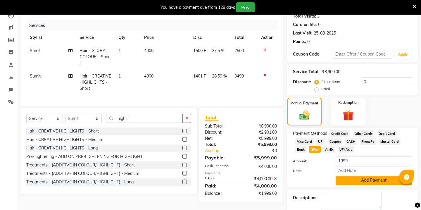
click at [344, 176] on button "Add Payment" at bounding box center [373, 180] width 77 height 9
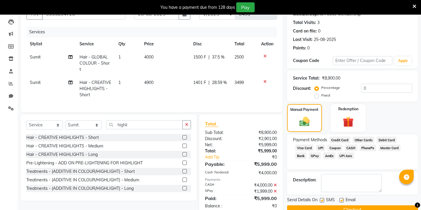
scroll to position [68, 0]
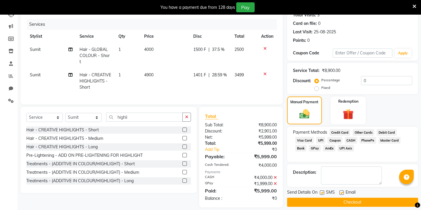
click at [324, 198] on button "Checkout" at bounding box center [352, 201] width 131 height 9
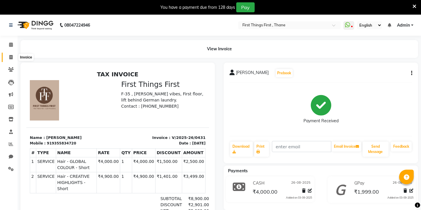
click at [12, 58] on icon at bounding box center [10, 57] width 3 height 4
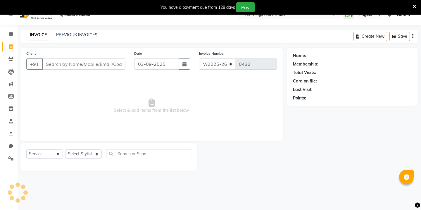
scroll to position [15, 0]
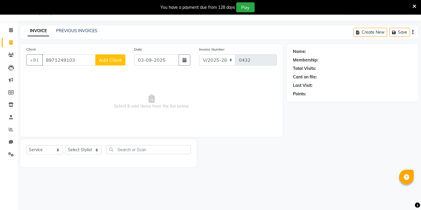
click at [115, 61] on span "Add Client" at bounding box center [110, 60] width 23 height 6
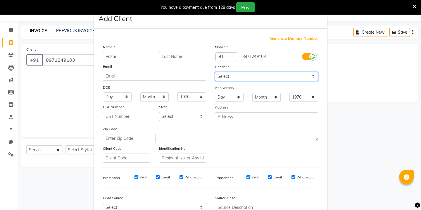
click at [228, 73] on select "Select [DEMOGRAPHIC_DATA] [DEMOGRAPHIC_DATA] Other Prefer Not To Say" at bounding box center [266, 76] width 103 height 9
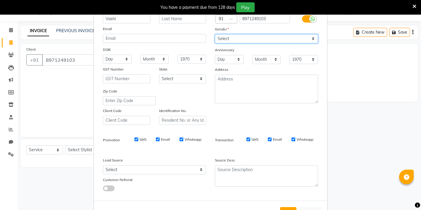
scroll to position [60, 0]
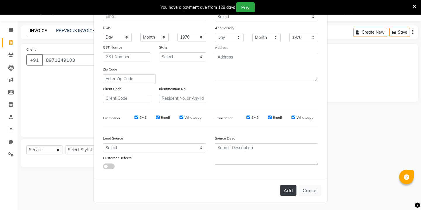
click at [284, 193] on button "Add" at bounding box center [288, 190] width 16 height 11
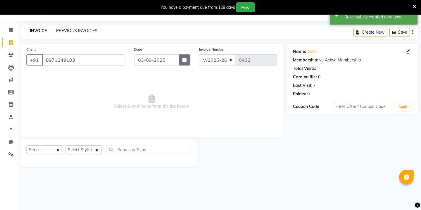
click at [180, 63] on button "button" at bounding box center [184, 59] width 12 height 11
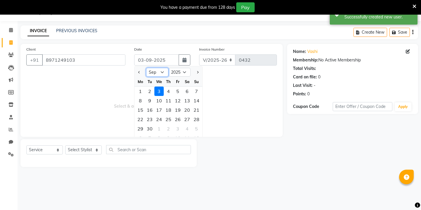
click at [163, 69] on select "Jan Feb Mar Apr May Jun [DATE] Aug Sep Oct Nov Dec" at bounding box center [157, 72] width 22 height 9
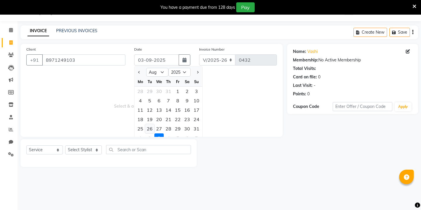
click at [150, 127] on div "26" at bounding box center [149, 128] width 9 height 9
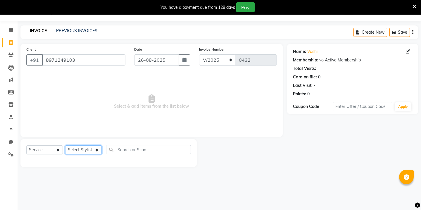
click at [94, 148] on select "Select Stylist Kavita [PERSON_NAME] Sumit Tanu" at bounding box center [83, 149] width 37 height 9
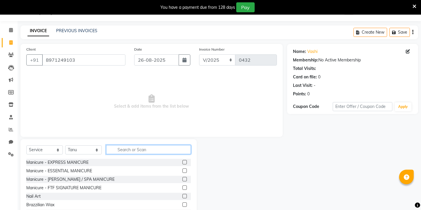
click at [116, 150] on input "text" at bounding box center [148, 149] width 85 height 9
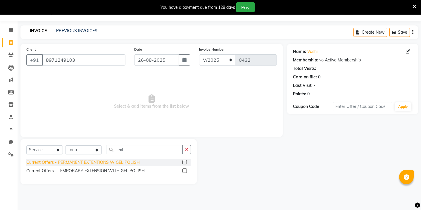
click at [77, 161] on div "Current Offers - PERMANENT EXTENTIONS W GEL POLISH" at bounding box center [82, 162] width 113 height 6
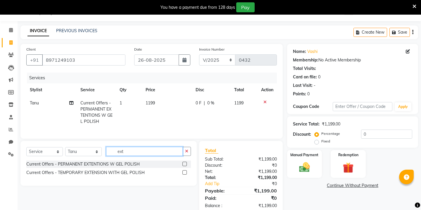
click at [119, 152] on input "ext" at bounding box center [144, 151] width 77 height 9
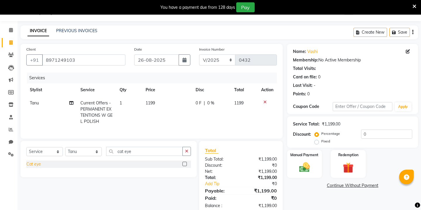
click at [37, 164] on div "Cat eye" at bounding box center [33, 164] width 15 height 6
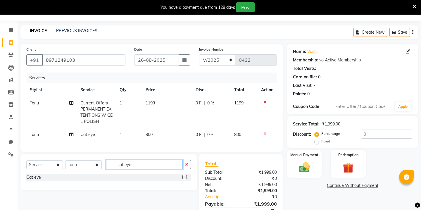
click at [138, 165] on input "cat eye" at bounding box center [144, 164] width 77 height 9
click at [58, 178] on div "Diamond/ pearls/ beeds" at bounding box center [48, 177] width 44 height 6
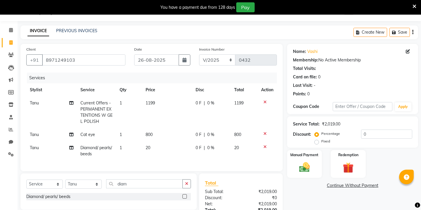
click at [150, 143] on td "20" at bounding box center [167, 150] width 50 height 19
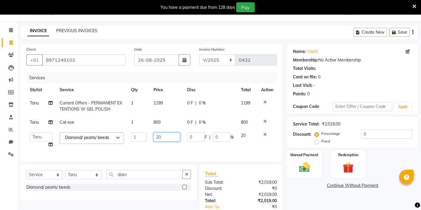
click at [160, 137] on input "20" at bounding box center [166, 136] width 27 height 9
click at [94, 172] on div "Client [PHONE_NUMBER] Date [DATE] Invoice Number V/2025 V/[PHONE_NUMBER] Servic…" at bounding box center [151, 141] width 271 height 194
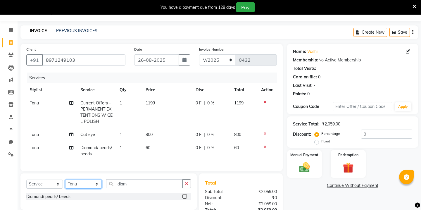
click at [90, 185] on select "Select Stylist Kavita [PERSON_NAME] Sumit Tanu" at bounding box center [83, 183] width 37 height 9
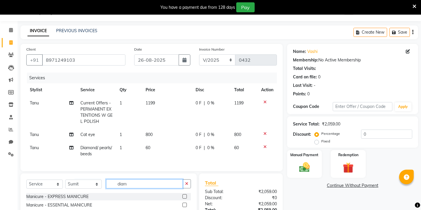
click at [122, 182] on input "diam" at bounding box center [144, 183] width 77 height 9
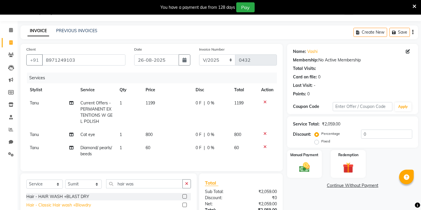
click at [73, 206] on div "Hair - Classic Hair wash +Blowdry" at bounding box center [58, 205] width 65 height 6
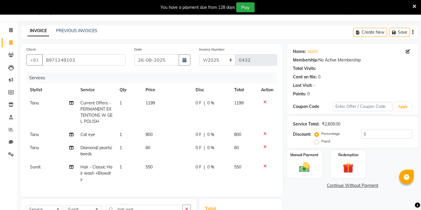
click at [147, 166] on span "550" at bounding box center [148, 166] width 7 height 5
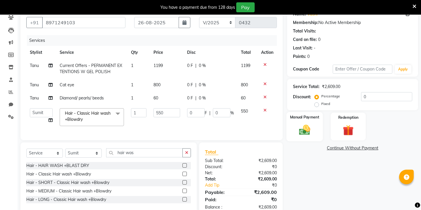
scroll to position [55, 0]
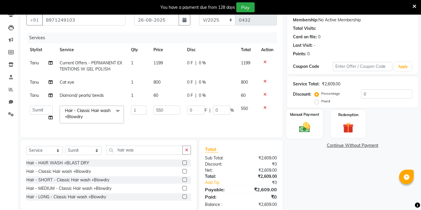
click at [305, 122] on img at bounding box center [304, 127] width 18 height 13
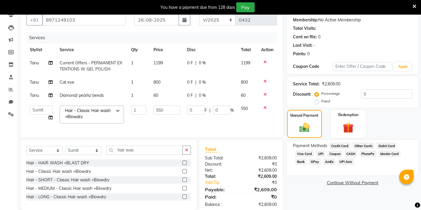
click at [315, 158] on span "GPay" at bounding box center [314, 161] width 12 height 7
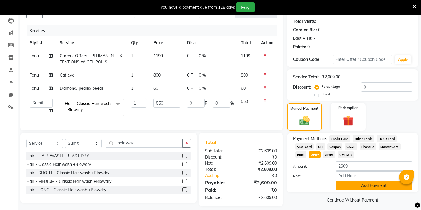
scroll to position [67, 0]
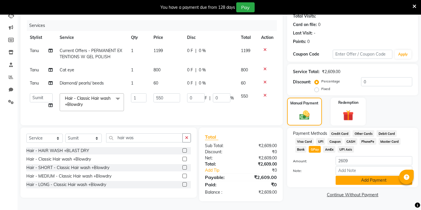
click at [346, 176] on button "Add Payment" at bounding box center [373, 180] width 77 height 9
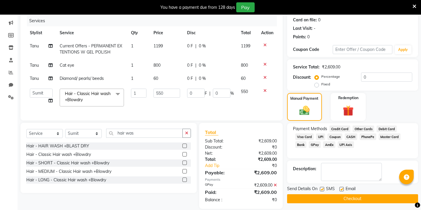
scroll to position [79, 0]
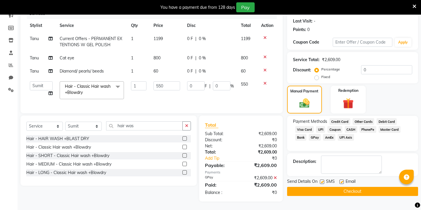
click at [329, 187] on button "Checkout" at bounding box center [352, 191] width 131 height 9
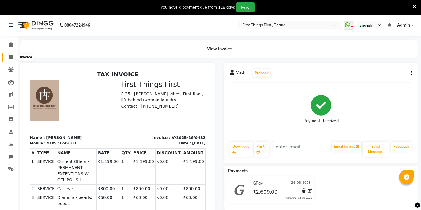
click at [9, 57] on icon at bounding box center [10, 57] width 3 height 4
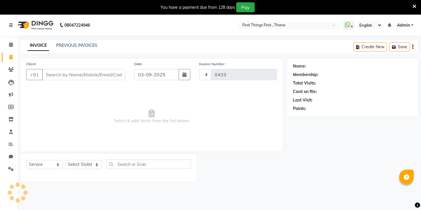
scroll to position [15, 0]
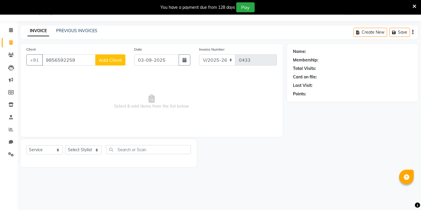
click at [112, 59] on span "Add Client" at bounding box center [110, 60] width 23 height 6
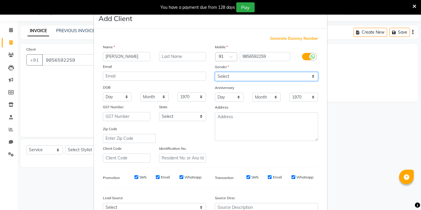
click at [225, 79] on select "Select [DEMOGRAPHIC_DATA] [DEMOGRAPHIC_DATA] Other Prefer Not To Say" at bounding box center [266, 76] width 103 height 9
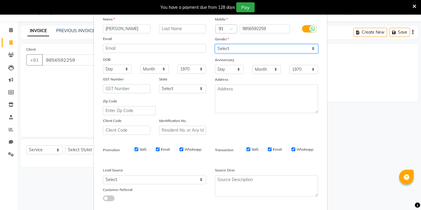
scroll to position [60, 0]
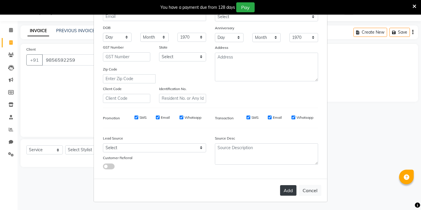
click at [287, 189] on button "Add" at bounding box center [288, 190] width 16 height 11
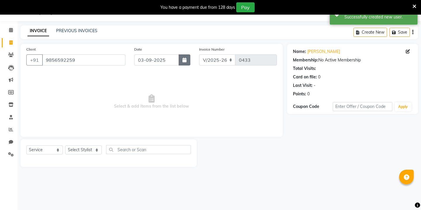
click at [181, 60] on button "button" at bounding box center [184, 59] width 12 height 11
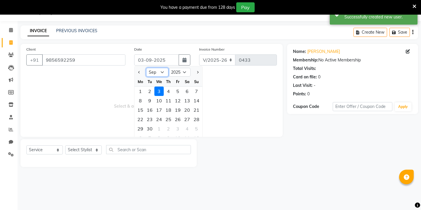
click at [155, 73] on select "Jan Feb Mar Apr May Jun [DATE] Aug Sep Oct Nov Dec" at bounding box center [157, 72] width 22 height 9
click at [148, 127] on div "26" at bounding box center [149, 128] width 9 height 9
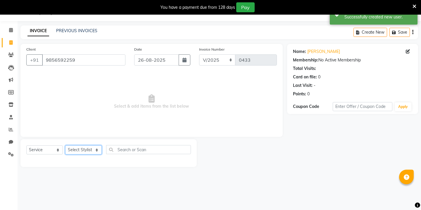
click at [76, 149] on select "Select Stylist Kavita [PERSON_NAME] Sumit Tanu" at bounding box center [83, 149] width 37 height 9
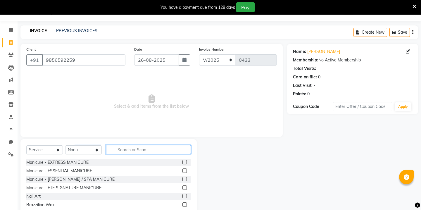
click at [123, 147] on input "text" at bounding box center [148, 149] width 85 height 9
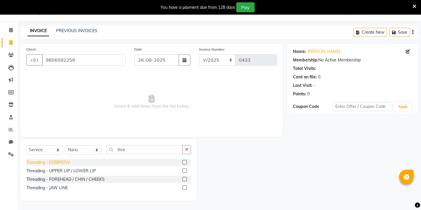
click at [40, 163] on div "Threading - EYEBROW" at bounding box center [48, 162] width 44 height 6
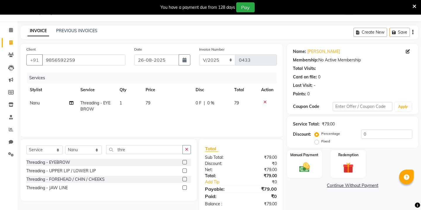
click at [134, 115] on td "1" at bounding box center [129, 105] width 26 height 19
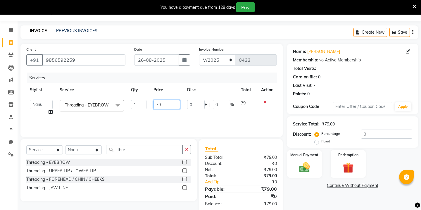
click at [157, 104] on input "79" at bounding box center [166, 104] width 27 height 9
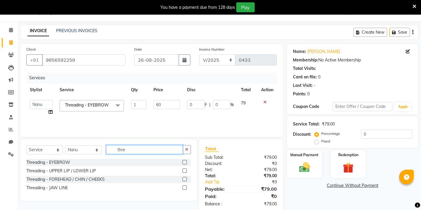
click at [120, 152] on input "thre" at bounding box center [144, 149] width 77 height 9
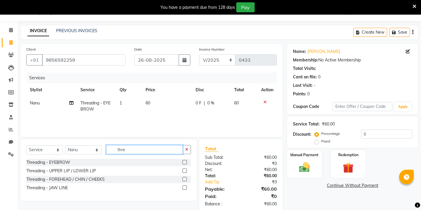
click at [120, 152] on input "thre" at bounding box center [144, 149] width 77 height 9
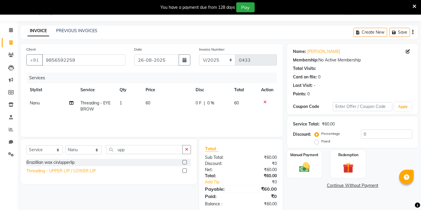
click at [86, 170] on div "Threading - UPPER LIP / LOWER LIP" at bounding box center [61, 171] width 70 height 6
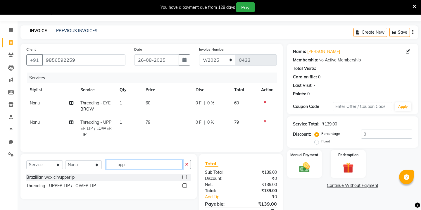
click at [124, 165] on input "upp" at bounding box center [144, 164] width 77 height 9
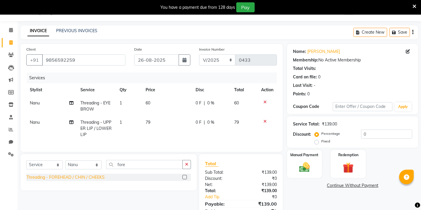
click at [92, 177] on div "Threading - FOREHEAD / CHIN / CHEEKS" at bounding box center [65, 177] width 78 height 6
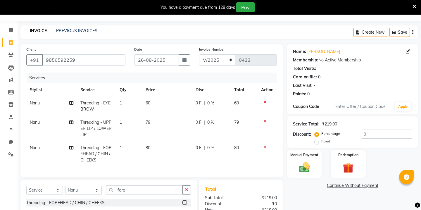
click at [147, 122] on span "79" at bounding box center [147, 121] width 5 height 5
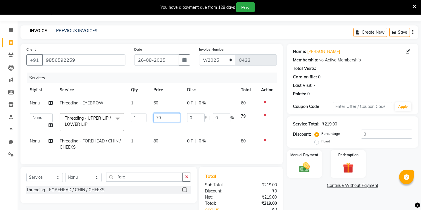
click at [162, 114] on input "79" at bounding box center [166, 117] width 27 height 9
click at [151, 139] on tbody "Nanu Threading - EYEBROW 1 60 0 F | 0 % 60 Kavita [PERSON_NAME] Sumit Tanu Thre…" at bounding box center [151, 124] width 250 height 57
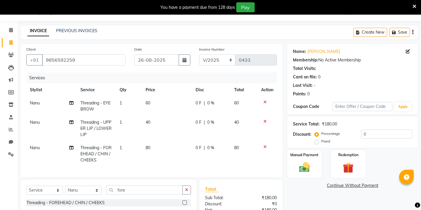
click at [149, 148] on span "80" at bounding box center [147, 147] width 5 height 5
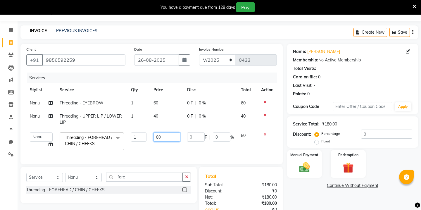
click at [162, 139] on input "80" at bounding box center [166, 136] width 27 height 9
click at [306, 170] on div "Manual Payment" at bounding box center [304, 163] width 36 height 29
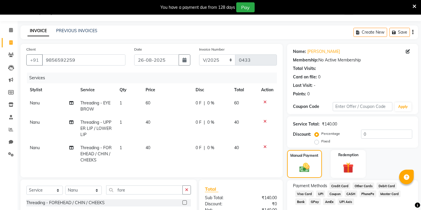
click at [316, 198] on span "GPay" at bounding box center [314, 201] width 12 height 7
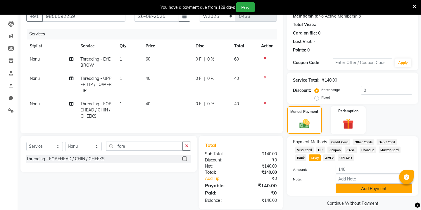
click at [344, 184] on button "Add Payment" at bounding box center [373, 188] width 77 height 9
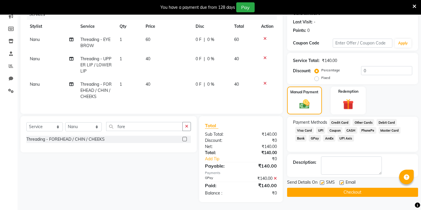
scroll to position [79, 0]
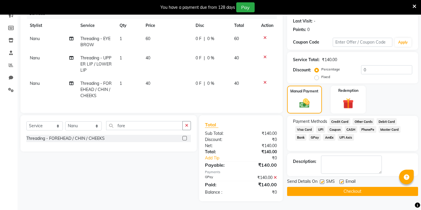
click at [338, 187] on button "Checkout" at bounding box center [352, 191] width 131 height 9
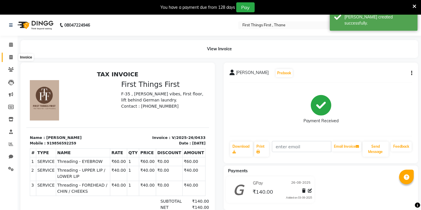
click at [11, 58] on icon at bounding box center [10, 57] width 3 height 4
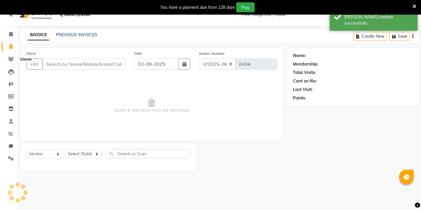
scroll to position [15, 0]
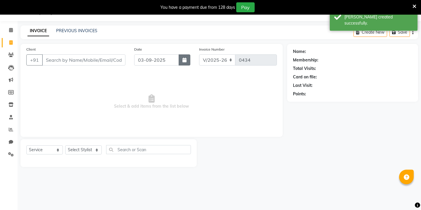
click at [185, 63] on button "button" at bounding box center [184, 59] width 12 height 11
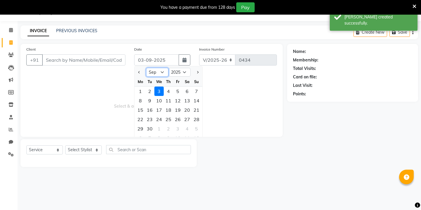
click at [164, 72] on select "Jan Feb Mar Apr May Jun [DATE] Aug Sep Oct Nov Dec" at bounding box center [157, 72] width 22 height 9
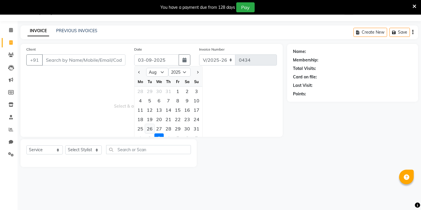
click at [150, 127] on div "26" at bounding box center [149, 128] width 9 height 9
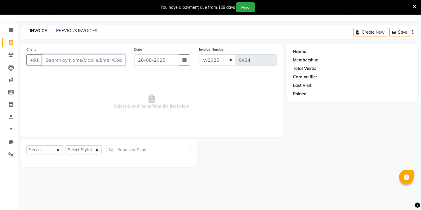
click at [86, 62] on input "Client" at bounding box center [83, 59] width 83 height 11
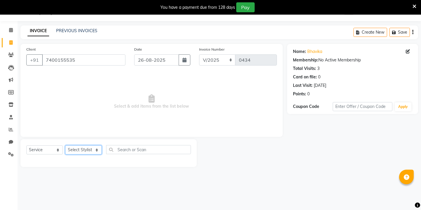
click at [90, 150] on select "Select Stylist Kavita [PERSON_NAME] Sumit Tanu" at bounding box center [83, 149] width 37 height 9
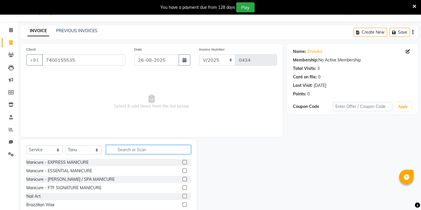
click at [122, 151] on input "text" at bounding box center [148, 149] width 85 height 9
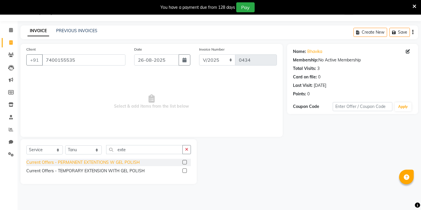
click at [113, 161] on div "Current Offers - PERMANENT EXTENTIONS W GEL POLISH" at bounding box center [82, 162] width 113 height 6
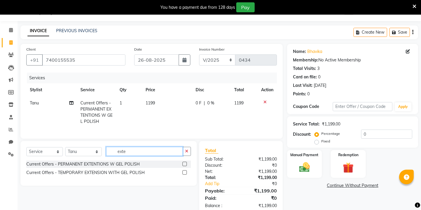
click at [123, 152] on input "exte" at bounding box center [144, 151] width 77 height 9
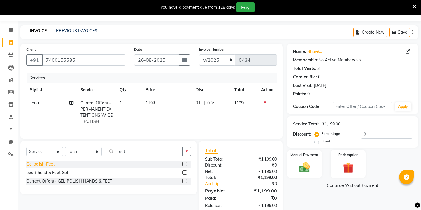
click at [44, 165] on div "Gel polish-Feet" at bounding box center [40, 164] width 28 height 6
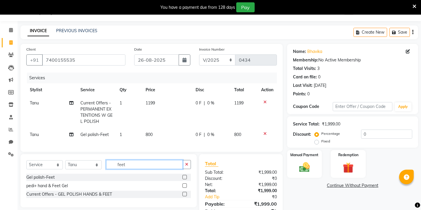
click at [130, 166] on input "feet" at bounding box center [144, 164] width 77 height 9
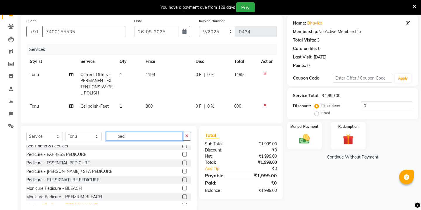
scroll to position [0, 0]
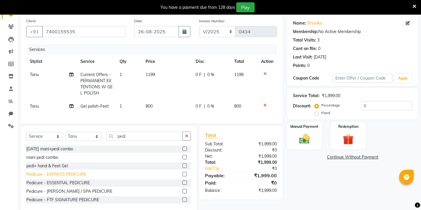
click at [52, 176] on div "Pedicure - EXPRESS PEDICURE" at bounding box center [56, 174] width 60 height 6
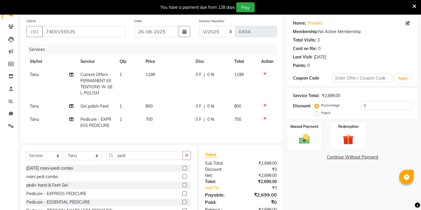
click at [196, 119] on span "0 F" at bounding box center [198, 119] width 6 height 6
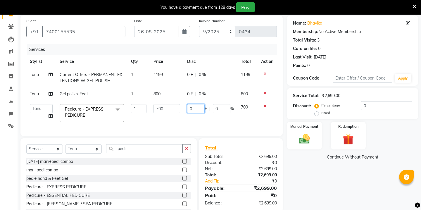
click at [196, 108] on input "0" at bounding box center [196, 108] width 18 height 9
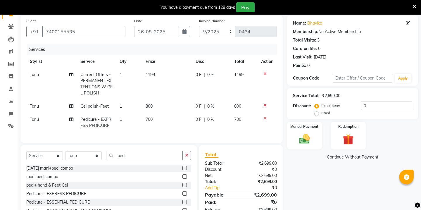
click at [160, 108] on td "800" at bounding box center [167, 106] width 50 height 13
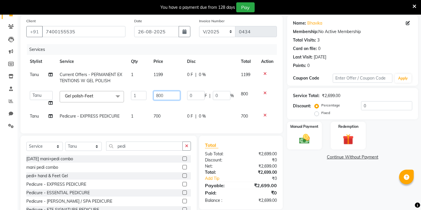
click at [163, 94] on input "800" at bounding box center [166, 95] width 27 height 9
click at [158, 119] on td "700" at bounding box center [167, 116] width 34 height 13
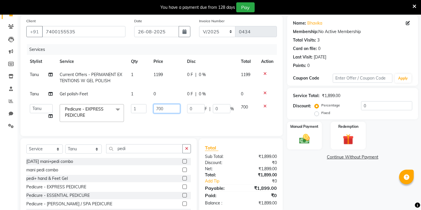
click at [164, 106] on input "700" at bounding box center [166, 108] width 27 height 9
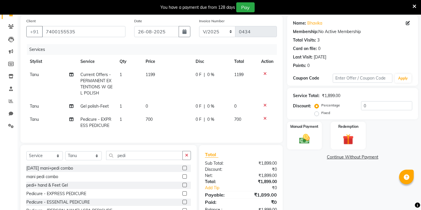
click at [220, 110] on td "0 F | 0 %" at bounding box center [211, 106] width 39 height 13
click at [220, 113] on td "0 F | 0 %" at bounding box center [211, 122] width 39 height 19
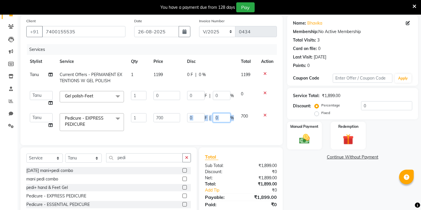
click at [219, 119] on input "0" at bounding box center [222, 117] width 18 height 9
click at [297, 132] on img at bounding box center [304, 138] width 18 height 13
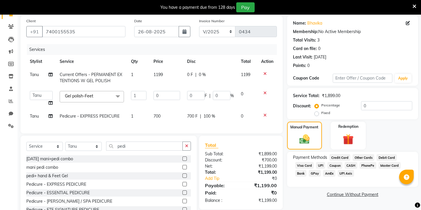
click at [157, 73] on span "1199" at bounding box center [157, 74] width 9 height 5
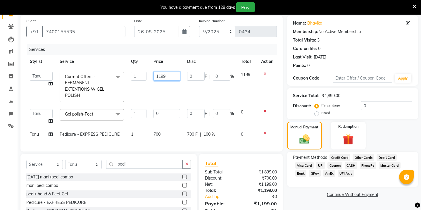
click at [162, 79] on input "1199" at bounding box center [166, 76] width 27 height 9
click at [40, 136] on div "Client [PHONE_NUMBER] Date [DATE] Invoice Number V/2025 V/[PHONE_NUMBER] Servic…" at bounding box center [151, 127] width 271 height 224
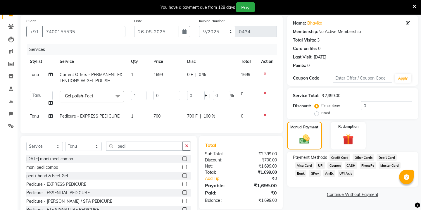
click at [40, 115] on td "Tanu" at bounding box center [41, 116] width 30 height 13
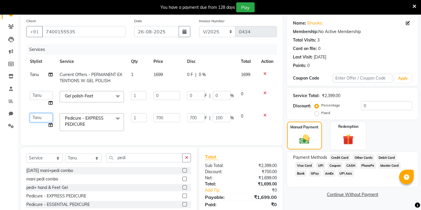
click at [41, 116] on select "Kavita [PERSON_NAME] [PERSON_NAME]" at bounding box center [41, 117] width 23 height 9
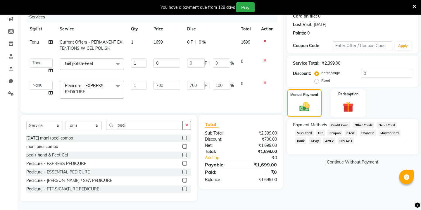
click at [316, 137] on span "GPay" at bounding box center [314, 140] width 12 height 7
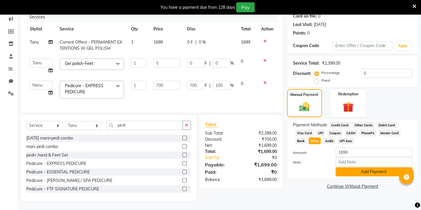
click at [344, 167] on button "Add Payment" at bounding box center [373, 171] width 77 height 9
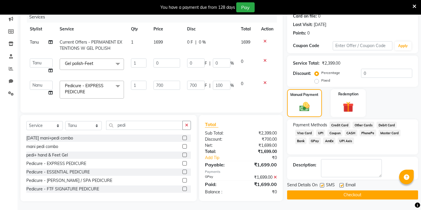
click at [322, 190] on button "Checkout" at bounding box center [352, 194] width 131 height 9
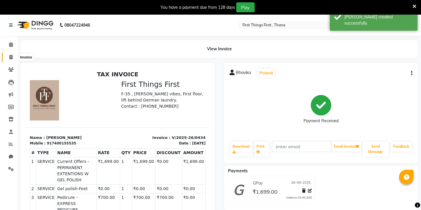
click at [14, 56] on span at bounding box center [11, 57] width 10 height 7
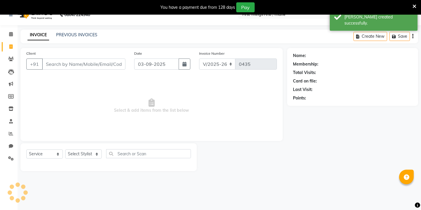
scroll to position [15, 0]
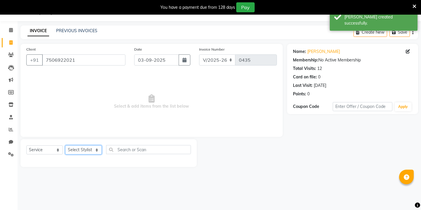
click at [74, 150] on select "Select Stylist Kavita [PERSON_NAME] Sumit Tanu" at bounding box center [83, 149] width 37 height 9
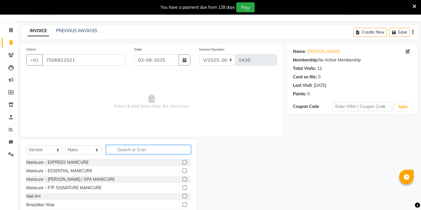
click at [121, 151] on input "text" at bounding box center [148, 149] width 85 height 9
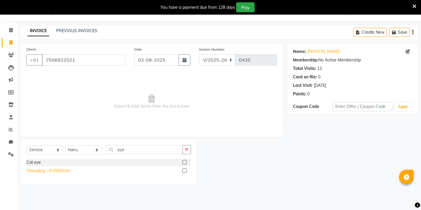
click at [36, 173] on div "Threading - EYEBROW" at bounding box center [48, 171] width 44 height 6
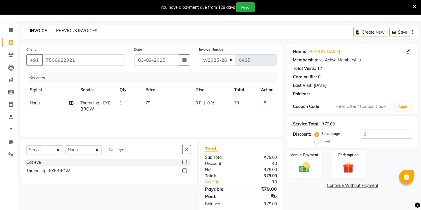
click at [144, 106] on td "79" at bounding box center [167, 105] width 50 height 19
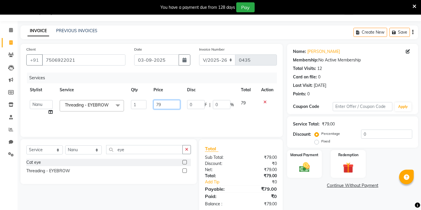
click at [155, 103] on input "79" at bounding box center [166, 104] width 27 height 9
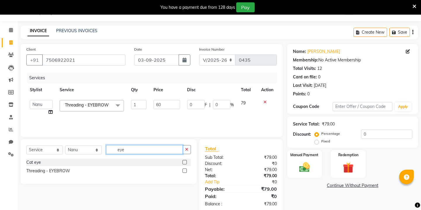
click at [125, 147] on input "eye" at bounding box center [144, 149] width 77 height 9
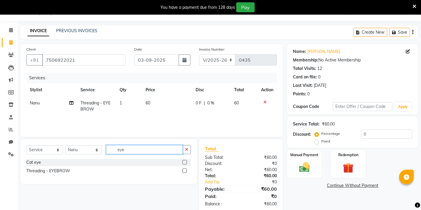
click at [125, 147] on input "eye" at bounding box center [144, 149] width 77 height 9
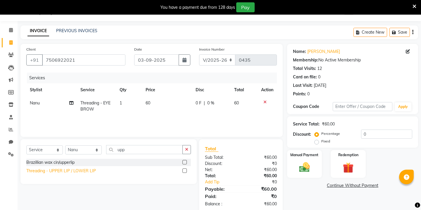
click at [66, 171] on div "Threading - UPPER LIP / LOWER LIP" at bounding box center [61, 171] width 70 height 6
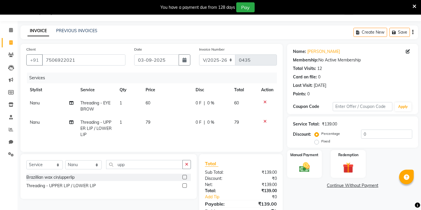
click at [149, 127] on td "79" at bounding box center [167, 128] width 50 height 25
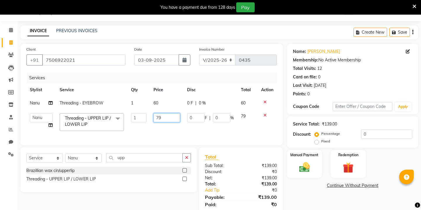
click at [159, 115] on input "79" at bounding box center [166, 117] width 27 height 9
click at [129, 157] on div "Select Service Product Membership Package Voucher Prepaid Gift Card Select Styl…" at bounding box center [108, 169] width 176 height 45
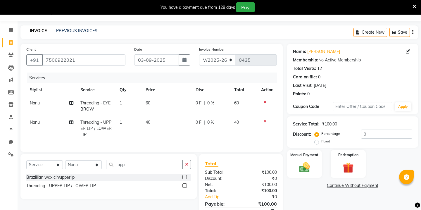
click at [129, 157] on div "Select Service Product Membership Package Voucher Prepaid Gift Card Select Styl…" at bounding box center [108, 176] width 176 height 45
click at [121, 167] on input "upp" at bounding box center [144, 164] width 77 height 9
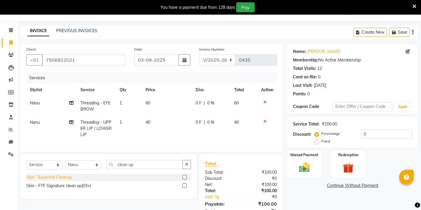
click at [44, 177] on div "Skin - Essential Cleanup" at bounding box center [48, 177] width 45 height 6
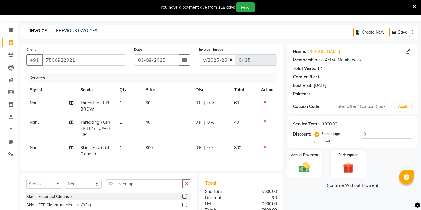
click at [160, 141] on td "800" at bounding box center [167, 150] width 50 height 19
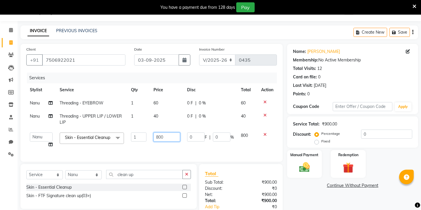
click at [167, 134] on input "800" at bounding box center [166, 136] width 27 height 9
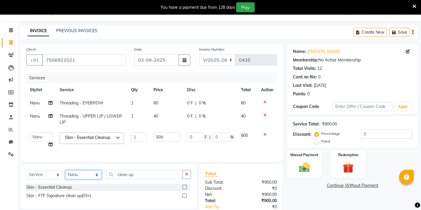
click at [94, 177] on div "Select Service Product Membership Package Voucher Prepaid Gift Card Select Styl…" at bounding box center [108, 186] width 176 height 45
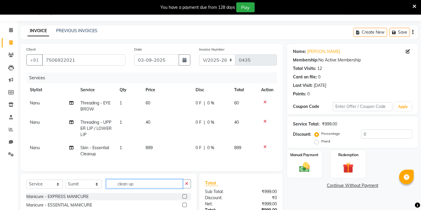
click at [122, 183] on input "clean up" at bounding box center [144, 183] width 77 height 9
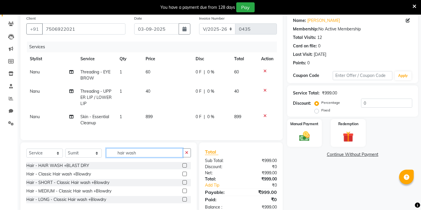
scroll to position [47, 0]
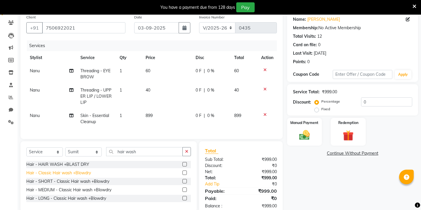
click at [62, 174] on div "Hair - Classic Hair wash +Blowdry" at bounding box center [58, 173] width 65 height 6
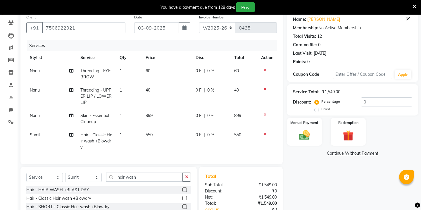
click at [146, 135] on span "550" at bounding box center [148, 134] width 7 height 5
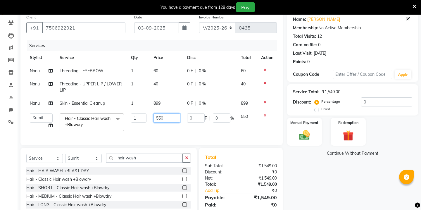
click at [164, 119] on input "550" at bounding box center [166, 117] width 27 height 9
click at [183, 29] on icon "button" at bounding box center [184, 27] width 4 height 5
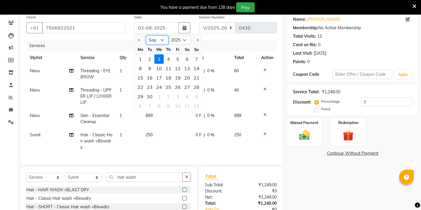
click at [165, 38] on select "Jan Feb Mar Apr May Jun [DATE] Aug Sep Oct Nov Dec" at bounding box center [157, 40] width 22 height 9
click at [150, 93] on div "26" at bounding box center [149, 96] width 9 height 9
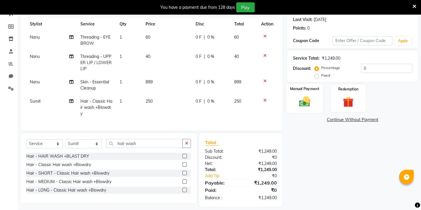
scroll to position [84, 0]
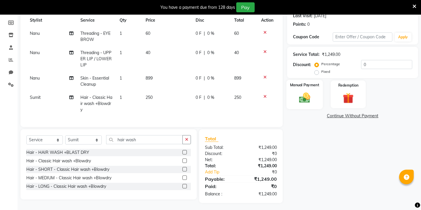
click at [307, 94] on img at bounding box center [304, 97] width 18 height 13
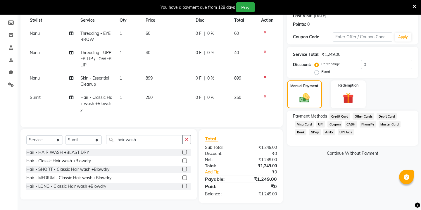
click at [313, 129] on span "GPay" at bounding box center [314, 132] width 12 height 7
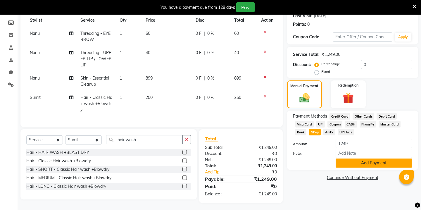
click at [338, 158] on button "Add Payment" at bounding box center [373, 162] width 77 height 9
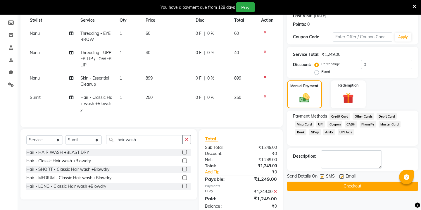
scroll to position [98, 0]
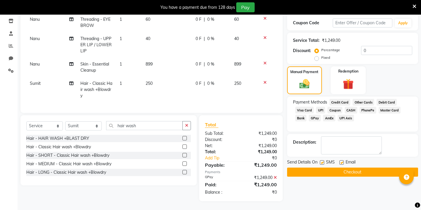
click at [331, 167] on button "Checkout" at bounding box center [352, 171] width 131 height 9
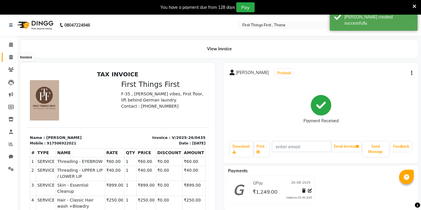
click at [12, 56] on icon at bounding box center [10, 57] width 3 height 4
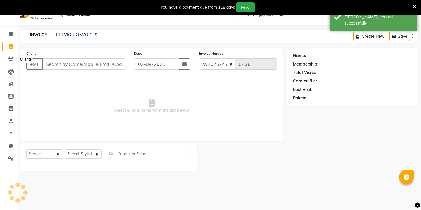
scroll to position [15, 0]
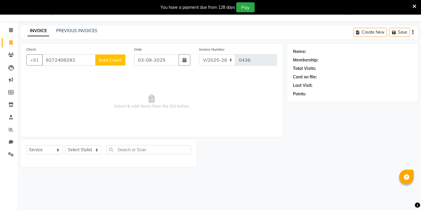
click at [107, 60] on span "Add Client" at bounding box center [110, 60] width 23 height 6
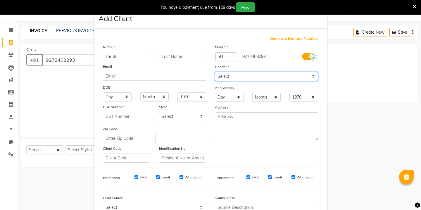
click at [232, 73] on select "Select [DEMOGRAPHIC_DATA] [DEMOGRAPHIC_DATA] Other Prefer Not To Say" at bounding box center [266, 76] width 103 height 9
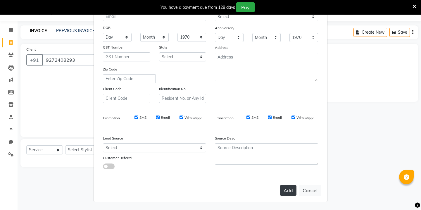
click at [284, 190] on button "Add" at bounding box center [288, 190] width 16 height 11
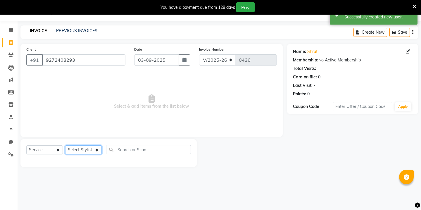
click at [95, 153] on select "Select Stylist Kavita [PERSON_NAME] Sumit Tanu" at bounding box center [83, 149] width 37 height 9
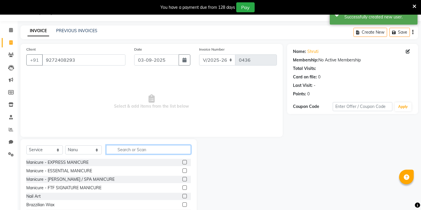
click at [141, 152] on input "text" at bounding box center [148, 149] width 85 height 9
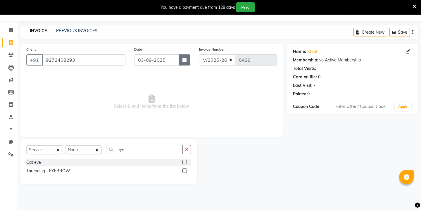
click at [183, 62] on button "button" at bounding box center [184, 59] width 12 height 11
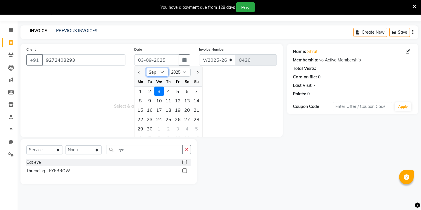
click at [158, 69] on select "Jan Feb Mar Apr May Jun [DATE] Aug Sep Oct Nov Dec" at bounding box center [157, 72] width 22 height 9
click at [150, 130] on div "26" at bounding box center [149, 128] width 9 height 9
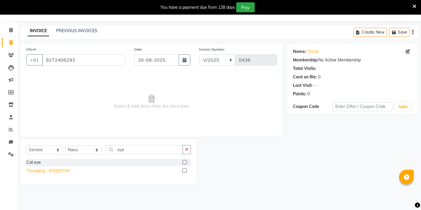
click at [51, 170] on div "Threading - EYEBROW" at bounding box center [48, 171] width 44 height 6
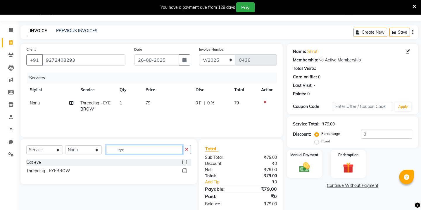
click at [127, 151] on input "eye" at bounding box center [144, 149] width 77 height 9
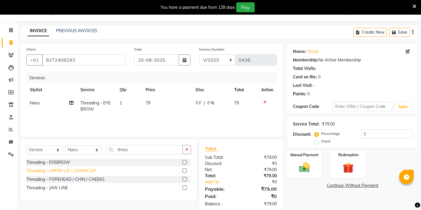
click at [63, 171] on div "Threading - UPPER LIP / LOWER LIP" at bounding box center [61, 171] width 70 height 6
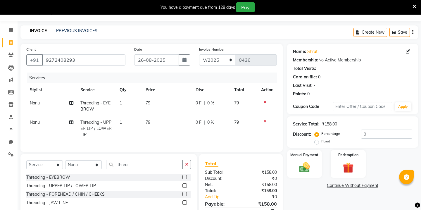
click at [152, 103] on td "79" at bounding box center [167, 105] width 50 height 19
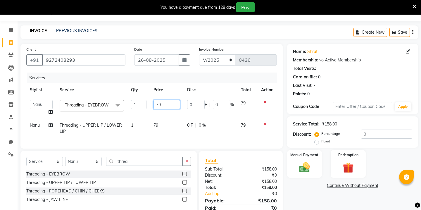
click at [162, 102] on input "79" at bounding box center [166, 104] width 27 height 9
click at [159, 124] on td "79" at bounding box center [167, 128] width 34 height 19
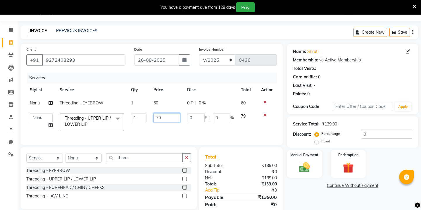
click at [168, 117] on input "79" at bounding box center [166, 117] width 27 height 9
click at [304, 162] on img at bounding box center [304, 167] width 18 height 13
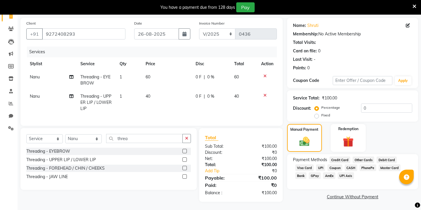
scroll to position [41, 0]
click at [316, 171] on span "GPay" at bounding box center [314, 174] width 12 height 7
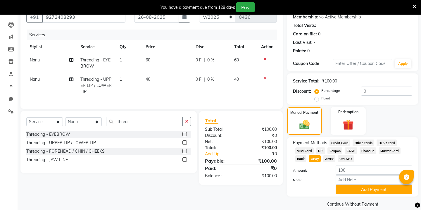
scroll to position [58, 0]
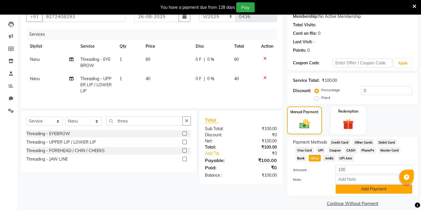
click at [363, 184] on button "Add Payment" at bounding box center [373, 188] width 77 height 9
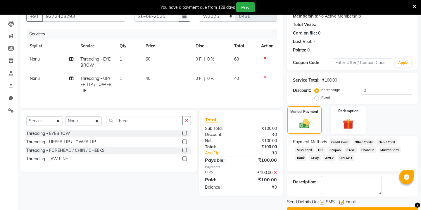
scroll to position [67, 0]
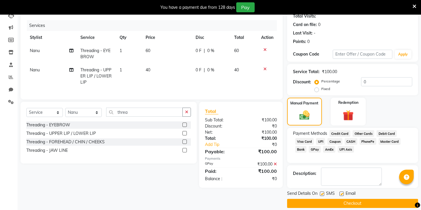
click at [312, 199] on button "Checkout" at bounding box center [352, 203] width 131 height 9
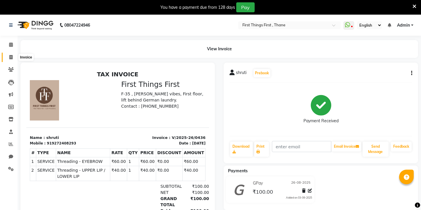
click at [10, 57] on icon at bounding box center [10, 57] width 3 height 4
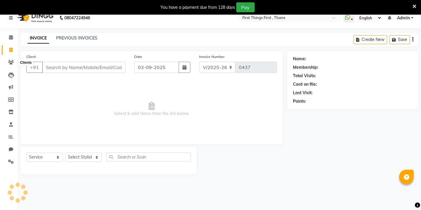
scroll to position [15, 0]
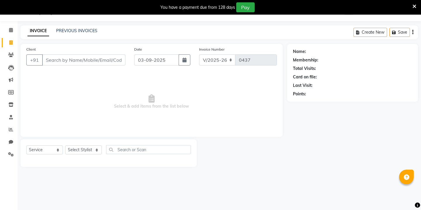
click at [83, 58] on input "Client" at bounding box center [83, 59] width 83 height 11
click at [105, 63] on span "Add Client" at bounding box center [110, 60] width 23 height 6
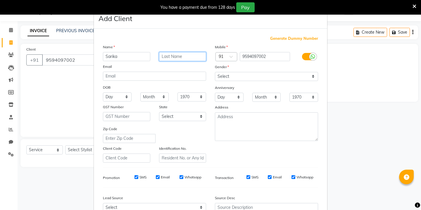
click at [174, 60] on input "text" at bounding box center [182, 56] width 47 height 9
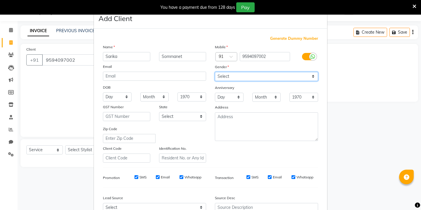
click at [239, 76] on select "Select [DEMOGRAPHIC_DATA] [DEMOGRAPHIC_DATA] Other Prefer Not To Say" at bounding box center [266, 76] width 103 height 9
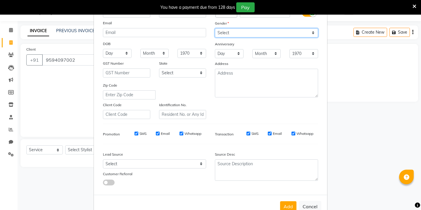
scroll to position [60, 0]
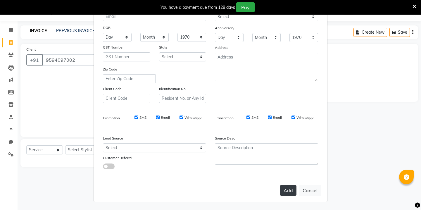
click at [285, 189] on button "Add" at bounding box center [288, 190] width 16 height 11
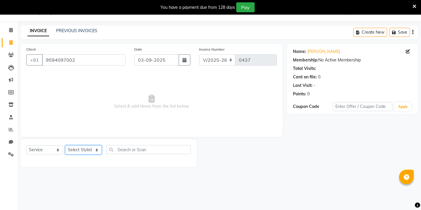
click at [93, 151] on select "Select Stylist Kavita [PERSON_NAME] Sumit Tanu" at bounding box center [83, 149] width 37 height 9
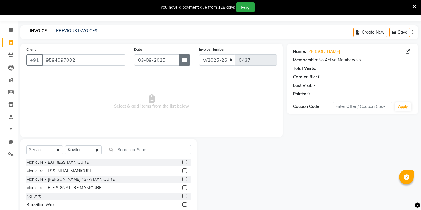
click at [186, 60] on icon "button" at bounding box center [184, 60] width 4 height 5
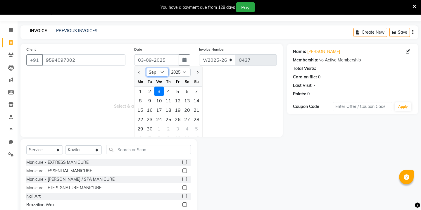
click at [164, 72] on select "Jan Feb Mar Apr May Jun [DATE] Aug Sep Oct Nov Dec" at bounding box center [157, 72] width 22 height 9
click at [155, 126] on div "27" at bounding box center [158, 128] width 9 height 9
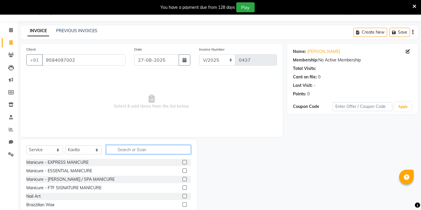
click at [121, 150] on input "text" at bounding box center [148, 149] width 85 height 9
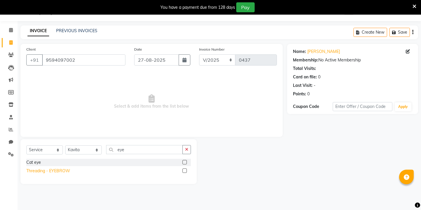
click at [57, 171] on div "Threading - EYEBROW" at bounding box center [48, 171] width 44 height 6
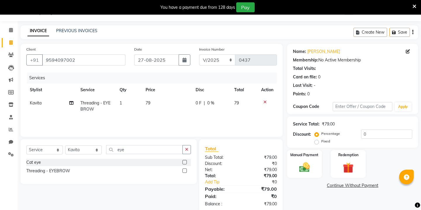
click at [133, 95] on th "Qty" at bounding box center [129, 89] width 26 height 13
click at [153, 99] on td "79" at bounding box center [167, 105] width 50 height 19
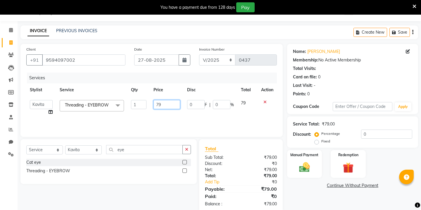
click at [164, 102] on input "79" at bounding box center [166, 104] width 27 height 9
click at [309, 167] on img at bounding box center [304, 167] width 18 height 13
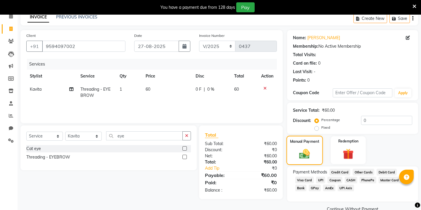
scroll to position [34, 0]
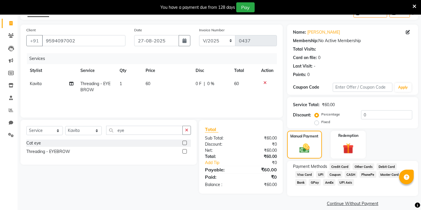
click at [346, 171] on span "CASH" at bounding box center [350, 174] width 13 height 7
click at [344, 209] on button "Add Payment" at bounding box center [373, 213] width 77 height 9
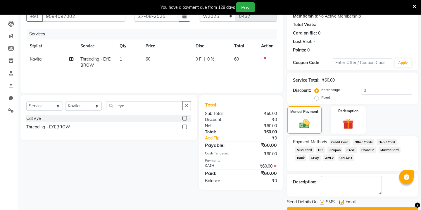
scroll to position [67, 0]
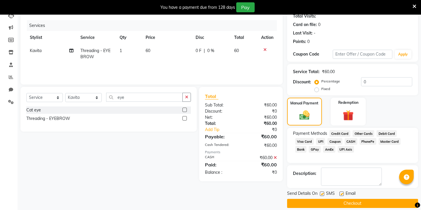
click at [349, 199] on button "Checkout" at bounding box center [352, 203] width 131 height 9
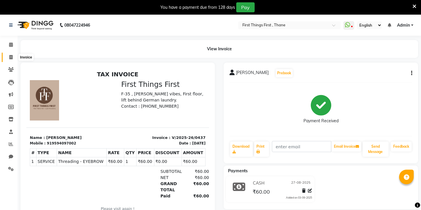
click at [13, 56] on icon at bounding box center [10, 57] width 3 height 4
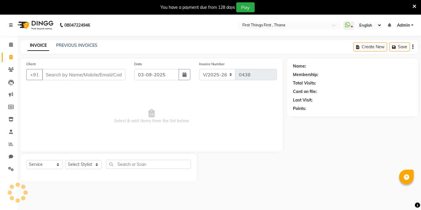
scroll to position [15, 0]
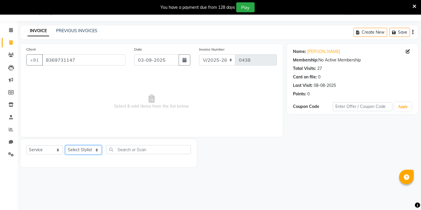
click at [84, 150] on select "Select Stylist Kavita [PERSON_NAME] Sumit Tanu" at bounding box center [83, 149] width 37 height 9
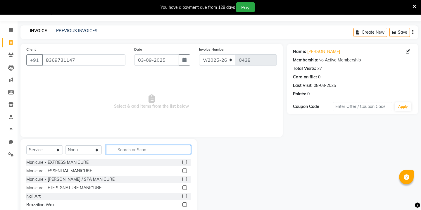
click at [121, 149] on input "text" at bounding box center [148, 149] width 85 height 9
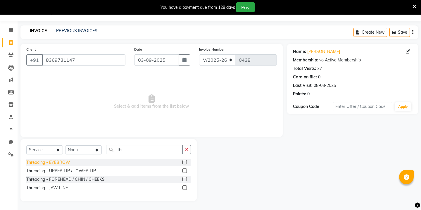
click at [60, 160] on div "Threading - EYEBROW" at bounding box center [48, 162] width 44 height 6
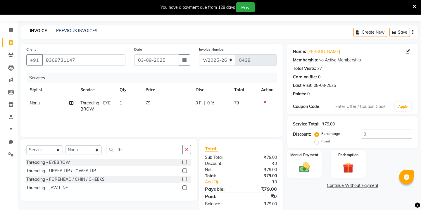
click at [150, 103] on td "79" at bounding box center [167, 105] width 50 height 19
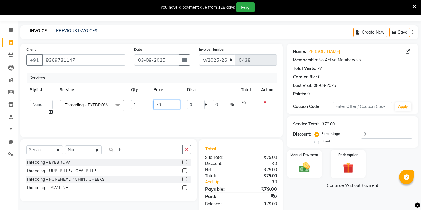
click at [166, 102] on input "79" at bounding box center [166, 104] width 27 height 9
click at [310, 161] on img at bounding box center [304, 167] width 18 height 13
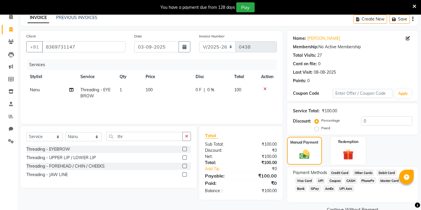
scroll to position [34, 0]
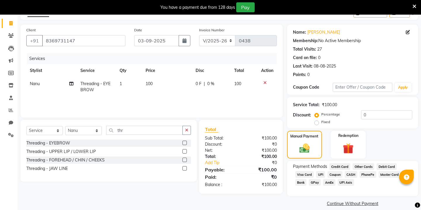
click at [346, 171] on span "CASH" at bounding box center [350, 174] width 13 height 7
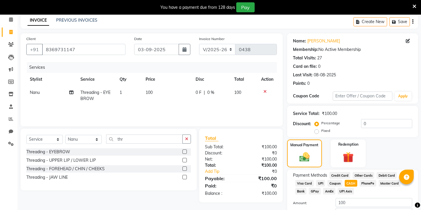
scroll to position [20, 0]
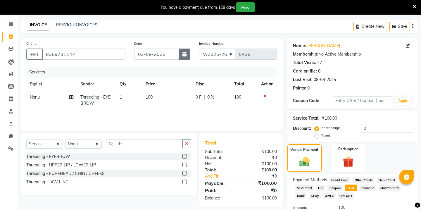
click at [184, 56] on icon "button" at bounding box center [184, 54] width 4 height 5
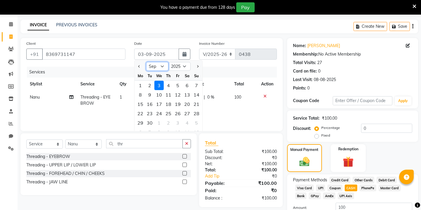
click at [163, 67] on select "Jan Feb Mar Apr May Jun [DATE] Aug Sep Oct Nov Dec" at bounding box center [157, 66] width 22 height 9
click at [172, 122] on div "28" at bounding box center [168, 122] width 9 height 9
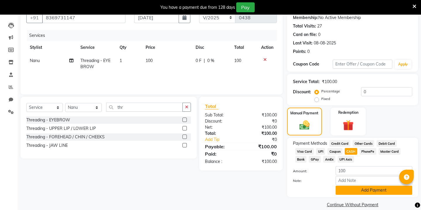
scroll to position [58, 0]
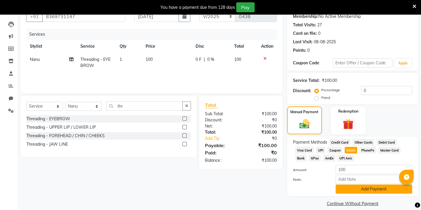
click at [351, 184] on button "Add Payment" at bounding box center [373, 188] width 77 height 9
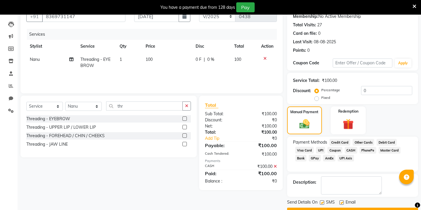
click at [316, 207] on button "Checkout" at bounding box center [352, 211] width 131 height 9
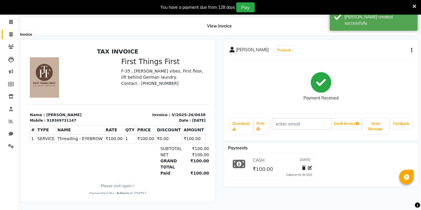
click at [14, 34] on span at bounding box center [11, 34] width 10 height 7
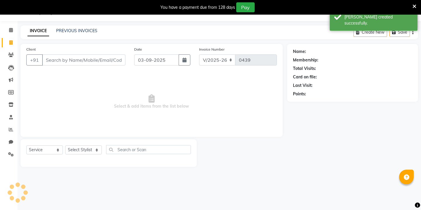
scroll to position [15, 0]
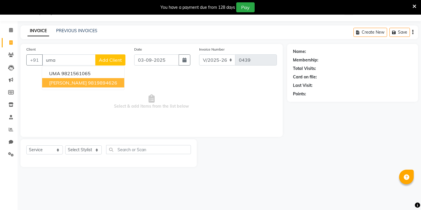
click at [88, 80] on ngb-highlight "9819894626" at bounding box center [102, 83] width 29 height 6
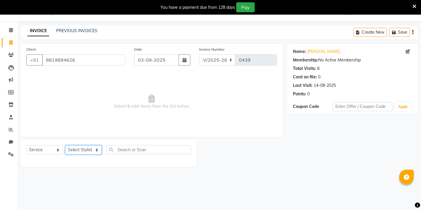
click at [78, 149] on select "Select Stylist Kavita [PERSON_NAME] Sumit Tanu" at bounding box center [83, 149] width 37 height 9
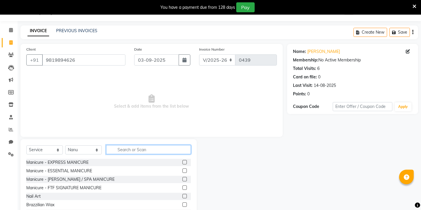
click at [124, 150] on input "text" at bounding box center [148, 149] width 85 height 9
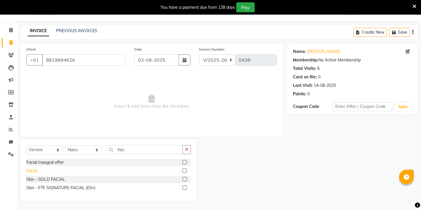
click at [33, 171] on div "Facial" at bounding box center [31, 171] width 11 height 6
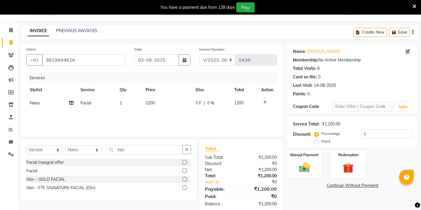
click at [152, 103] on span "1200" at bounding box center [149, 102] width 9 height 5
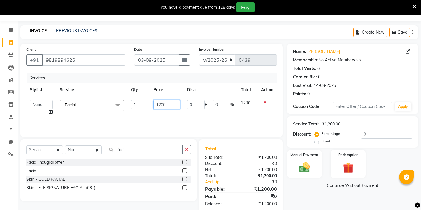
click at [169, 101] on input "1200" at bounding box center [166, 104] width 27 height 9
click at [167, 105] on input "1200" at bounding box center [166, 104] width 27 height 9
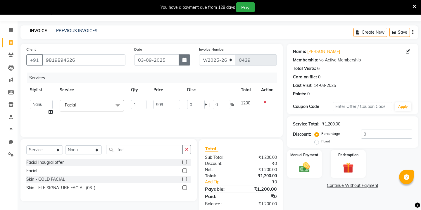
click at [185, 61] on icon "button" at bounding box center [184, 60] width 4 height 5
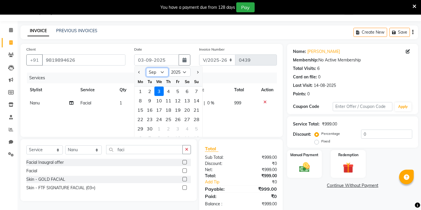
click at [162, 73] on select "Jan Feb Mar Apr May Jun [DATE] Aug Sep Oct Nov Dec" at bounding box center [157, 72] width 22 height 9
click at [169, 126] on div "28" at bounding box center [168, 128] width 9 height 9
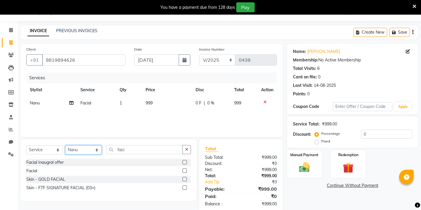
click at [90, 150] on select "Select Stylist Kavita [PERSON_NAME] Sumit Tanu" at bounding box center [83, 149] width 37 height 9
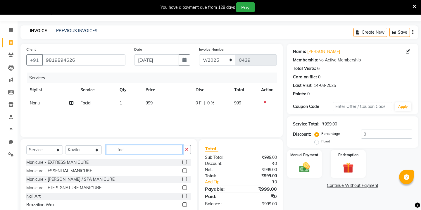
click at [123, 151] on input "faci" at bounding box center [144, 149] width 77 height 9
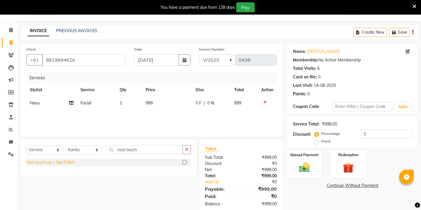
click at [71, 162] on div "root touch up + Gel Polish" at bounding box center [50, 162] width 48 height 6
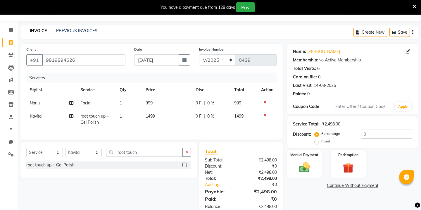
click at [152, 115] on span "1499" at bounding box center [149, 115] width 9 height 5
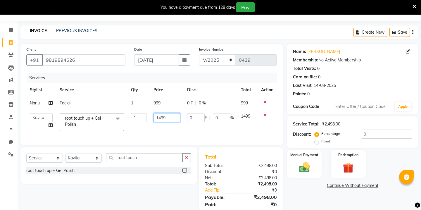
click at [157, 116] on input "1499" at bounding box center [166, 117] width 27 height 9
click at [50, 126] on td "Kavita [PERSON_NAME] Sumit Tanu Split Commission" at bounding box center [41, 122] width 30 height 25
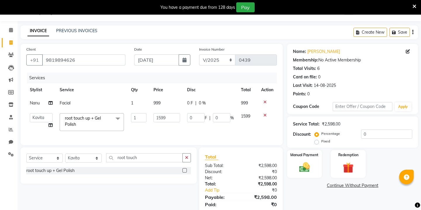
click at [50, 126] on icon at bounding box center [50, 125] width 4 height 4
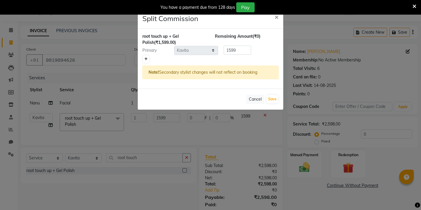
click at [145, 60] on icon at bounding box center [145, 59] width 3 height 4
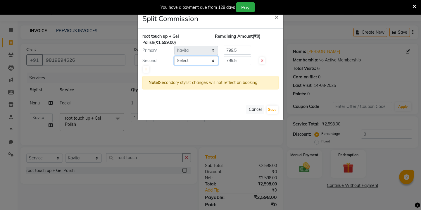
click at [185, 59] on select "Select Kavita [PERSON_NAME] Sumit Tanu" at bounding box center [196, 60] width 44 height 9
click at [270, 110] on button "Save" at bounding box center [271, 109] width 11 height 8
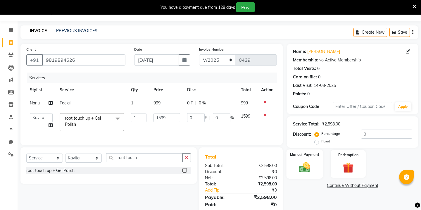
click at [305, 162] on img at bounding box center [304, 167] width 18 height 13
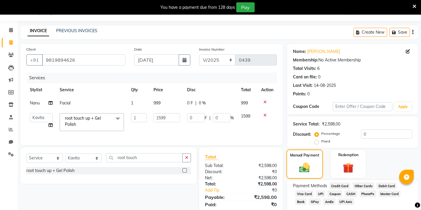
scroll to position [34, 0]
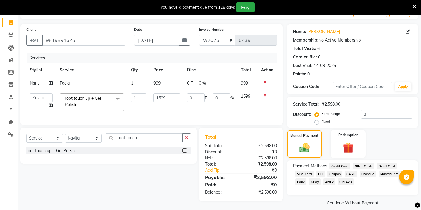
click at [313, 178] on span "GPay" at bounding box center [314, 181] width 12 height 7
click at [345, 208] on button "Add Payment" at bounding box center [373, 212] width 77 height 9
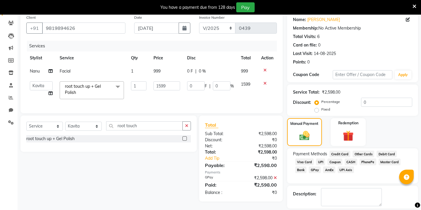
scroll to position [67, 0]
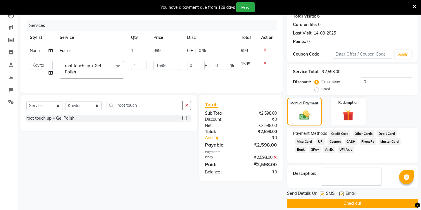
click at [330, 199] on button "Checkout" at bounding box center [352, 203] width 131 height 9
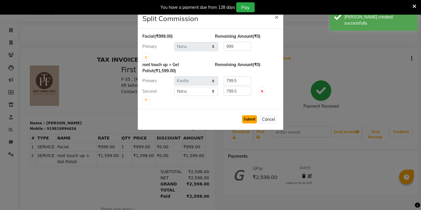
click at [250, 119] on button "Submit" at bounding box center [249, 119] width 15 height 8
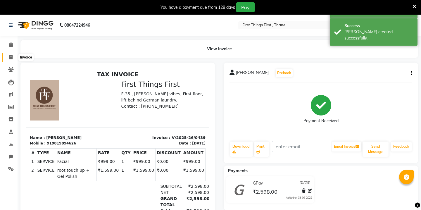
click at [11, 56] on icon at bounding box center [10, 57] width 3 height 4
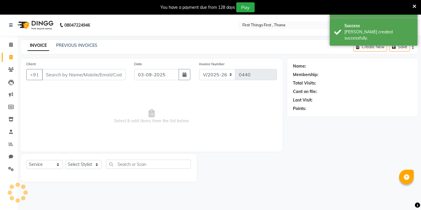
scroll to position [15, 0]
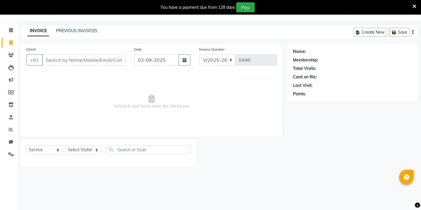
click at [67, 63] on input "Client" at bounding box center [83, 59] width 83 height 11
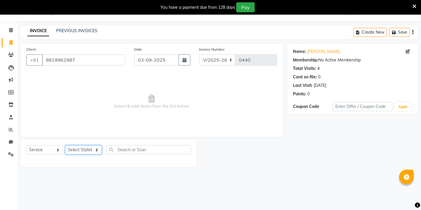
click at [96, 150] on select "Select Stylist Kavita [PERSON_NAME] Sumit Tanu" at bounding box center [83, 149] width 37 height 9
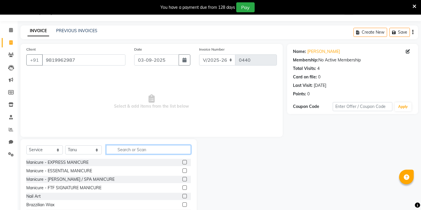
click at [126, 153] on input "text" at bounding box center [148, 149] width 85 height 9
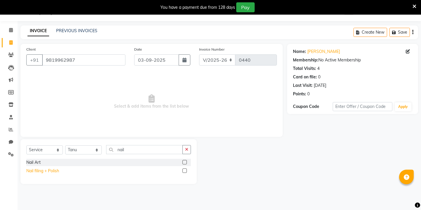
click at [48, 169] on div "Nail filing + Polish" at bounding box center [42, 171] width 33 height 6
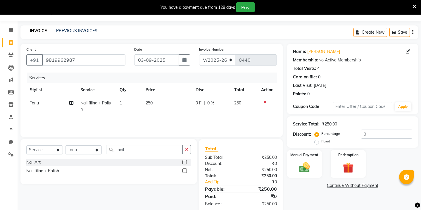
click at [152, 105] on span "250" at bounding box center [148, 102] width 7 height 5
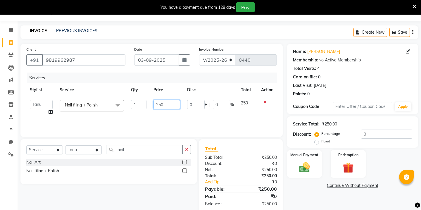
click at [166, 104] on input "250" at bounding box center [166, 104] width 27 height 9
click at [186, 60] on icon "button" at bounding box center [184, 60] width 4 height 5
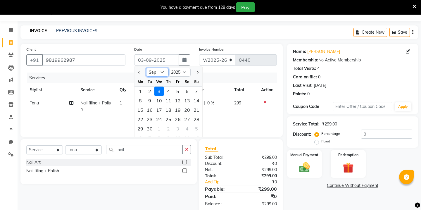
click at [156, 75] on select "Jan Feb Mar Apr May Jun [DATE] Aug Sep Oct Nov Dec" at bounding box center [157, 72] width 22 height 9
click at [159, 128] on div "27" at bounding box center [158, 128] width 9 height 9
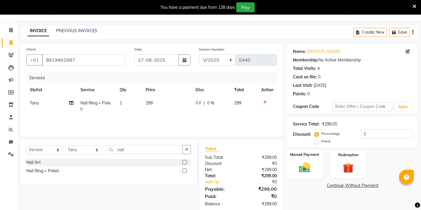
click at [299, 152] on label "Manual Payment" at bounding box center [304, 155] width 29 height 6
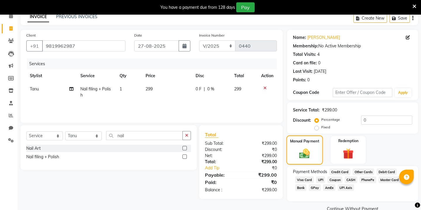
scroll to position [34, 0]
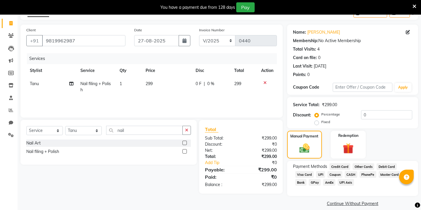
click at [314, 179] on span "GPay" at bounding box center [314, 182] width 12 height 7
click at [365, 209] on button "Add Payment" at bounding box center [373, 213] width 77 height 9
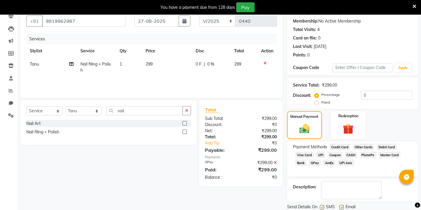
scroll to position [67, 0]
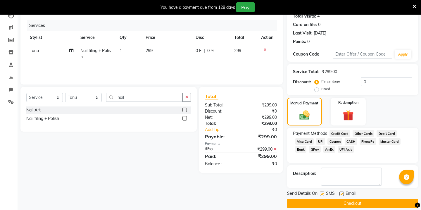
click at [358, 199] on button "Checkout" at bounding box center [352, 203] width 131 height 9
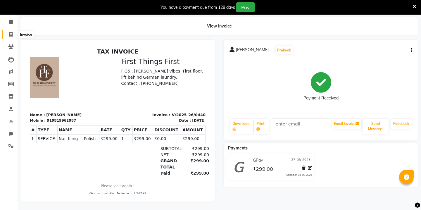
click at [13, 33] on span at bounding box center [11, 34] width 10 height 7
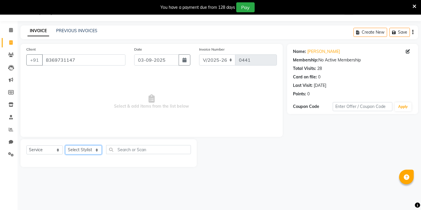
click at [82, 153] on select "Select Stylist Kavita [PERSON_NAME] Sumit Tanu" at bounding box center [83, 149] width 37 height 9
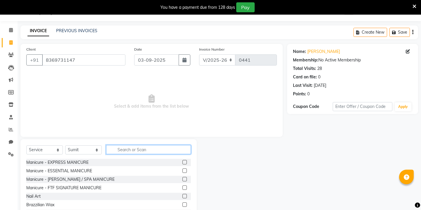
click at [120, 149] on input "text" at bounding box center [148, 149] width 85 height 9
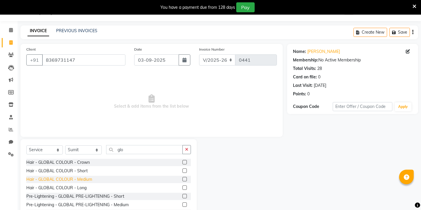
click at [68, 178] on div "Hair - GLOBAL COLOUR - Medium" at bounding box center [59, 179] width 66 height 6
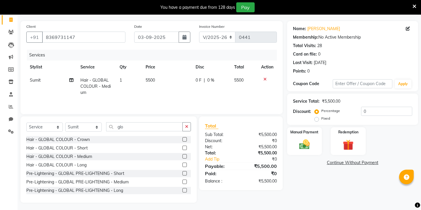
scroll to position [39, 0]
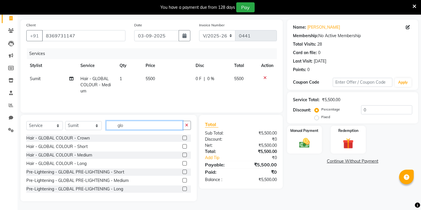
click at [119, 126] on input "glo" at bounding box center [144, 125] width 77 height 9
click at [183, 34] on icon "button" at bounding box center [184, 35] width 4 height 5
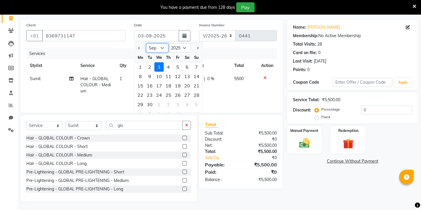
click at [161, 51] on select "Jan Feb Mar Apr May Jun [DATE] Aug Sep Oct Nov Dec" at bounding box center [157, 48] width 22 height 9
click at [178, 103] on div "29" at bounding box center [177, 104] width 9 height 9
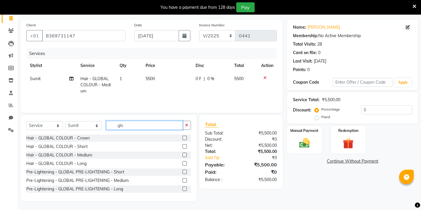
click at [126, 125] on input "glo" at bounding box center [144, 125] width 77 height 9
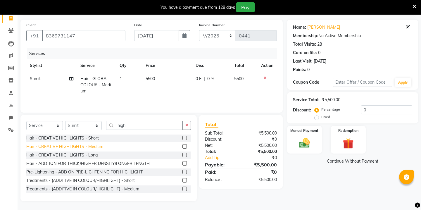
click at [69, 147] on div "Hair - CREATIVE HIGHLIGHTS - Medium" at bounding box center [64, 146] width 77 height 6
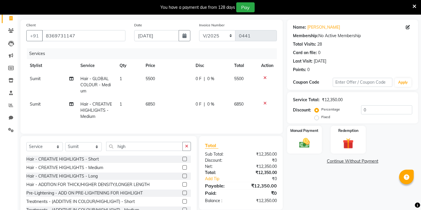
click at [191, 81] on td "5500" at bounding box center [167, 84] width 50 height 25
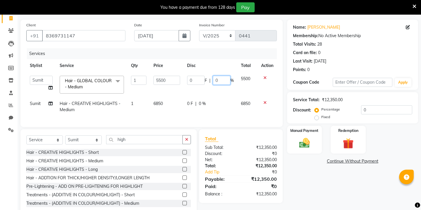
click at [219, 79] on input "0" at bounding box center [222, 80] width 18 height 9
click at [209, 99] on td "0 F | 0 %" at bounding box center [210, 106] width 54 height 19
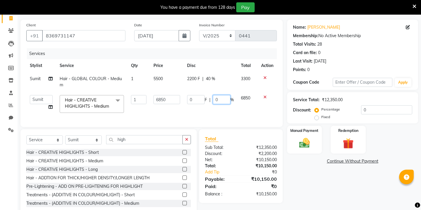
click at [225, 97] on input "0" at bounding box center [222, 99] width 18 height 9
click at [126, 138] on div "Select Service Product Membership Package Voucher Prepaid Gift Card Select Styl…" at bounding box center [108, 172] width 176 height 86
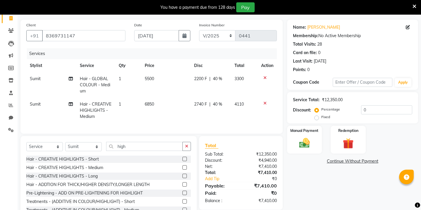
click at [126, 138] on div "Select Service Product Membership Package Voucher Prepaid Gift Card Select Styl…" at bounding box center [108, 179] width 176 height 86
click at [124, 148] on input "high" at bounding box center [144, 146] width 77 height 9
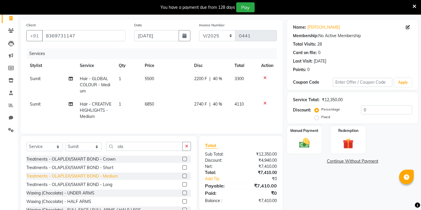
click at [99, 175] on div "Treatments - OLAPLEX/SMART BOND - Medium" at bounding box center [71, 176] width 91 height 6
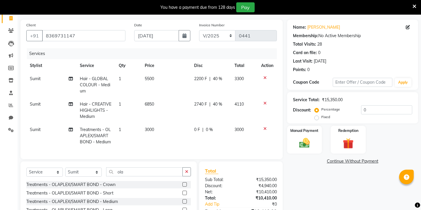
click at [152, 129] on span "3000" at bounding box center [149, 129] width 9 height 5
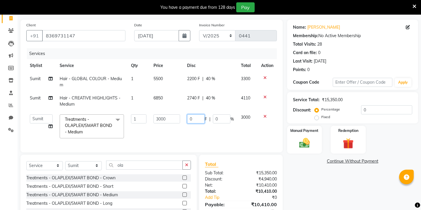
click at [191, 121] on input "0" at bounding box center [196, 118] width 18 height 9
click at [91, 164] on div "Select Service Product Membership Package Voucher Prepaid Gift Card Select Styl…" at bounding box center [108, 198] width 176 height 86
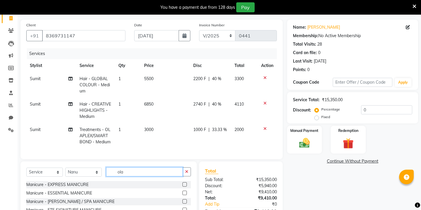
click at [121, 172] on input "ola" at bounding box center [144, 171] width 77 height 9
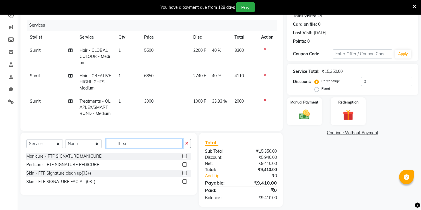
scroll to position [70, 0]
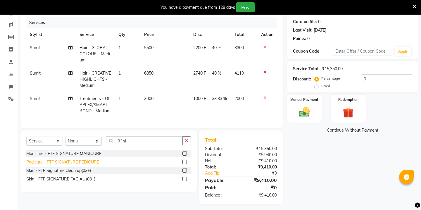
click at [70, 161] on div "Pedicure - FTF SIGNATURE PEDICURE" at bounding box center [62, 162] width 73 height 6
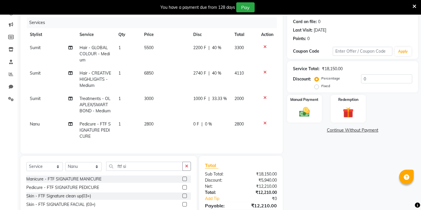
click at [155, 126] on td "2800" at bounding box center [165, 129] width 49 height 25
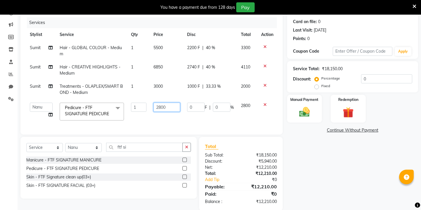
click at [167, 108] on input "2800" at bounding box center [166, 107] width 27 height 9
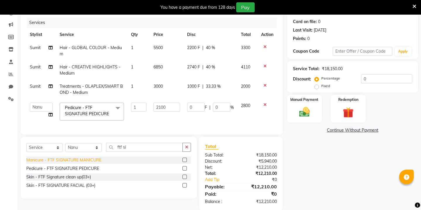
click at [93, 161] on div "Select Service Product Membership Package Voucher Prepaid Gift Card Select Styl…" at bounding box center [108, 168] width 176 height 62
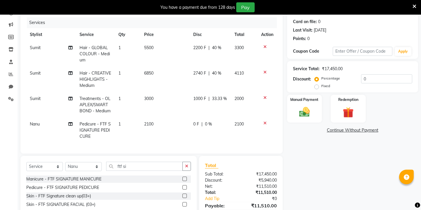
click at [149, 123] on span "2100" at bounding box center [148, 123] width 9 height 5
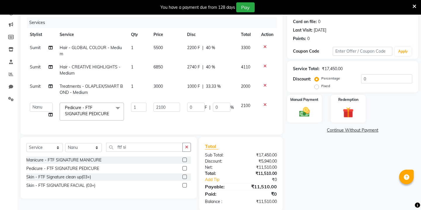
scroll to position [79, 0]
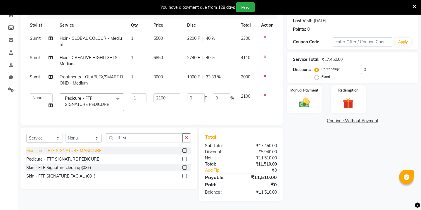
click at [94, 151] on div "Manicure - FTF SIGNATURE MANICURE" at bounding box center [63, 151] width 75 height 6
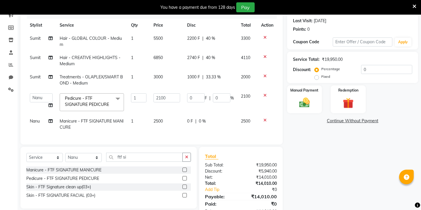
scroll to position [98, 0]
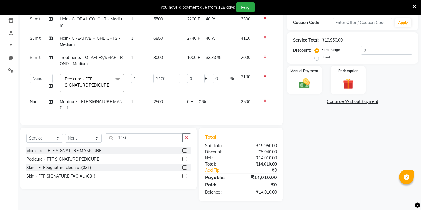
click at [159, 101] on span "2500" at bounding box center [157, 101] width 9 height 5
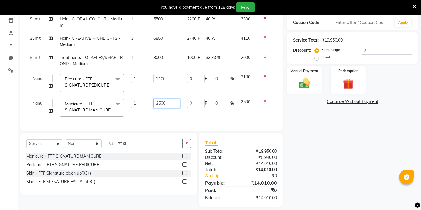
click at [164, 102] on input "2500" at bounding box center [166, 103] width 27 height 9
click at [89, 147] on div "Select Service Product Membership Package Voucher Prepaid Gift Card Select Styl…" at bounding box center [108, 164] width 176 height 62
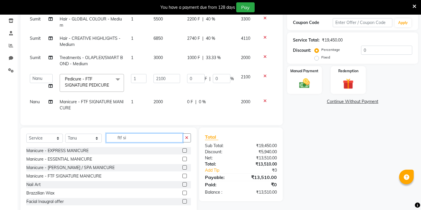
click at [126, 136] on input "ftf si" at bounding box center [144, 137] width 77 height 9
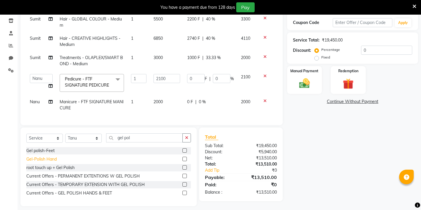
click at [37, 159] on div "Gel-Polish Hand" at bounding box center [41, 159] width 30 height 6
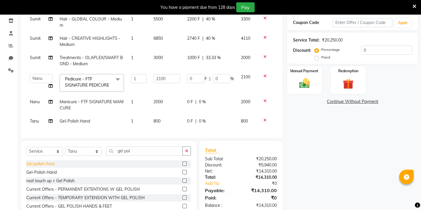
click at [41, 162] on div "Gel polish-Feet" at bounding box center [40, 164] width 28 height 6
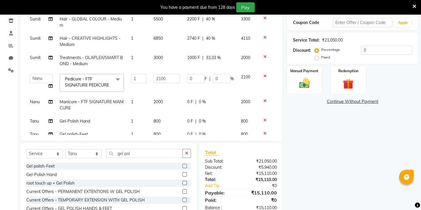
scroll to position [11, 0]
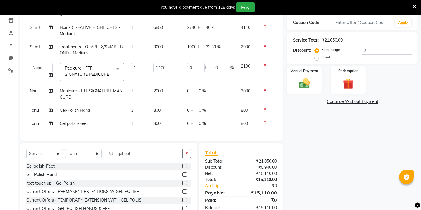
click at [199, 112] on span "0 %" at bounding box center [202, 110] width 7 height 6
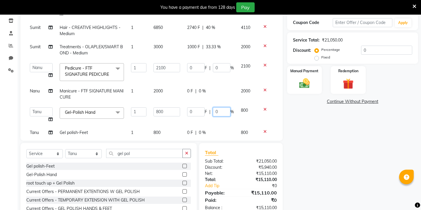
click at [220, 110] on input "0" at bounding box center [222, 111] width 18 height 9
click at [215, 131] on div "Services Stylist Service Qty Price Disc Total Action Sumit Hair - GLOBAL COLOUR…" at bounding box center [151, 62] width 250 height 146
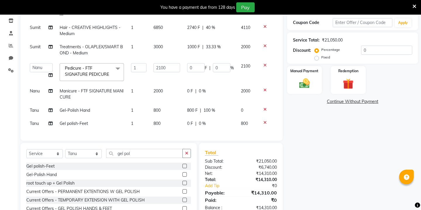
click at [210, 123] on div "0 F | 0 %" at bounding box center [210, 123] width 47 height 6
click at [218, 125] on input "0" at bounding box center [222, 124] width 18 height 9
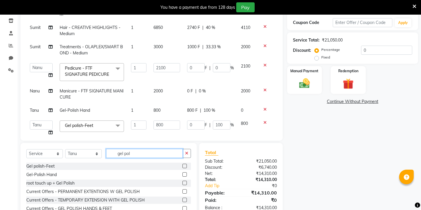
click at [155, 151] on input "gel pol" at bounding box center [144, 153] width 77 height 9
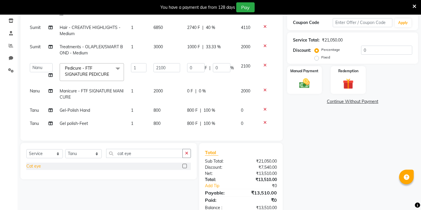
click at [29, 166] on div "Cat eye" at bounding box center [33, 166] width 15 height 6
click at [33, 166] on div "Cat eye" at bounding box center [33, 166] width 15 height 6
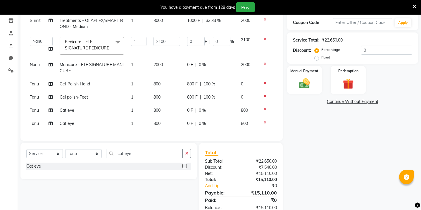
click at [204, 109] on span "0 %" at bounding box center [202, 110] width 7 height 6
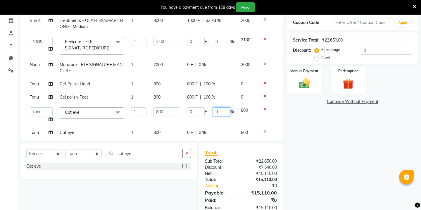
click at [218, 110] on input "0" at bounding box center [222, 111] width 18 height 9
click at [207, 131] on div "Services Stylist Service Qty Price Disc Total Action Sumit Hair - GLOBAL COLOUR…" at bounding box center [151, 62] width 250 height 146
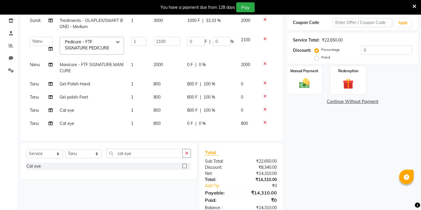
click at [211, 118] on td "0 F | 0 %" at bounding box center [210, 123] width 54 height 13
click at [216, 125] on input "0" at bounding box center [222, 124] width 18 height 9
click at [306, 169] on div "Name: [PERSON_NAME] Membership: No Active Membership Total Visits: 28 Card on f…" at bounding box center [354, 88] width 135 height 256
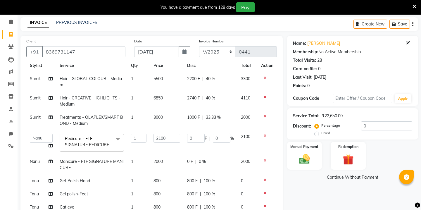
scroll to position [11, 0]
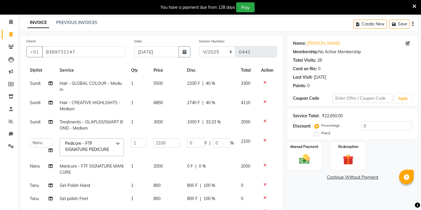
click at [193, 101] on span "2740 F" at bounding box center [193, 103] width 13 height 6
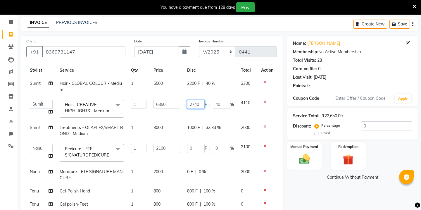
click at [199, 103] on input "2740" at bounding box center [196, 104] width 18 height 9
click at [313, 150] on div "Manual Payment" at bounding box center [304, 155] width 36 height 29
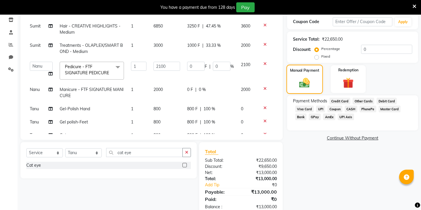
scroll to position [106, 0]
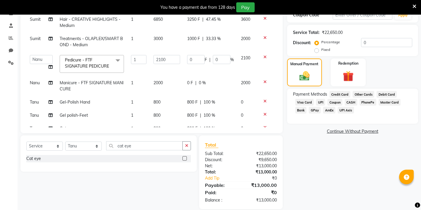
click at [351, 99] on span "CASH" at bounding box center [350, 102] width 13 height 7
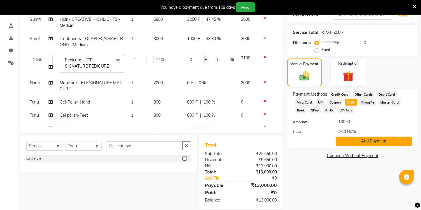
click at [352, 136] on button "Add Payment" at bounding box center [373, 140] width 77 height 9
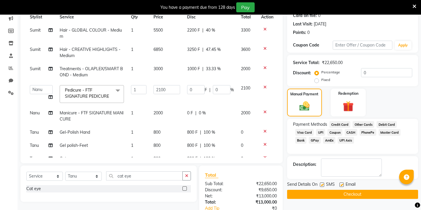
scroll to position [135, 0]
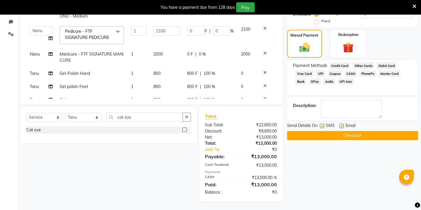
click at [332, 131] on button "Checkout" at bounding box center [352, 135] width 131 height 9
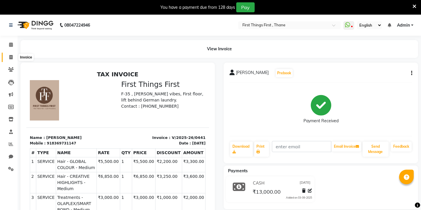
click at [12, 58] on icon at bounding box center [10, 57] width 3 height 4
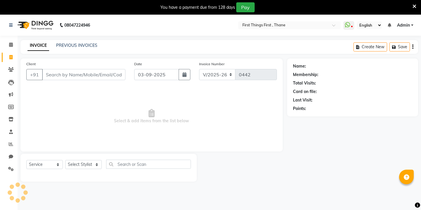
scroll to position [15, 0]
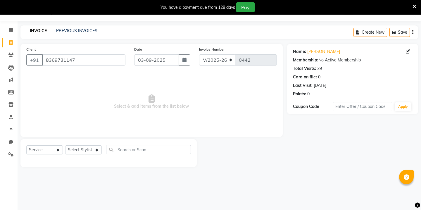
click at [83, 155] on div "Select Service Product Membership Package Voucher Prepaid Gift Card Select Styl…" at bounding box center [108, 152] width 164 height 14
click at [85, 151] on select "Select Stylist Kavita [PERSON_NAME] Sumit Tanu" at bounding box center [83, 149] width 37 height 9
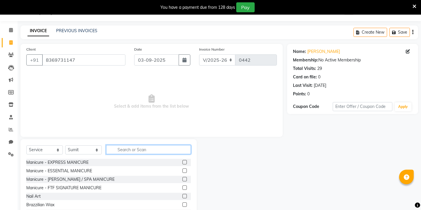
click at [118, 153] on input "text" at bounding box center [148, 149] width 85 height 9
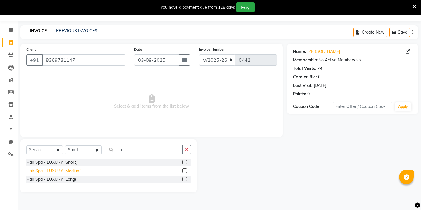
click at [55, 172] on div "Hair Spa - LUXURY (Medium)" at bounding box center [53, 171] width 55 height 6
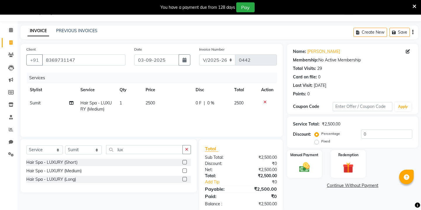
click at [158, 103] on td "2500" at bounding box center [167, 105] width 50 height 19
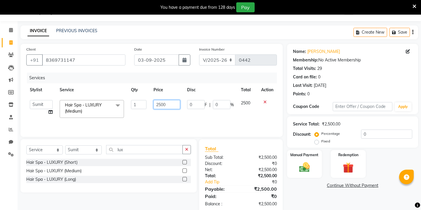
click at [162, 105] on input "2500" at bounding box center [166, 104] width 27 height 9
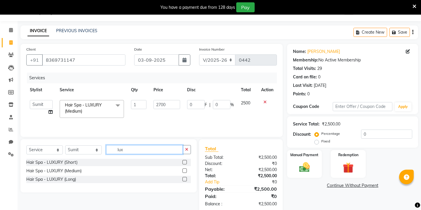
click at [120, 149] on input "lux" at bounding box center [144, 149] width 77 height 9
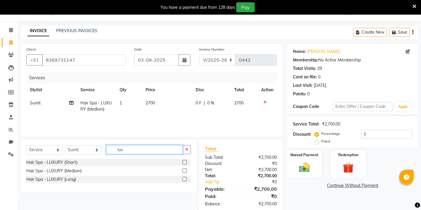
click at [120, 149] on input "lux" at bounding box center [144, 149] width 77 height 9
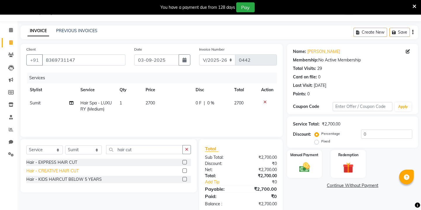
click at [59, 170] on div "Hair - CREATIVE HAIR CUT" at bounding box center [52, 171] width 52 height 6
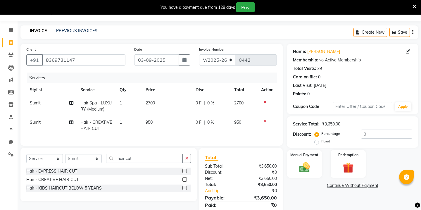
click at [149, 125] on td "950" at bounding box center [167, 125] width 50 height 19
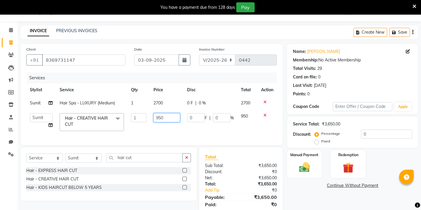
click at [163, 118] on input "950" at bounding box center [166, 117] width 27 height 9
click at [96, 158] on select "Select Stylist Kavita [PERSON_NAME] Sumit Tanu" at bounding box center [83, 157] width 37 height 9
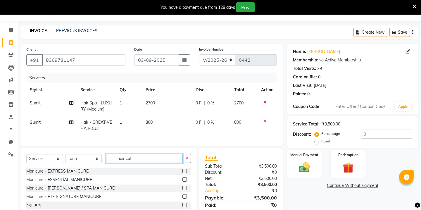
click at [121, 162] on input "hair cut" at bounding box center [144, 158] width 77 height 9
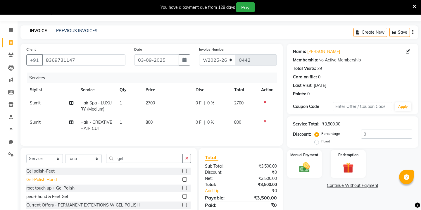
click at [45, 178] on div "Gel-Polish Hand" at bounding box center [41, 179] width 30 height 6
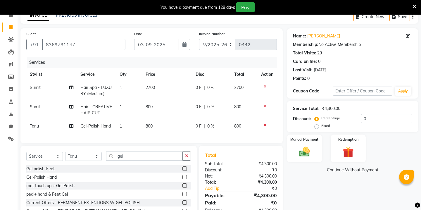
scroll to position [32, 0]
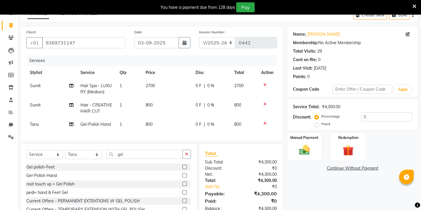
click at [150, 124] on span "800" at bounding box center [148, 124] width 7 height 5
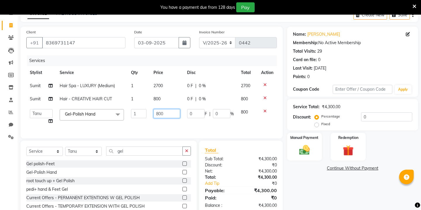
click at [164, 116] on input "800" at bounding box center [166, 113] width 27 height 9
click at [119, 153] on input "gel" at bounding box center [144, 150] width 77 height 9
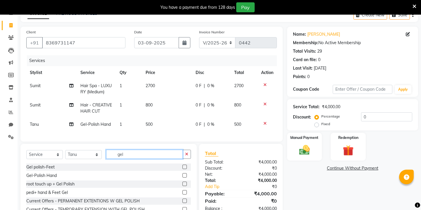
click at [119, 153] on input "gel" at bounding box center [144, 154] width 77 height 9
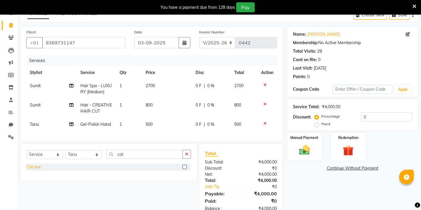
click at [33, 165] on div "Cat eye" at bounding box center [33, 167] width 15 height 6
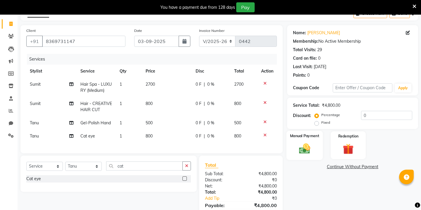
scroll to position [36, 0]
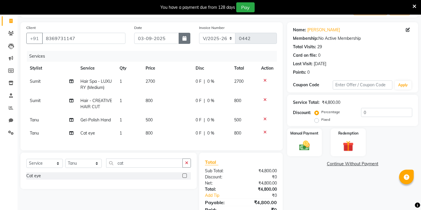
click at [184, 37] on icon "button" at bounding box center [184, 38] width 4 height 5
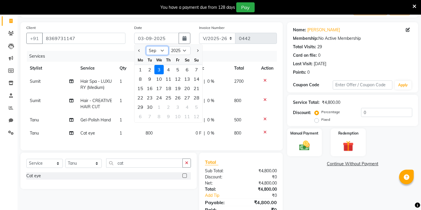
click at [164, 49] on select "Jan Feb Mar Apr May Jun [DATE] Aug Sep Oct Nov Dec" at bounding box center [157, 50] width 22 height 9
click at [178, 108] on div "29" at bounding box center [177, 106] width 9 height 9
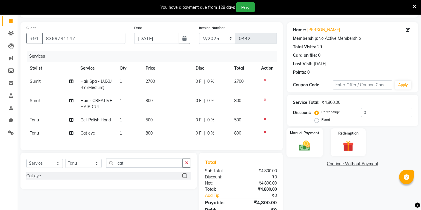
click at [300, 139] on img at bounding box center [304, 145] width 18 height 13
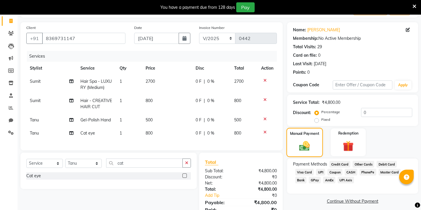
scroll to position [61, 0]
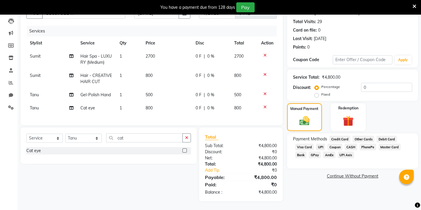
click at [316, 151] on span "GPay" at bounding box center [314, 154] width 12 height 7
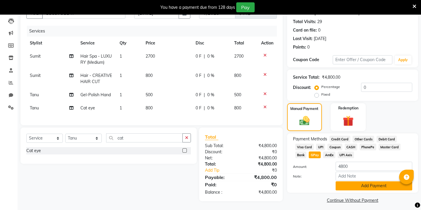
click at [359, 181] on button "Add Payment" at bounding box center [373, 185] width 77 height 9
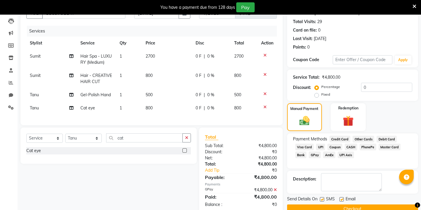
scroll to position [74, 0]
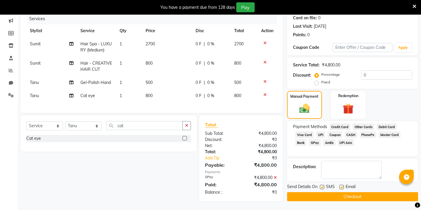
click at [339, 192] on button "Checkout" at bounding box center [352, 196] width 131 height 9
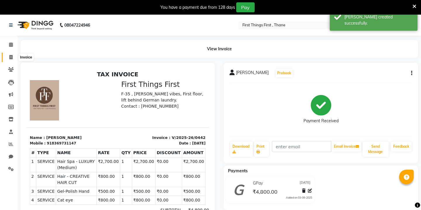
click at [10, 59] on icon at bounding box center [10, 57] width 3 height 4
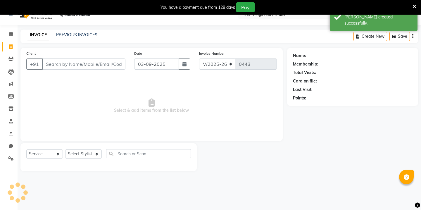
scroll to position [15, 0]
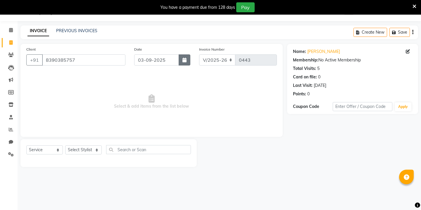
click at [182, 58] on icon "button" at bounding box center [184, 60] width 4 height 5
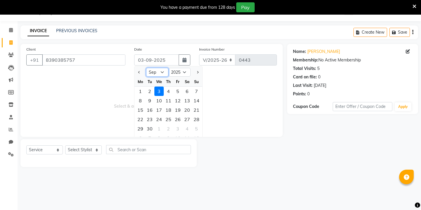
click at [162, 71] on select "Jan Feb Mar Apr May Jun [DATE] Aug Sep Oct Nov Dec" at bounding box center [157, 72] width 22 height 9
click at [179, 129] on div "29" at bounding box center [177, 128] width 9 height 9
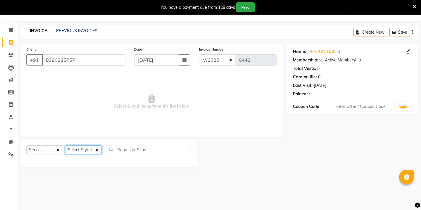
click at [89, 152] on select "Select Stylist Kavita [PERSON_NAME] Sumit Tanu" at bounding box center [83, 149] width 37 height 9
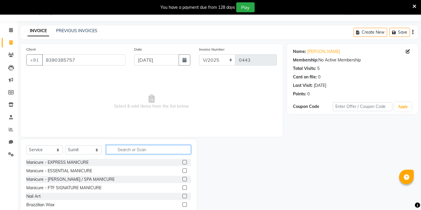
click at [123, 152] on input "text" at bounding box center [148, 149] width 85 height 9
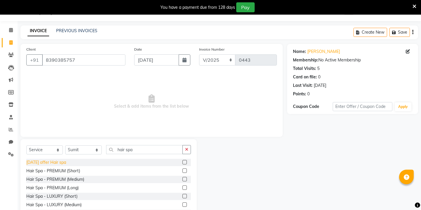
click at [51, 163] on div "[DATE] offer Hair spa" at bounding box center [46, 162] width 40 height 6
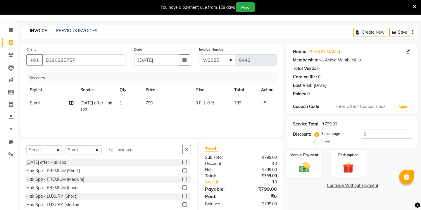
click at [143, 105] on td "799" at bounding box center [167, 105] width 50 height 19
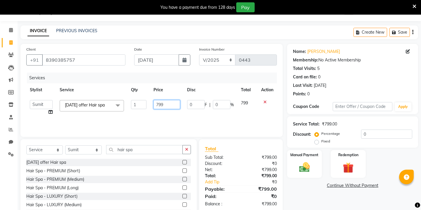
click at [162, 100] on input "799" at bounding box center [166, 104] width 27 height 9
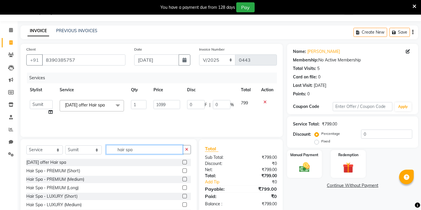
click at [127, 152] on input "hair spa" at bounding box center [144, 149] width 77 height 9
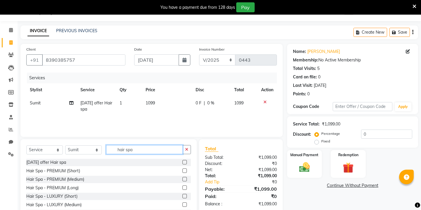
click at [127, 152] on input "hair spa" at bounding box center [144, 149] width 77 height 9
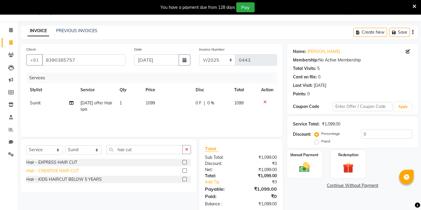
click at [43, 170] on div "Hair - CREATIVE HAIR CUT" at bounding box center [52, 171] width 52 height 6
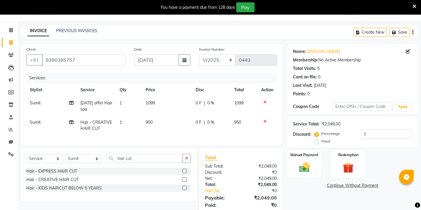
click at [148, 120] on span "950" at bounding box center [148, 121] width 7 height 5
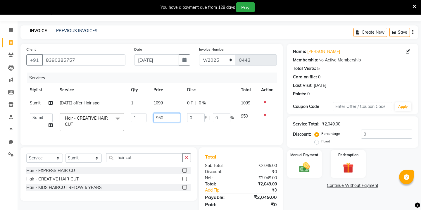
click at [163, 118] on input "950" at bounding box center [166, 117] width 27 height 9
click at [297, 161] on img at bounding box center [304, 167] width 18 height 13
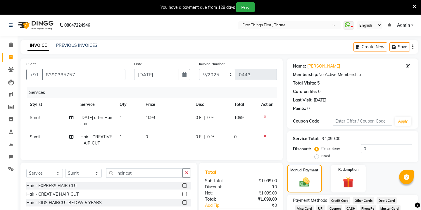
scroll to position [35, 0]
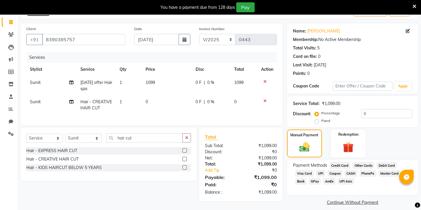
click at [315, 178] on span "GPay" at bounding box center [314, 181] width 12 height 7
click at [356, 207] on button "Add Payment" at bounding box center [373, 211] width 77 height 9
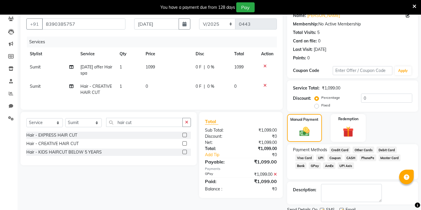
scroll to position [67, 0]
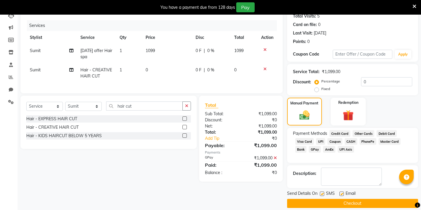
click at [346, 199] on button "Checkout" at bounding box center [352, 203] width 131 height 9
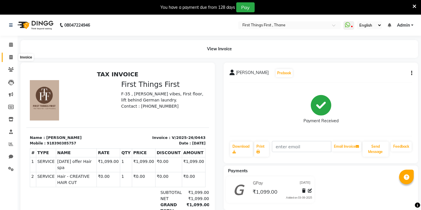
click at [12, 55] on icon at bounding box center [10, 57] width 3 height 4
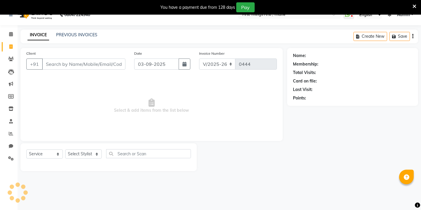
scroll to position [15, 0]
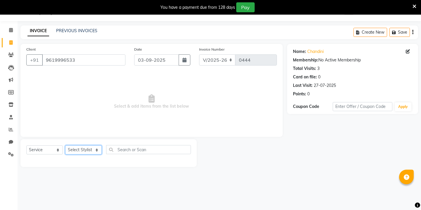
click at [82, 150] on select "Select Stylist Kavita [PERSON_NAME] Sumit Tanu" at bounding box center [83, 149] width 37 height 9
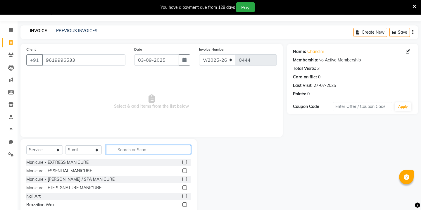
click at [138, 149] on input "text" at bounding box center [148, 149] width 85 height 9
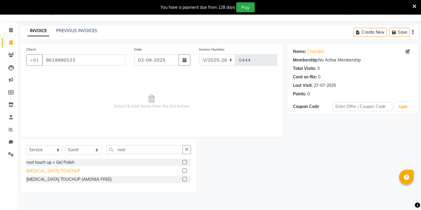
click at [41, 171] on div "[MEDICAL_DATA] TOUCHUP" at bounding box center [53, 171] width 54 height 6
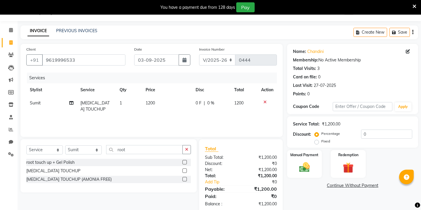
click at [155, 103] on span "1200" at bounding box center [149, 102] width 9 height 5
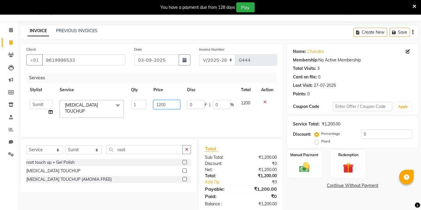
click at [163, 105] on input "1200" at bounding box center [166, 104] width 27 height 9
click at [92, 153] on select "Select Stylist Kavita [PERSON_NAME] Sumit Tanu" at bounding box center [83, 149] width 37 height 9
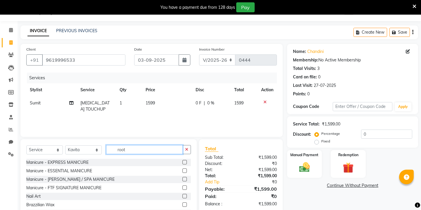
click at [133, 151] on input "root" at bounding box center [144, 149] width 77 height 9
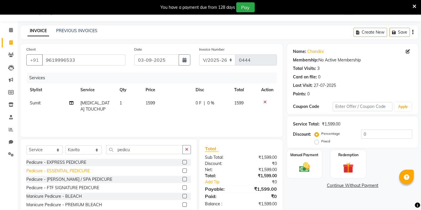
click at [77, 171] on div "Pedicure - ESSENTIAL PEDICURE" at bounding box center [57, 171] width 63 height 6
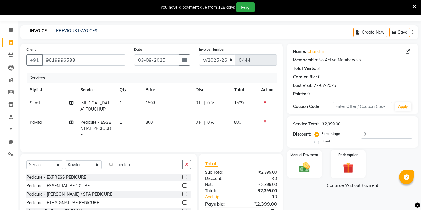
click at [150, 121] on span "800" at bounding box center [148, 121] width 7 height 5
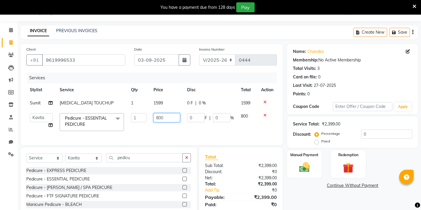
click at [164, 117] on input "800" at bounding box center [166, 117] width 27 height 9
click at [125, 160] on input "pedicu" at bounding box center [144, 157] width 77 height 9
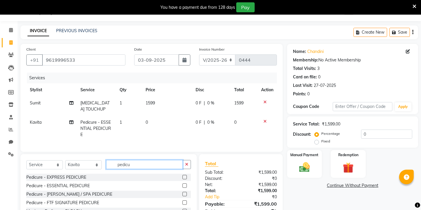
click at [125, 160] on input "pedicu" at bounding box center [144, 164] width 77 height 9
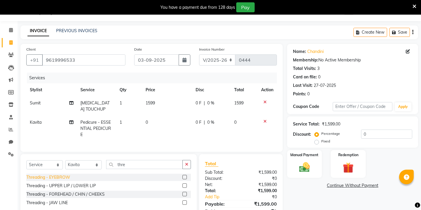
click at [58, 178] on div "Threading - EYEBROW" at bounding box center [48, 177] width 44 height 6
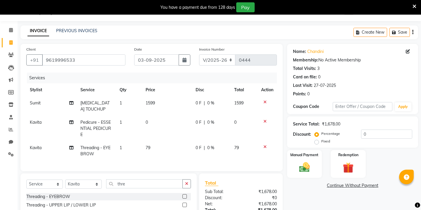
click at [149, 144] on td "79" at bounding box center [167, 150] width 50 height 19
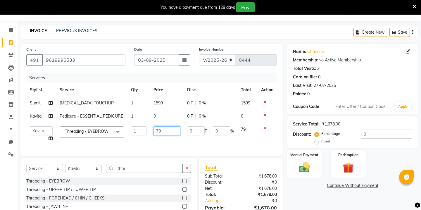
click at [170, 134] on input "79" at bounding box center [166, 130] width 27 height 9
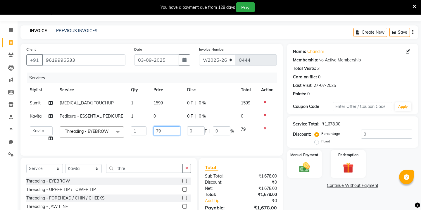
click at [169, 134] on input "79" at bounding box center [166, 130] width 27 height 9
click at [50, 102] on td "Sumit Split Commission" at bounding box center [41, 102] width 30 height 13
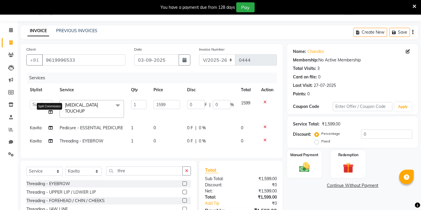
click at [50, 112] on icon at bounding box center [50, 112] width 4 height 4
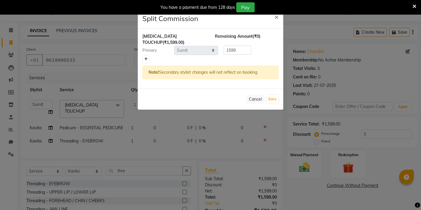
click at [143, 60] on link at bounding box center [146, 59] width 6 height 7
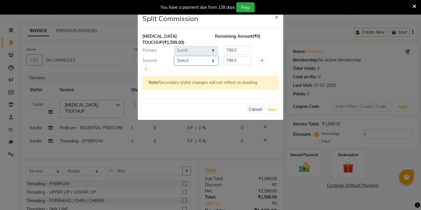
click at [190, 59] on select "Select Kavita [PERSON_NAME] Sumit Tanu" at bounding box center [196, 60] width 44 height 9
click at [232, 64] on input "799.5" at bounding box center [236, 60] width 27 height 9
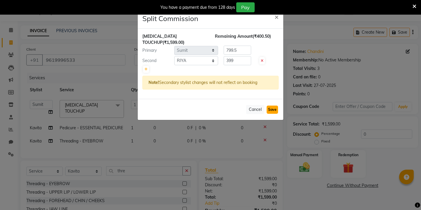
click at [274, 108] on button "Save" at bounding box center [271, 109] width 11 height 8
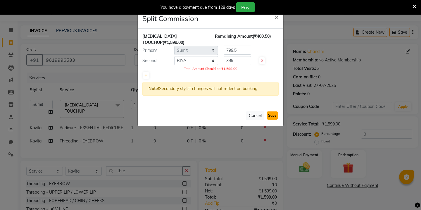
click at [269, 113] on button "Save" at bounding box center [271, 115] width 11 height 8
click at [273, 113] on button "Save" at bounding box center [271, 115] width 11 height 8
click at [240, 52] on input "799.5" at bounding box center [236, 50] width 27 height 9
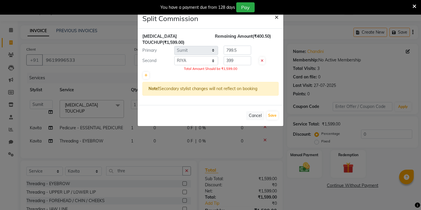
click at [278, 16] on span "×" at bounding box center [276, 16] width 4 height 9
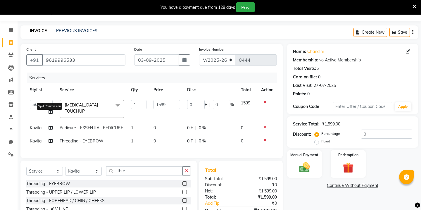
click at [52, 112] on icon at bounding box center [50, 112] width 4 height 4
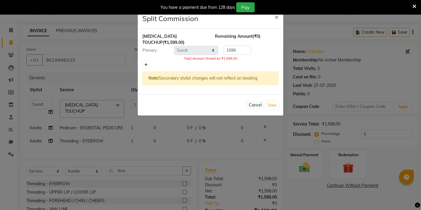
click at [144, 67] on link at bounding box center [146, 64] width 6 height 7
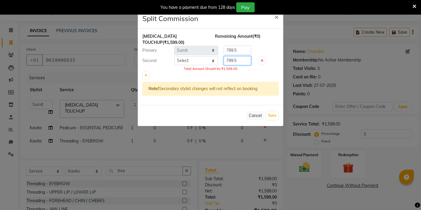
click at [236, 59] on input "799.5" at bounding box center [236, 60] width 27 height 9
click at [235, 48] on input "799.5" at bounding box center [236, 50] width 27 height 9
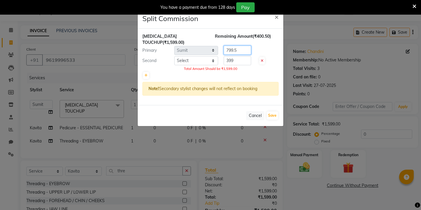
click at [235, 48] on input "799.5" at bounding box center [236, 50] width 27 height 9
click at [270, 114] on button "Save" at bounding box center [271, 115] width 11 height 8
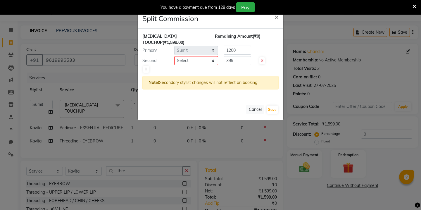
click at [146, 68] on icon at bounding box center [145, 69] width 3 height 4
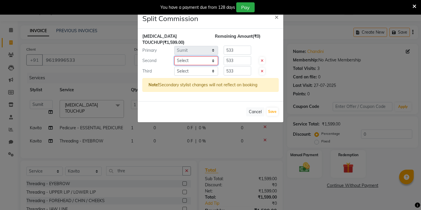
click at [211, 62] on select "Select Kavita [PERSON_NAME] Sumit Tanu" at bounding box center [196, 60] width 44 height 9
click at [261, 70] on icon at bounding box center [262, 72] width 3 height 4
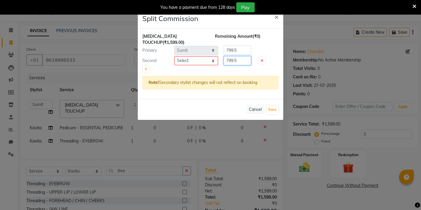
click at [232, 60] on input "799.5" at bounding box center [236, 60] width 27 height 9
click at [236, 51] on input "799.5" at bounding box center [236, 50] width 27 height 9
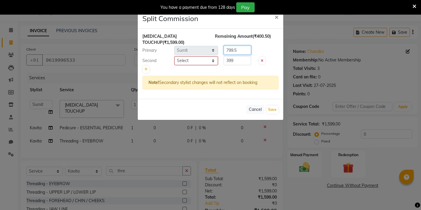
click at [236, 51] on input "799.5" at bounding box center [236, 50] width 27 height 9
click at [273, 110] on button "Save" at bounding box center [271, 109] width 11 height 8
click at [207, 61] on select "Select Kavita [PERSON_NAME] Sumit Tanu" at bounding box center [196, 60] width 44 height 9
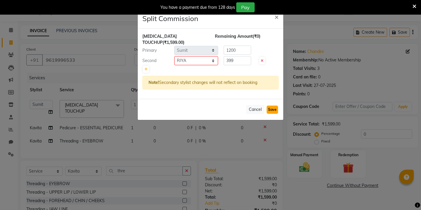
click at [271, 110] on button "Save" at bounding box center [271, 109] width 11 height 8
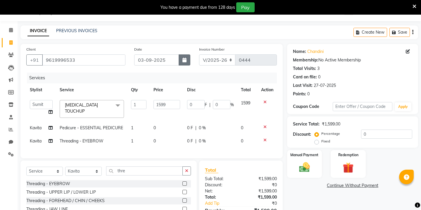
click at [182, 59] on icon "button" at bounding box center [184, 60] width 4 height 5
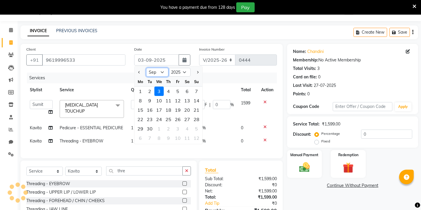
click at [159, 70] on select "Jan Feb Mar Apr May Jun [DATE] Aug Sep Oct Nov Dec" at bounding box center [157, 72] width 22 height 9
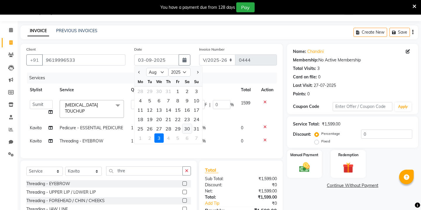
click at [186, 127] on div "30" at bounding box center [186, 128] width 9 height 9
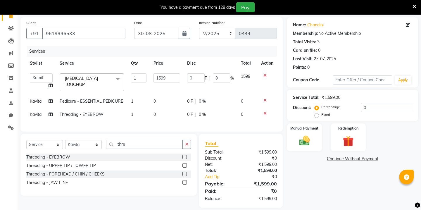
scroll to position [45, 0]
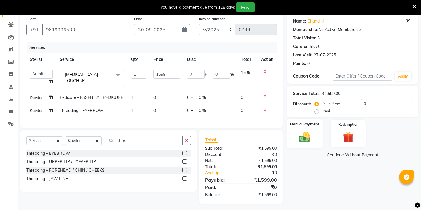
click at [306, 131] on img at bounding box center [304, 136] width 18 height 13
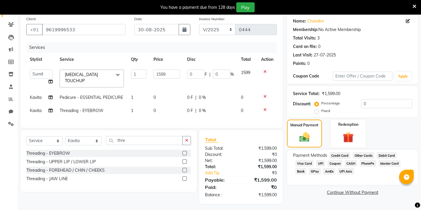
click at [313, 168] on span "GPay" at bounding box center [314, 171] width 12 height 7
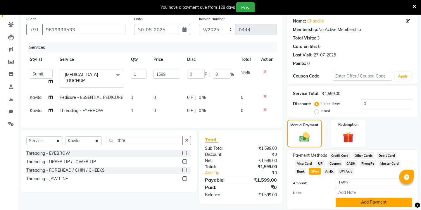
click at [338, 197] on button "Add Payment" at bounding box center [373, 201] width 77 height 9
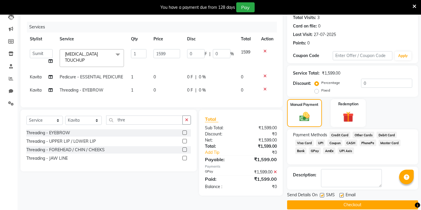
scroll to position [67, 0]
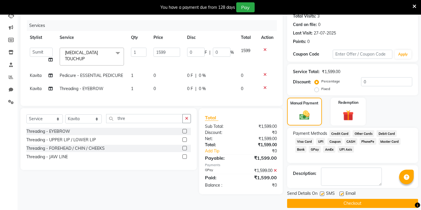
click at [329, 199] on button "Checkout" at bounding box center [352, 203] width 131 height 9
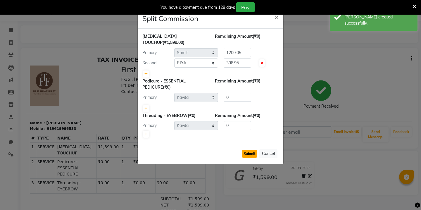
click at [251, 152] on button "Submit" at bounding box center [249, 154] width 15 height 8
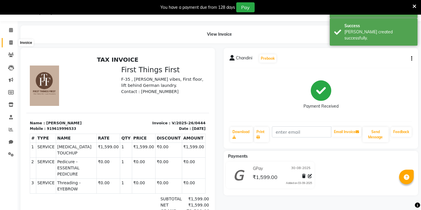
click at [12, 42] on icon at bounding box center [10, 42] width 3 height 4
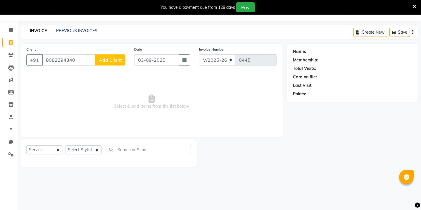
click at [118, 61] on span "Add Client" at bounding box center [110, 60] width 23 height 6
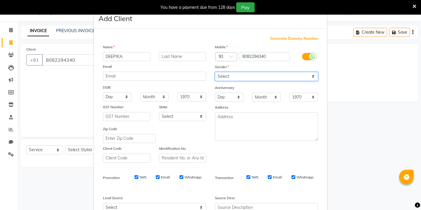
click at [247, 78] on select "Select [DEMOGRAPHIC_DATA] [DEMOGRAPHIC_DATA] Other Prefer Not To Say" at bounding box center [266, 76] width 103 height 9
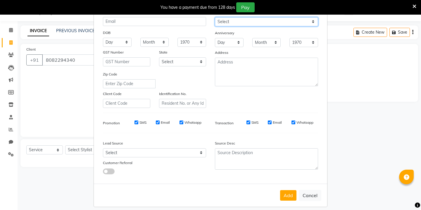
scroll to position [60, 0]
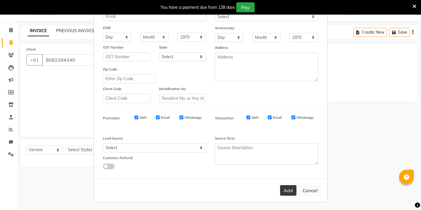
click at [285, 192] on button "Add" at bounding box center [288, 190] width 16 height 11
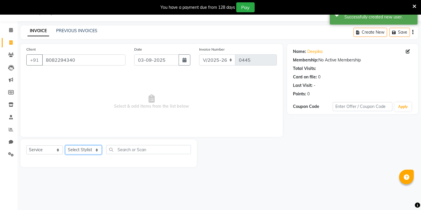
click at [89, 150] on select "Select Stylist Kavita [PERSON_NAME] Sumit Tanu" at bounding box center [83, 149] width 37 height 9
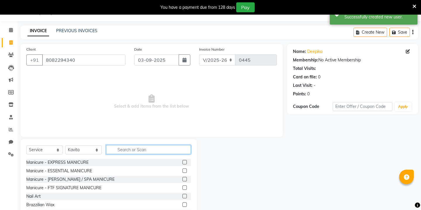
click at [121, 149] on input "text" at bounding box center [148, 149] width 85 height 9
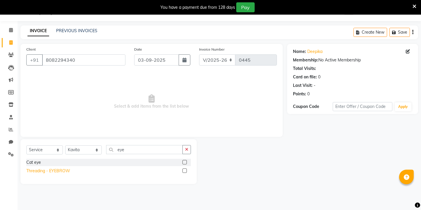
click at [66, 169] on div "Threading - EYEBROW" at bounding box center [48, 171] width 44 height 6
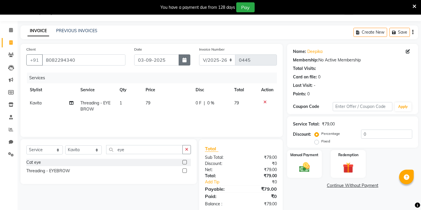
click at [181, 61] on button "button" at bounding box center [184, 59] width 12 height 11
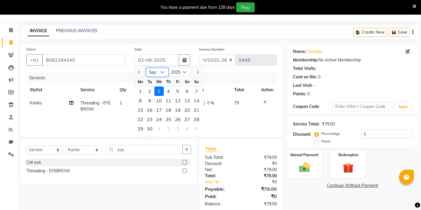
click at [166, 74] on select "Jan Feb Mar Apr May Jun [DATE] Aug Sep Oct Nov Dec" at bounding box center [157, 72] width 22 height 9
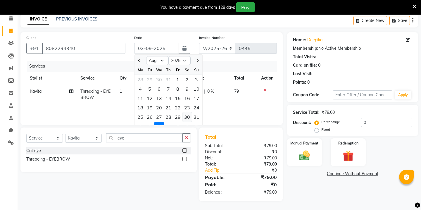
click at [187, 117] on div "30" at bounding box center [186, 116] width 9 height 9
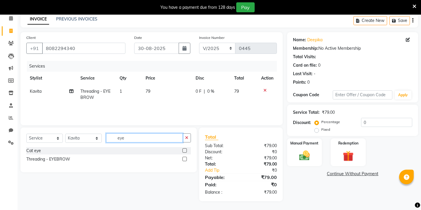
click at [128, 137] on input "eye" at bounding box center [144, 137] width 77 height 9
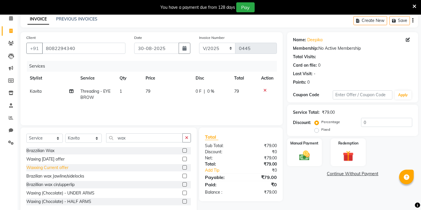
click at [60, 168] on div "Waxxing Current offer" at bounding box center [47, 167] width 42 height 6
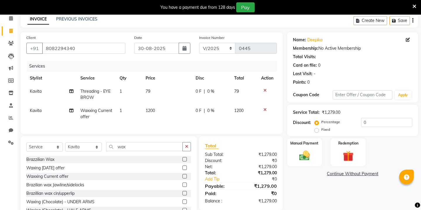
click at [146, 112] on span "1200" at bounding box center [149, 110] width 9 height 5
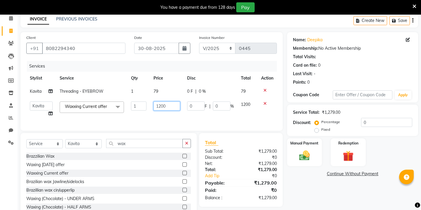
click at [168, 105] on input "1200" at bounding box center [166, 105] width 27 height 9
click at [52, 114] on td "Kavita [PERSON_NAME] Sumit Tanu Split Commission" at bounding box center [41, 109] width 30 height 22
click at [49, 113] on icon at bounding box center [50, 113] width 4 height 4
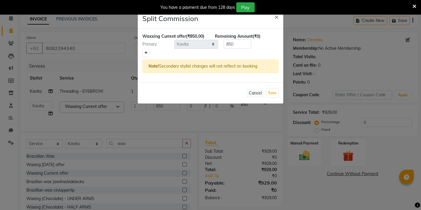
click at [146, 52] on icon at bounding box center [145, 53] width 3 height 4
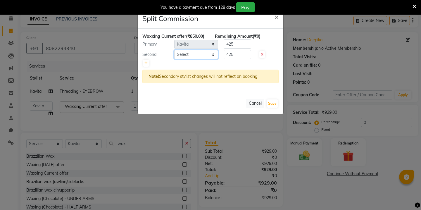
click at [178, 57] on select "Select Kavita [PERSON_NAME] Sumit Tanu" at bounding box center [196, 54] width 44 height 9
click at [275, 103] on button "Save" at bounding box center [271, 103] width 11 height 8
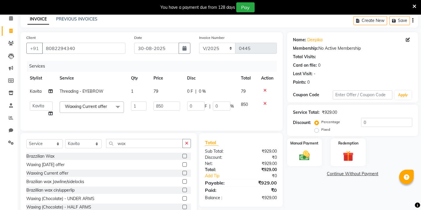
click at [300, 183] on div "Name: Deepika Membership: No Active Membership Total Visits: Card on file: 0 La…" at bounding box center [354, 125] width 135 height 187
click at [51, 112] on icon at bounding box center [50, 113] width 4 height 4
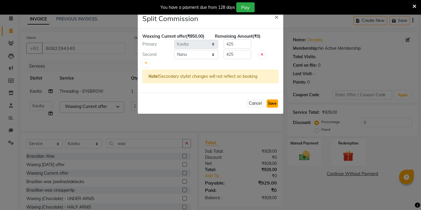
click at [275, 102] on button "Save" at bounding box center [271, 103] width 11 height 8
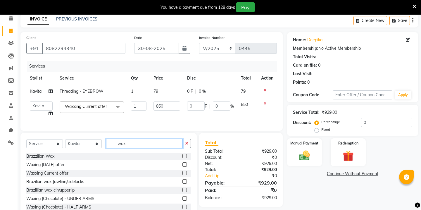
click at [129, 142] on input "wax" at bounding box center [144, 143] width 77 height 9
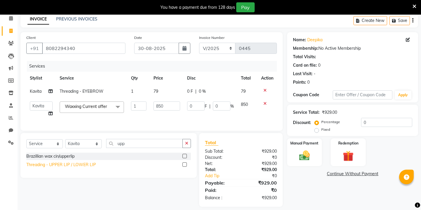
click at [57, 163] on div "Threading - UPPER LIP / LOWER LIP" at bounding box center [61, 165] width 70 height 6
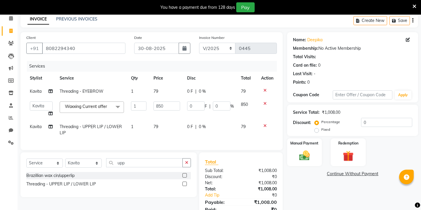
click at [154, 125] on span "79" at bounding box center [155, 126] width 5 height 5
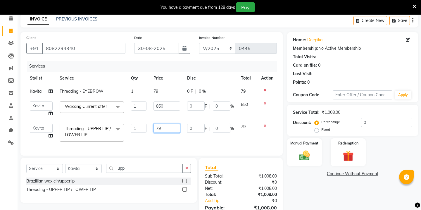
click at [159, 131] on input "79" at bounding box center [166, 128] width 27 height 9
click at [118, 169] on div "Select Service Product Membership Package Voucher Prepaid Gift Card Select Styl…" at bounding box center [108, 171] width 164 height 14
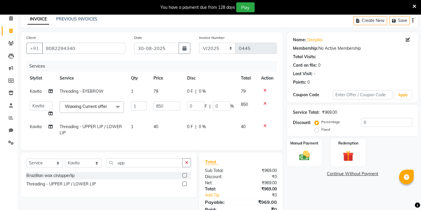
click at [118, 169] on div "Select Service Product Membership Package Voucher Prepaid Gift Card Select Styl…" at bounding box center [108, 165] width 164 height 14
click at [122, 162] on input "upp" at bounding box center [144, 162] width 77 height 9
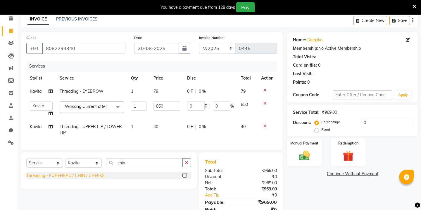
click at [86, 174] on div "Threading - FOREHEAD / CHIN / CHEEKS" at bounding box center [65, 175] width 78 height 6
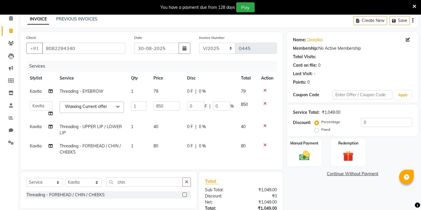
click at [157, 147] on span "80" at bounding box center [155, 145] width 5 height 5
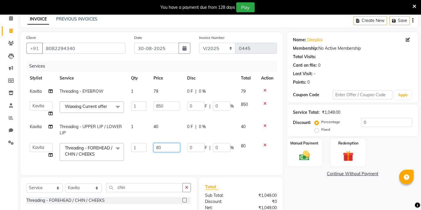
click at [164, 144] on input "80" at bounding box center [166, 147] width 27 height 9
click at [302, 171] on div "Name: Deepika Membership: No Active Membership Total Visits: Card on file: 0 La…" at bounding box center [354, 141] width 135 height 219
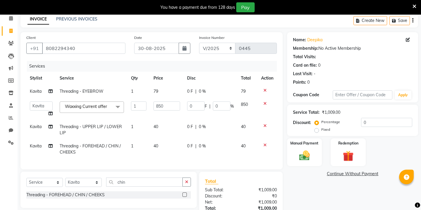
click at [157, 93] on span "79" at bounding box center [155, 91] width 5 height 5
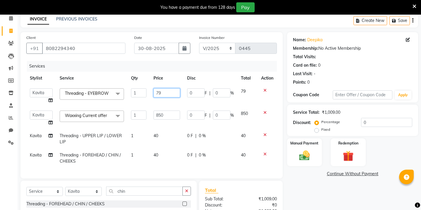
click at [169, 94] on input "79" at bounding box center [166, 92] width 27 height 9
click at [305, 186] on div "Name: Deepika Membership: No Active Membership Total Visits: Card on file: 0 La…" at bounding box center [354, 143] width 135 height 222
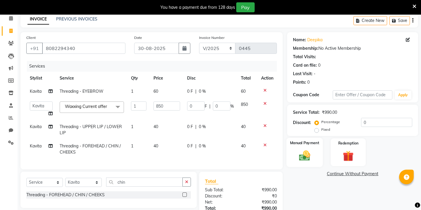
click at [308, 149] on img at bounding box center [304, 155] width 18 height 13
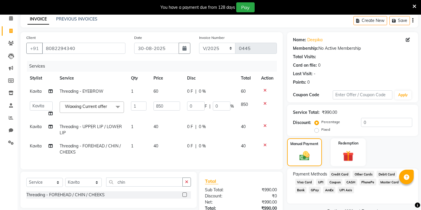
click at [315, 186] on span "GPay" at bounding box center [314, 189] width 12 height 7
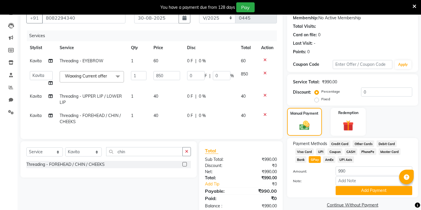
scroll to position [60, 0]
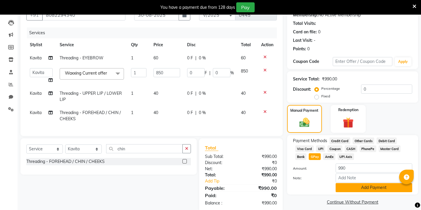
click at [343, 183] on button "Add Payment" at bounding box center [373, 187] width 77 height 9
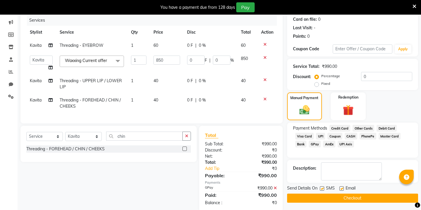
scroll to position [83, 0]
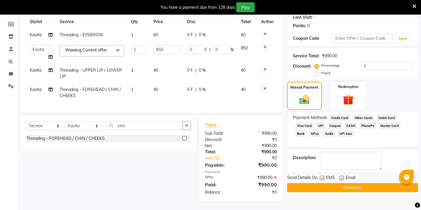
click at [327, 183] on button "Checkout" at bounding box center [352, 187] width 131 height 9
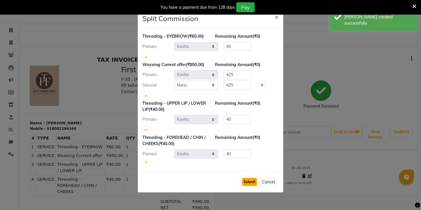
click at [253, 180] on button "Submit" at bounding box center [249, 182] width 15 height 8
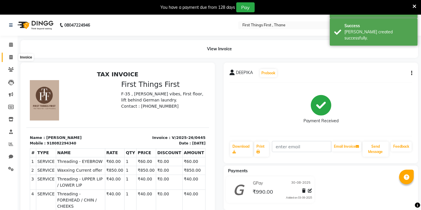
click at [12, 56] on icon at bounding box center [10, 57] width 3 height 4
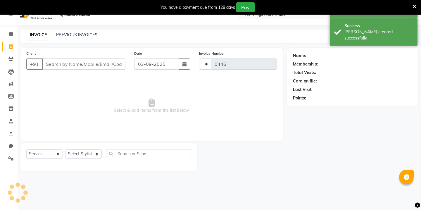
scroll to position [15, 0]
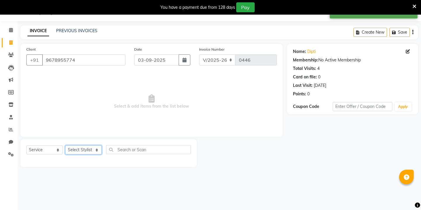
click at [74, 148] on select "Select Stylist Kavita [PERSON_NAME] Sumit Tanu" at bounding box center [83, 149] width 37 height 9
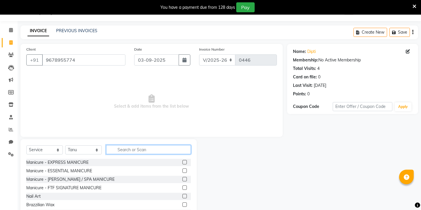
click at [139, 151] on input "text" at bounding box center [148, 149] width 85 height 9
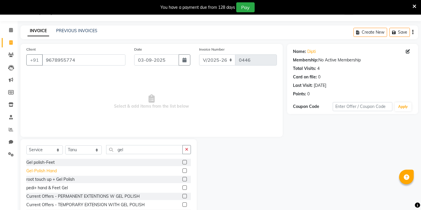
click at [41, 171] on div "Gel-Polish Hand" at bounding box center [41, 171] width 30 height 6
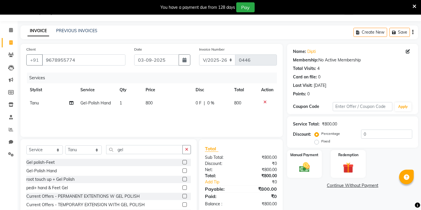
click at [151, 105] on span "800" at bounding box center [148, 102] width 7 height 5
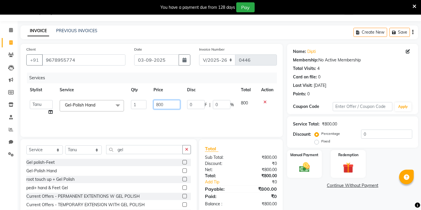
click at [162, 106] on input "800" at bounding box center [166, 104] width 27 height 9
click at [188, 61] on button "button" at bounding box center [184, 59] width 12 height 11
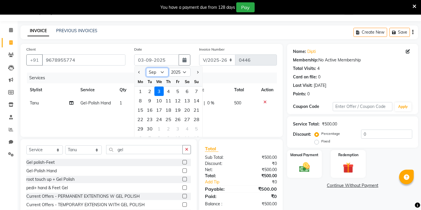
click at [160, 72] on select "Jan Feb Mar Apr May Jun [DATE] Aug Sep Oct Nov Dec" at bounding box center [157, 72] width 22 height 9
click at [189, 128] on div "30" at bounding box center [186, 128] width 9 height 9
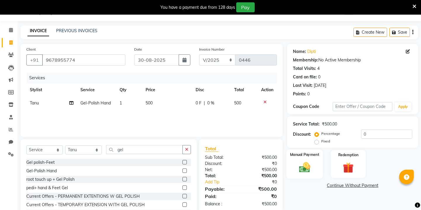
click at [308, 161] on img at bounding box center [304, 167] width 18 height 13
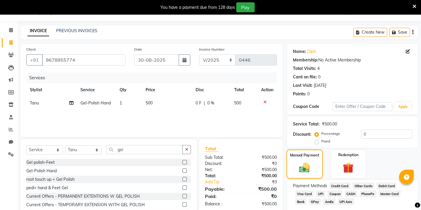
scroll to position [39, 0]
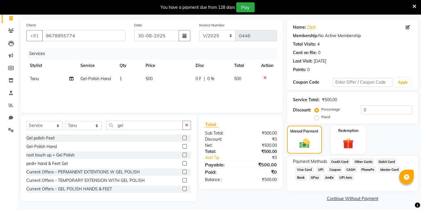
click at [317, 174] on span "GPay" at bounding box center [314, 177] width 12 height 7
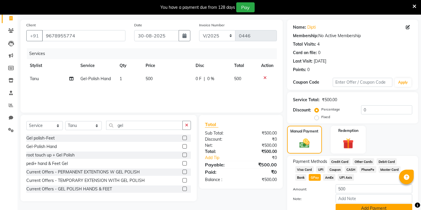
click at [343, 204] on button "Add Payment" at bounding box center [373, 208] width 77 height 9
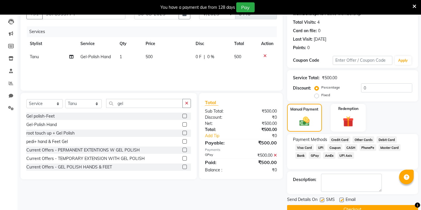
scroll to position [67, 0]
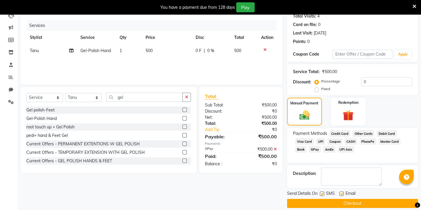
click at [326, 199] on button "Checkout" at bounding box center [352, 203] width 131 height 9
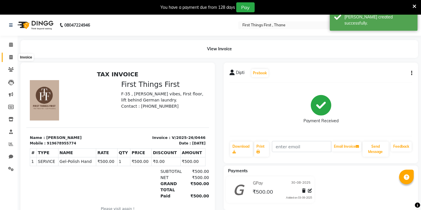
click at [9, 56] on span at bounding box center [11, 57] width 10 height 7
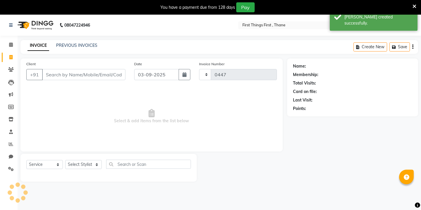
scroll to position [15, 0]
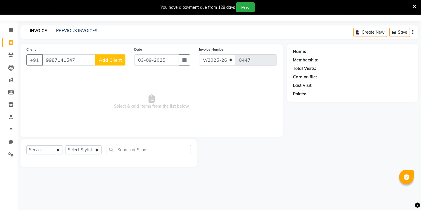
click at [103, 59] on span "Add Client" at bounding box center [110, 60] width 23 height 6
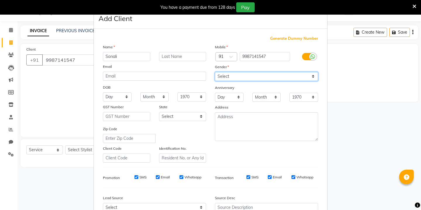
click at [232, 75] on select "Select [DEMOGRAPHIC_DATA] [DEMOGRAPHIC_DATA] Other Prefer Not To Say" at bounding box center [266, 76] width 103 height 9
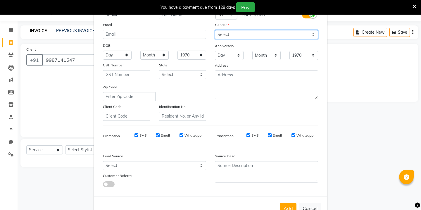
scroll to position [60, 0]
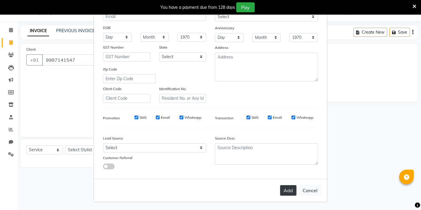
click at [284, 187] on button "Add" at bounding box center [288, 190] width 16 height 11
